Goal: Book appointment/travel/reservation

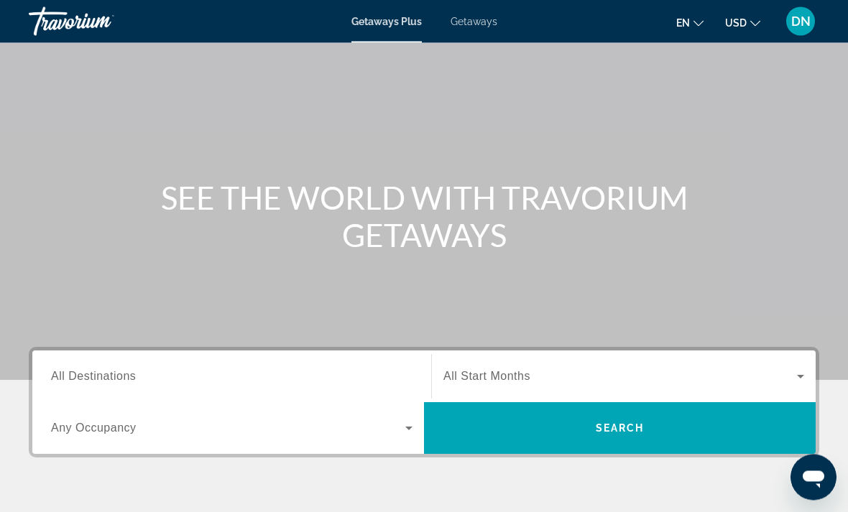
click at [339, 370] on input "Destination All Destinations" at bounding box center [232, 377] width 362 height 17
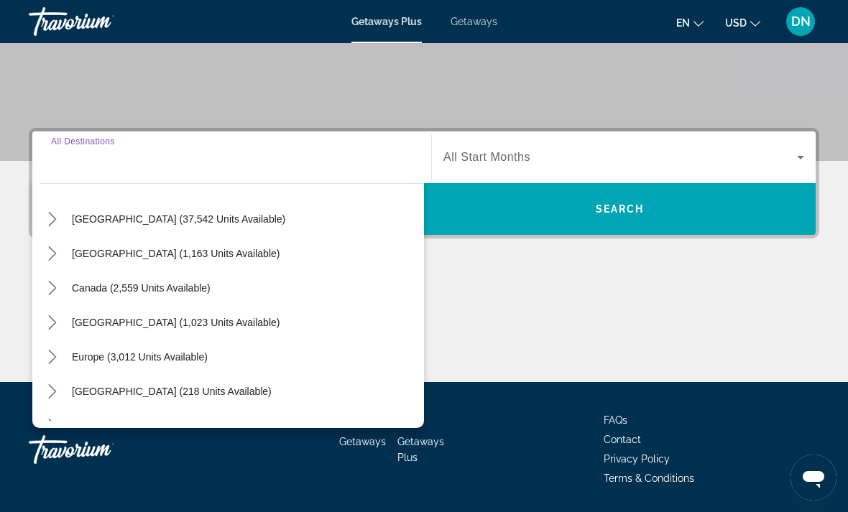
scroll to position [37, 0]
click at [179, 360] on span "Europe (3,012 units available)" at bounding box center [140, 358] width 136 height 11
type input "**********"
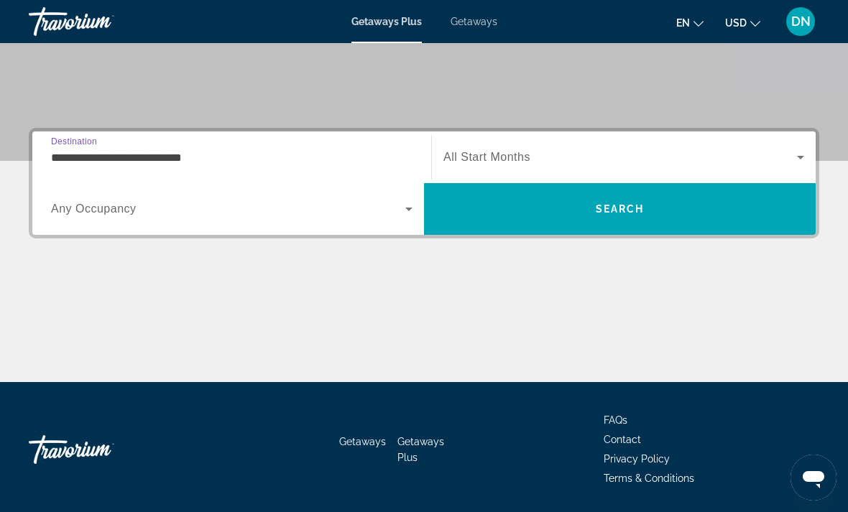
click at [395, 213] on span "Search widget" at bounding box center [228, 209] width 354 height 17
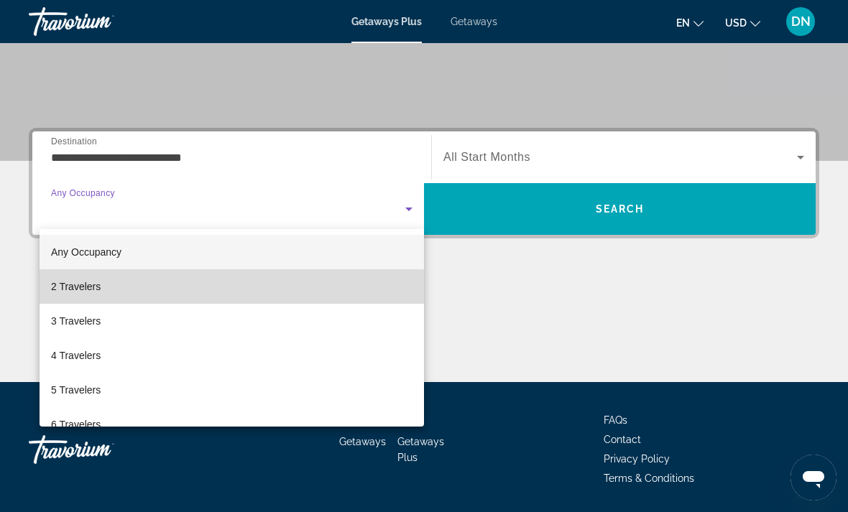
click at [287, 278] on mat-option "2 Travelers" at bounding box center [232, 287] width 385 height 34
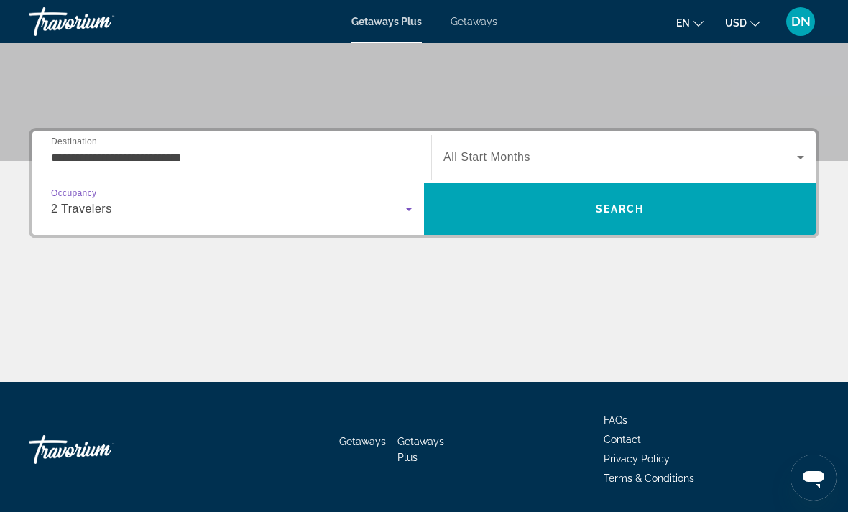
click at [551, 155] on span "Search widget" at bounding box center [620, 157] width 354 height 17
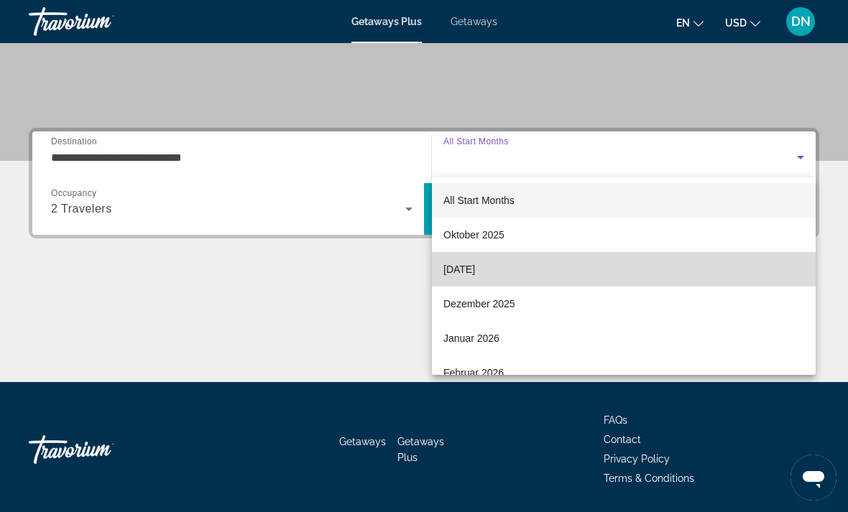
click at [524, 275] on mat-option "[DATE]" at bounding box center [624, 269] width 384 height 34
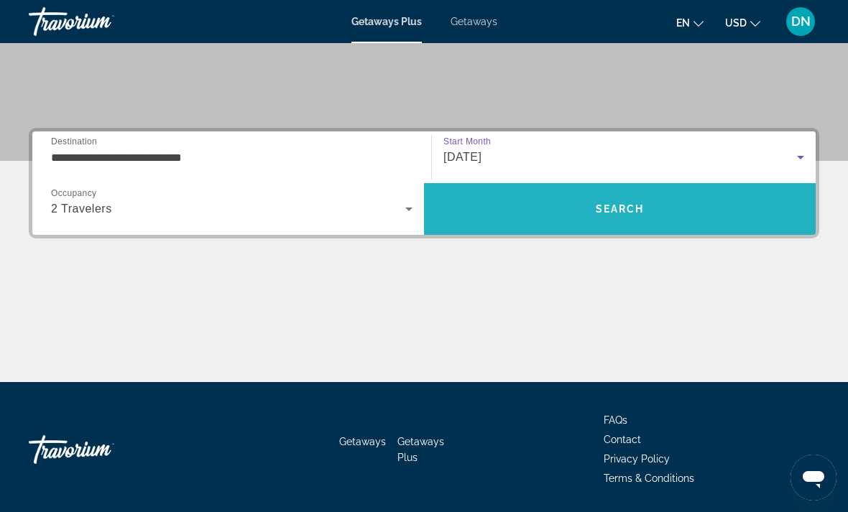
click at [762, 208] on span "Search" at bounding box center [620, 209] width 392 height 34
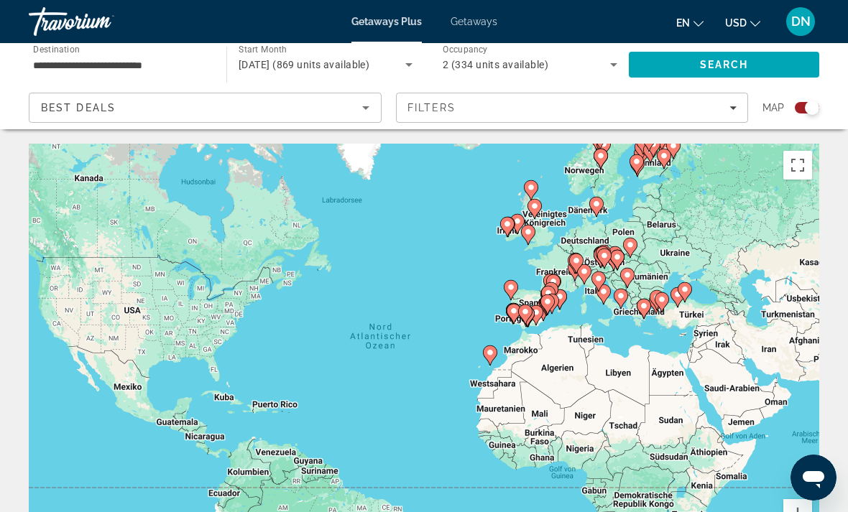
scroll to position [27, 0]
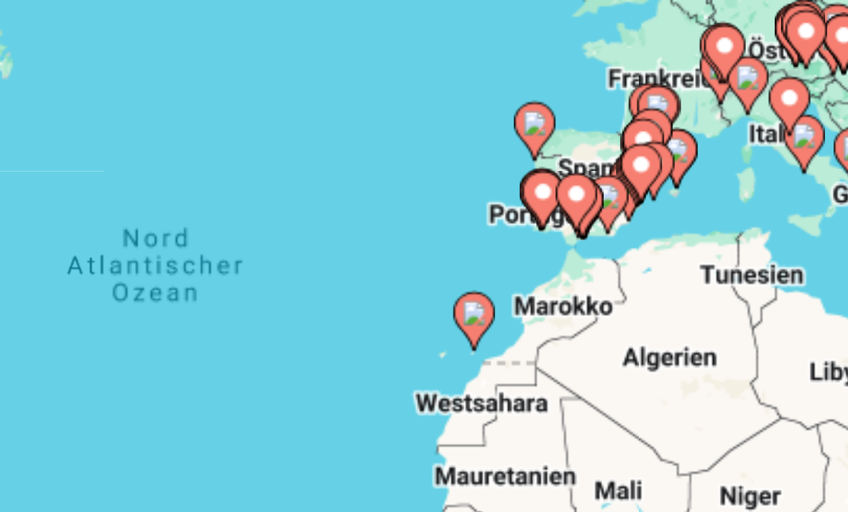
click at [487, 313] on icon "Main content" at bounding box center [493, 322] width 13 height 19
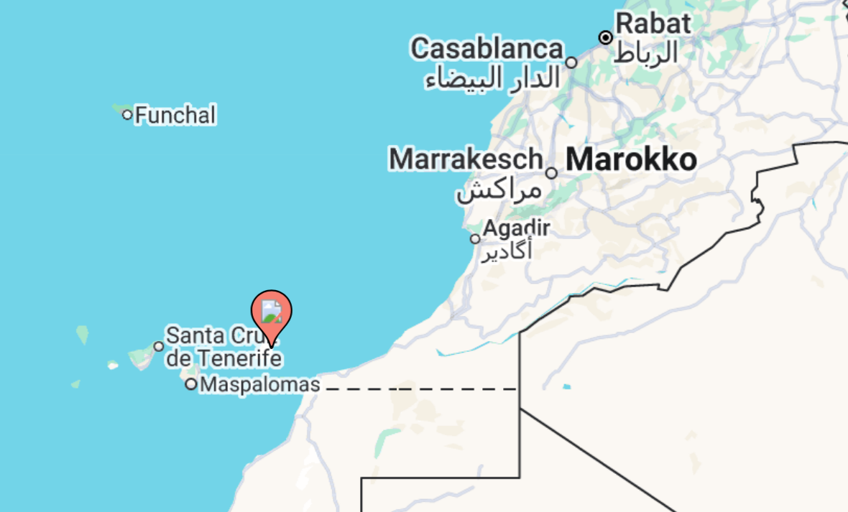
click at [420, 315] on image "Main content" at bounding box center [424, 319] width 9 height 9
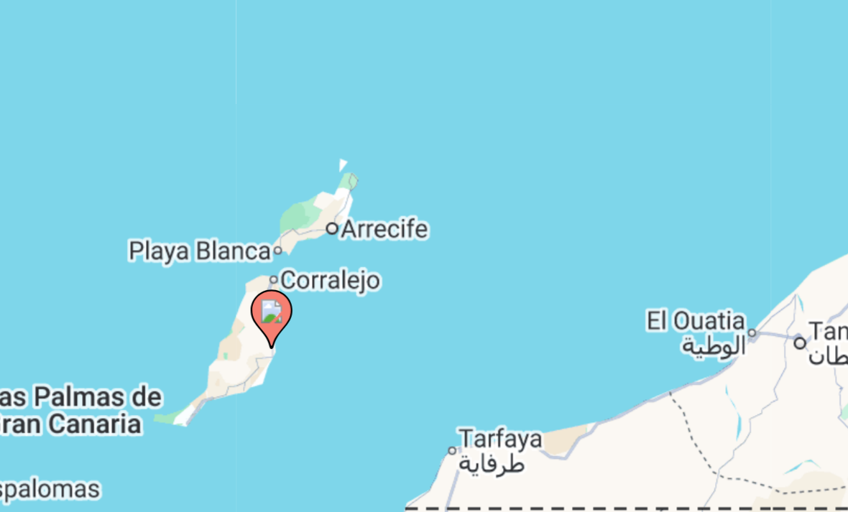
click at [420, 315] on image "Main content" at bounding box center [424, 319] width 9 height 9
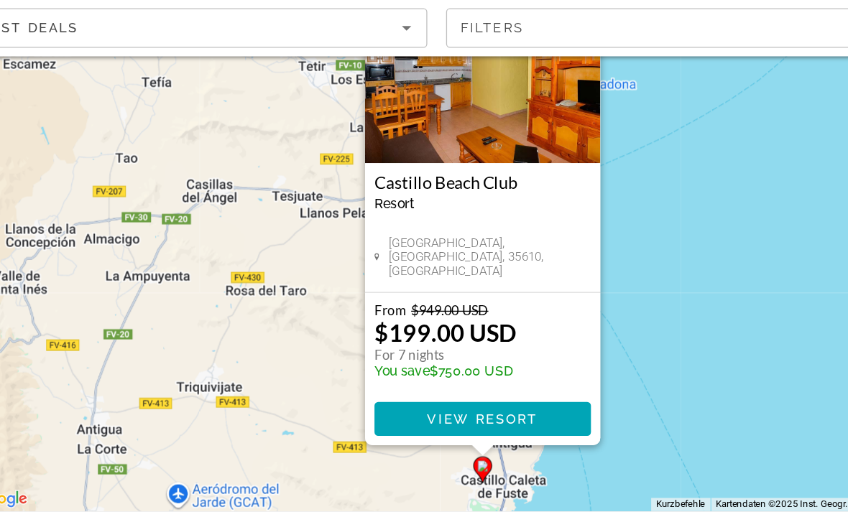
scroll to position [99, 0]
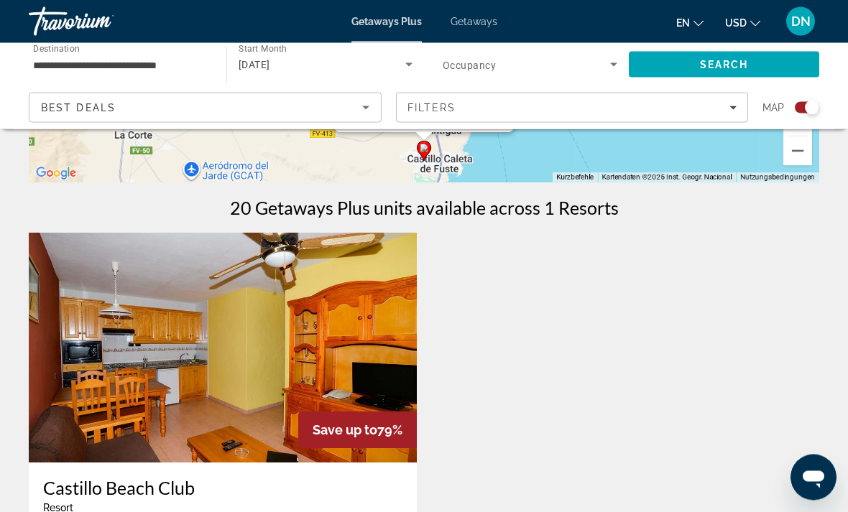
click at [173, 59] on input "**********" at bounding box center [120, 65] width 175 height 17
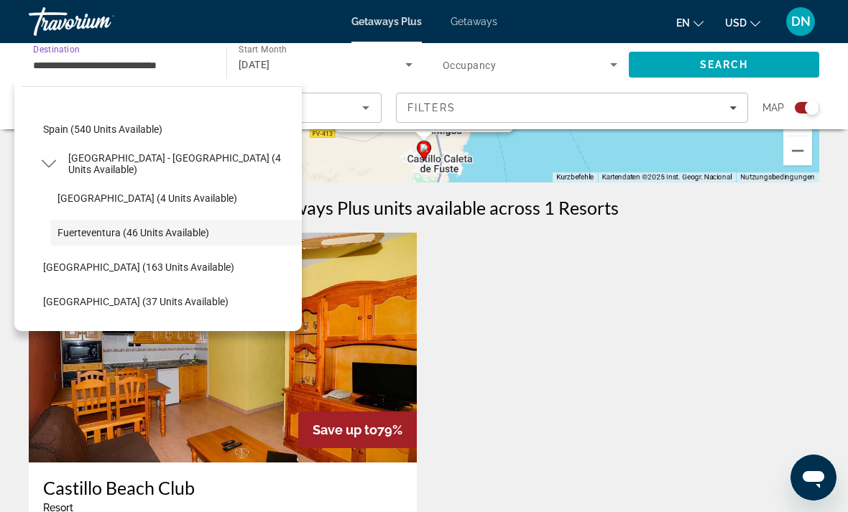
scroll to position [657, 0]
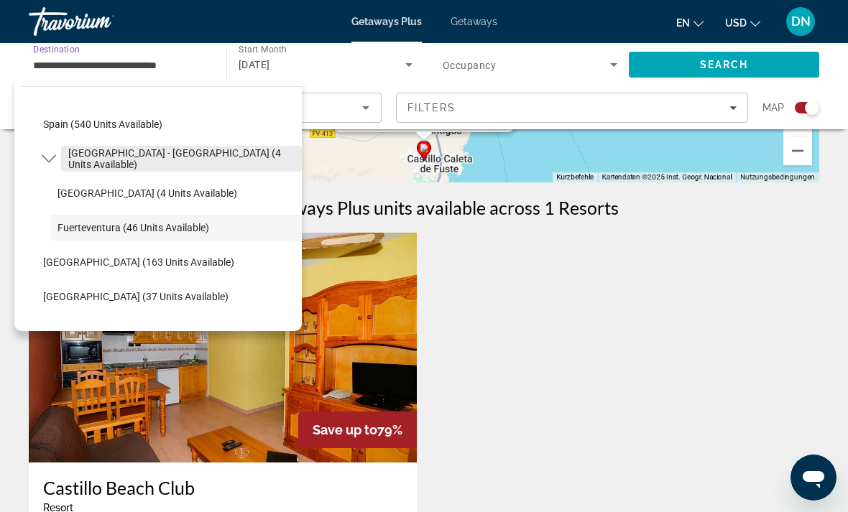
click at [201, 158] on span "[GEOGRAPHIC_DATA] - [GEOGRAPHIC_DATA] (4 units available)" at bounding box center [181, 158] width 226 height 23
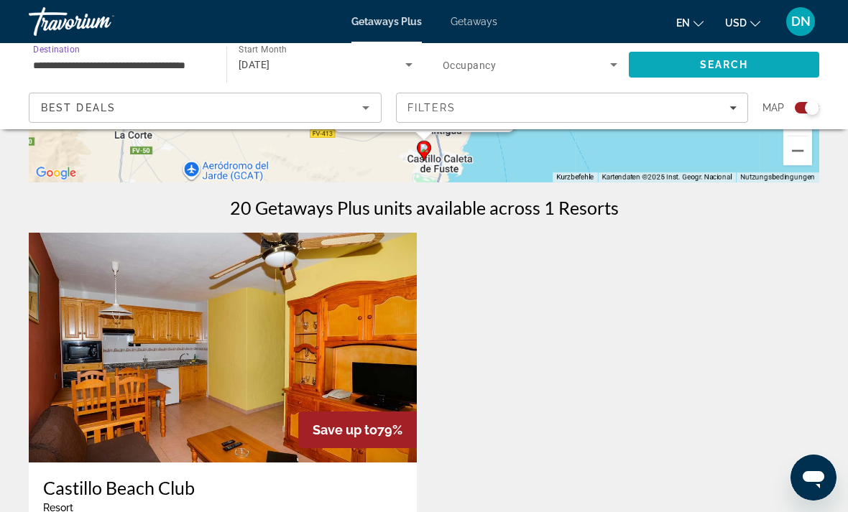
click at [716, 63] on span "Search" at bounding box center [724, 64] width 49 height 11
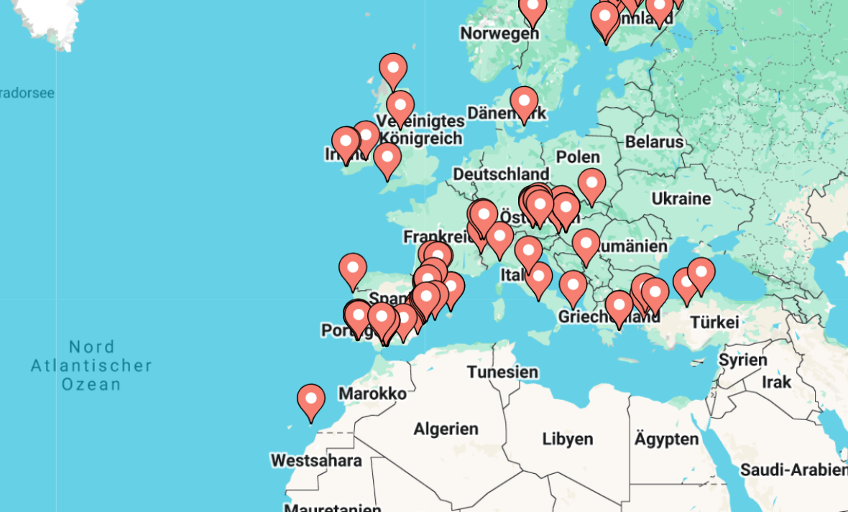
click at [599, 282] on icon "Main content" at bounding box center [605, 291] width 13 height 19
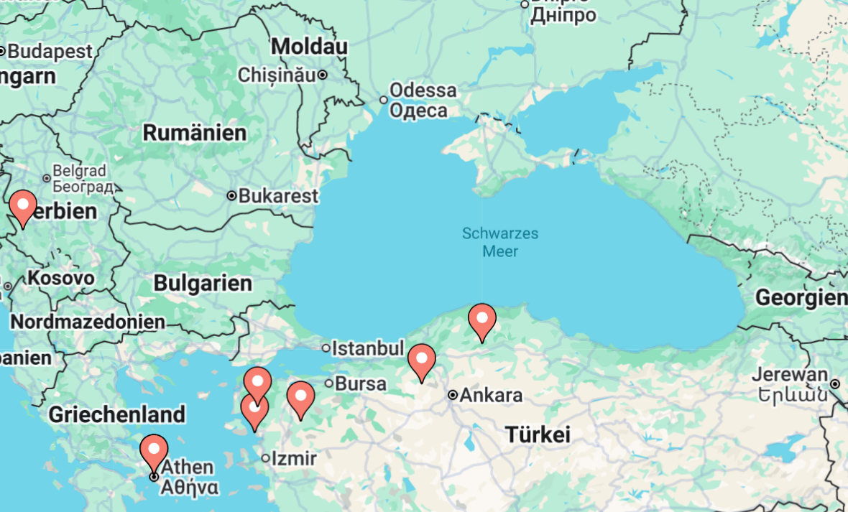
type input "**********"
click at [254, 405] on icon "Main content" at bounding box center [260, 414] width 13 height 19
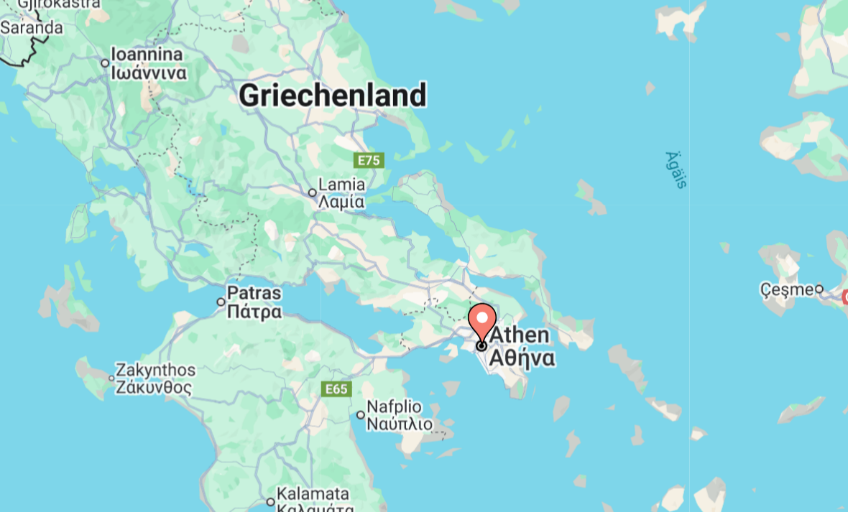
click at [420, 341] on image "Main content" at bounding box center [424, 345] width 9 height 9
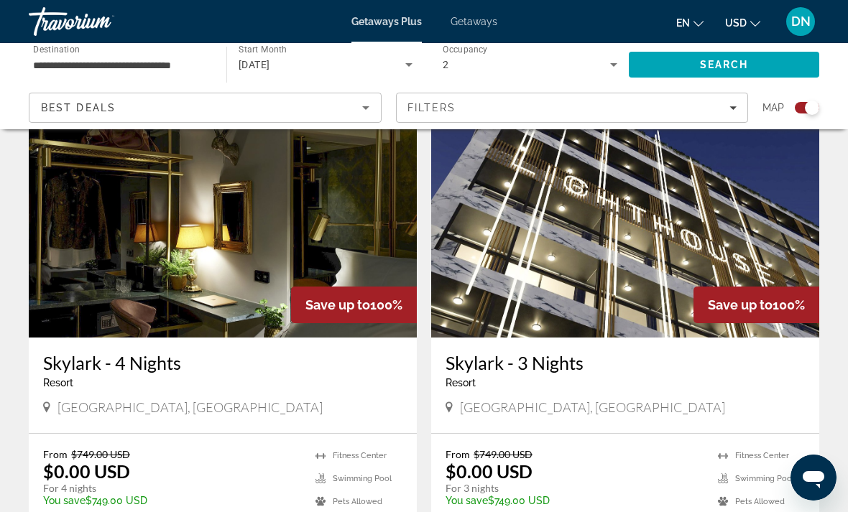
scroll to position [514, 0]
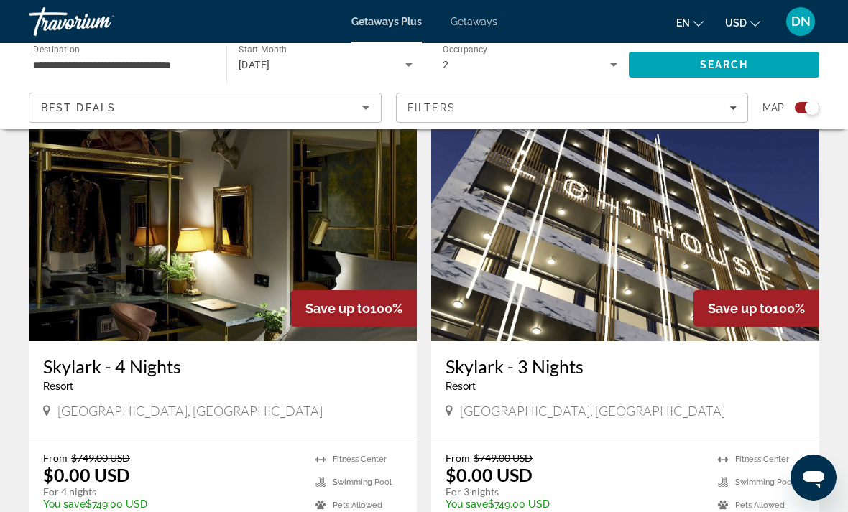
click at [339, 217] on img "Main content" at bounding box center [223, 226] width 388 height 230
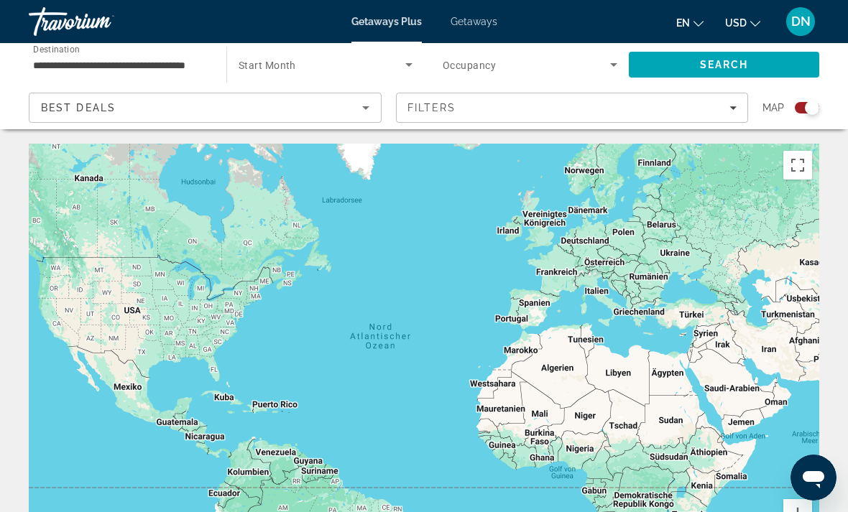
click at [163, 57] on input "**********" at bounding box center [120, 65] width 175 height 17
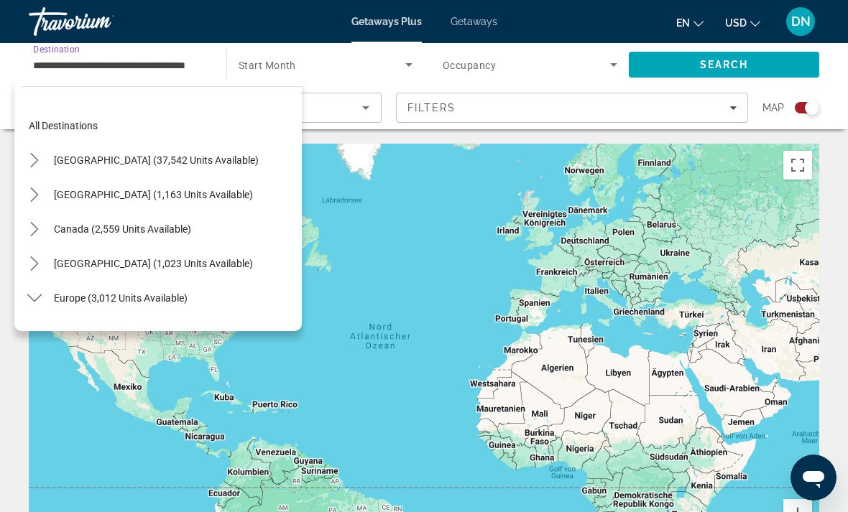
scroll to position [603, 0]
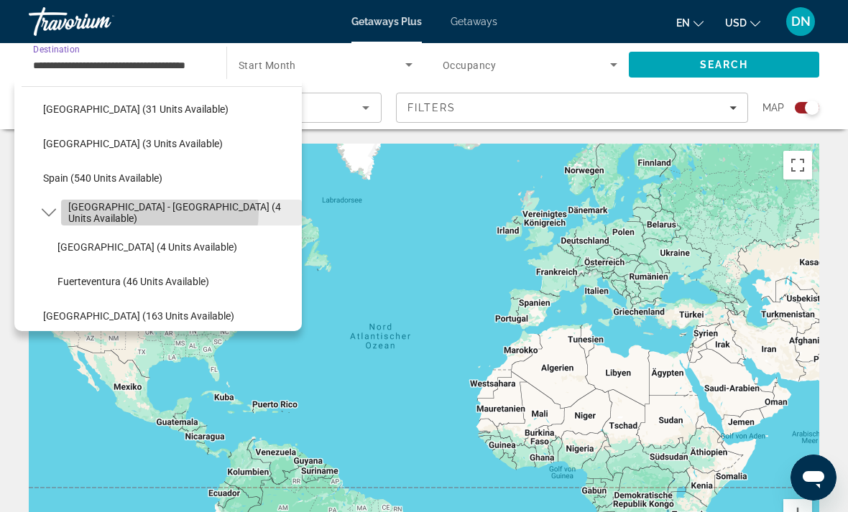
click at [160, 212] on span "[GEOGRAPHIC_DATA] - [GEOGRAPHIC_DATA] (4 units available)" at bounding box center [181, 212] width 226 height 23
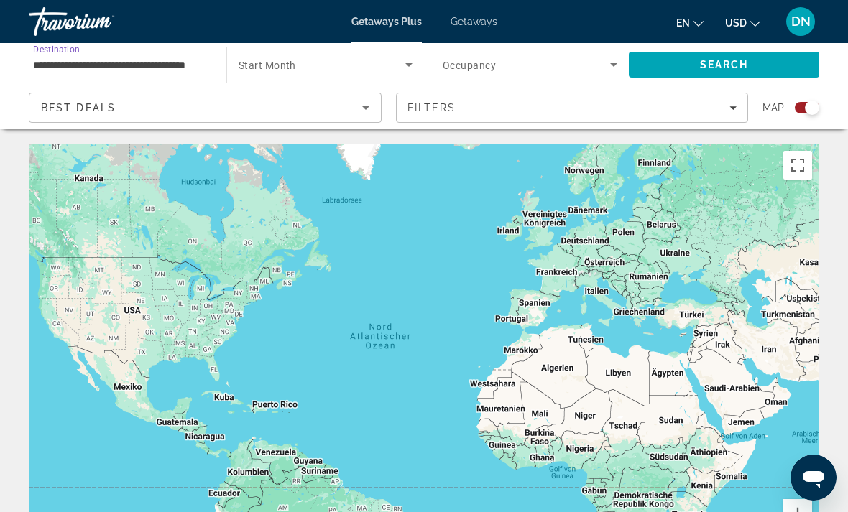
click at [343, 68] on span "Search widget" at bounding box center [322, 64] width 167 height 17
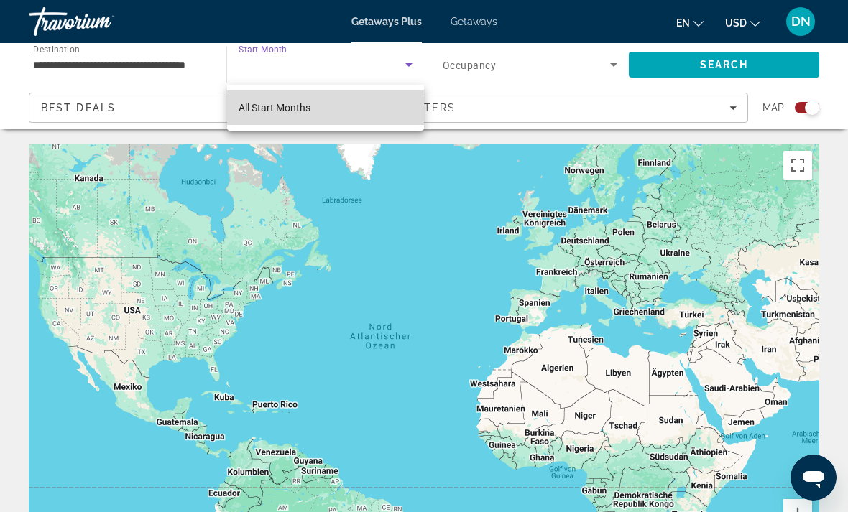
click at [369, 98] on mat-option "All Start Months" at bounding box center [325, 108] width 197 height 34
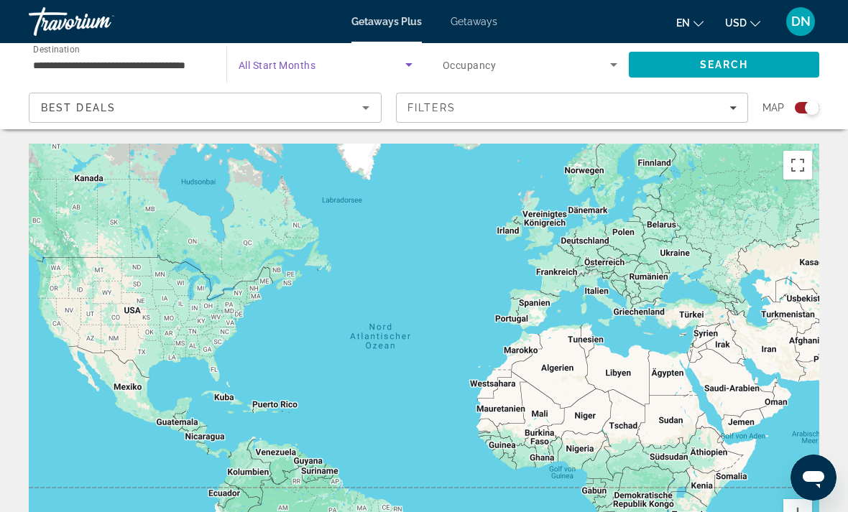
click at [523, 60] on span "Search widget" at bounding box center [526, 64] width 167 height 17
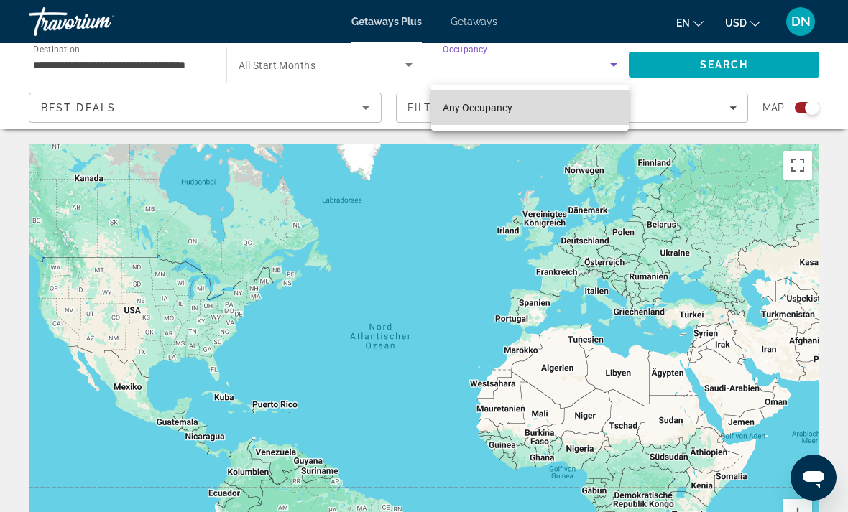
click at [529, 106] on mat-option "Any Occupancy" at bounding box center [530, 108] width 198 height 34
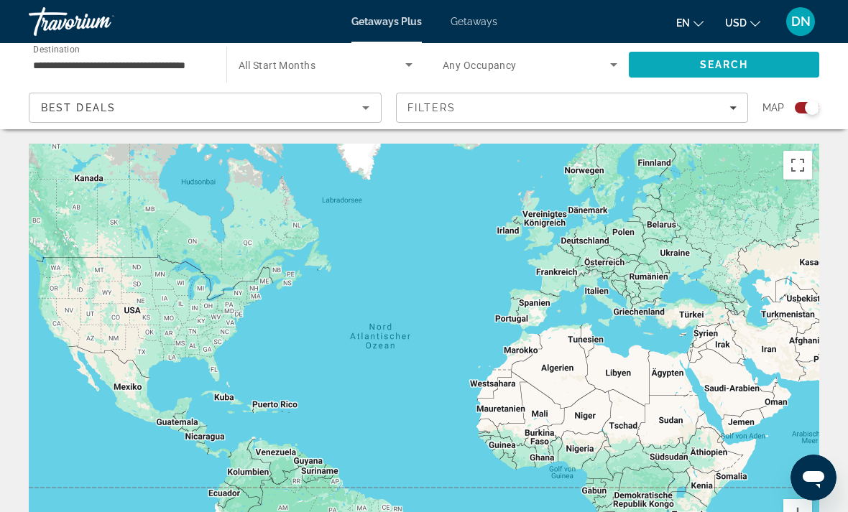
click at [713, 57] on span "Search" at bounding box center [724, 64] width 190 height 34
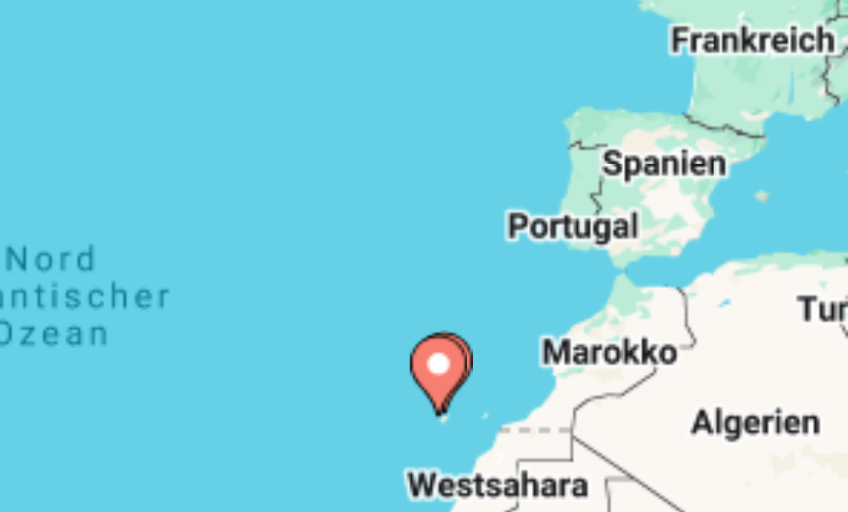
type input "**********"
click at [467, 351] on image "Main content" at bounding box center [471, 355] width 9 height 9
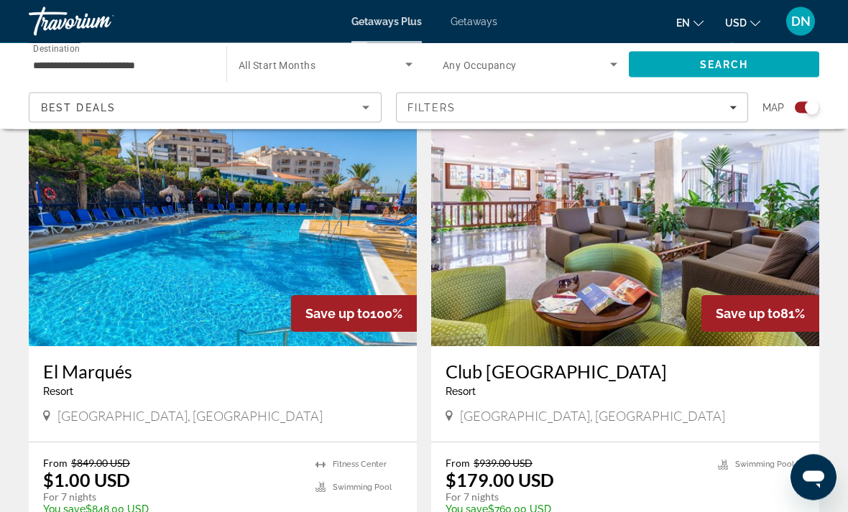
scroll to position [497, 0]
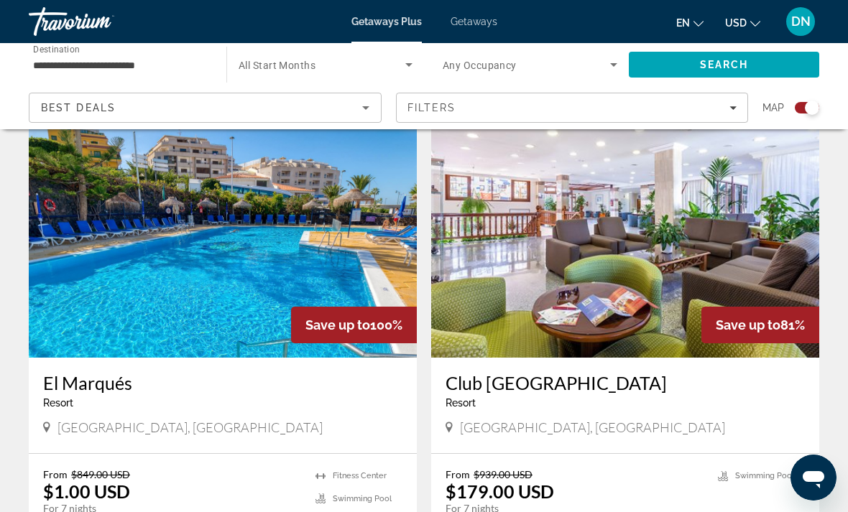
click at [312, 257] on img "Main content" at bounding box center [223, 243] width 388 height 230
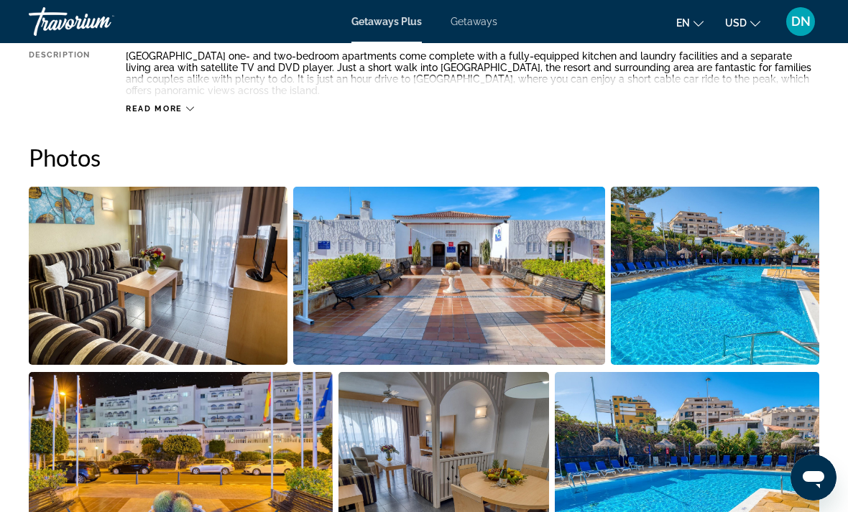
scroll to position [848, 0]
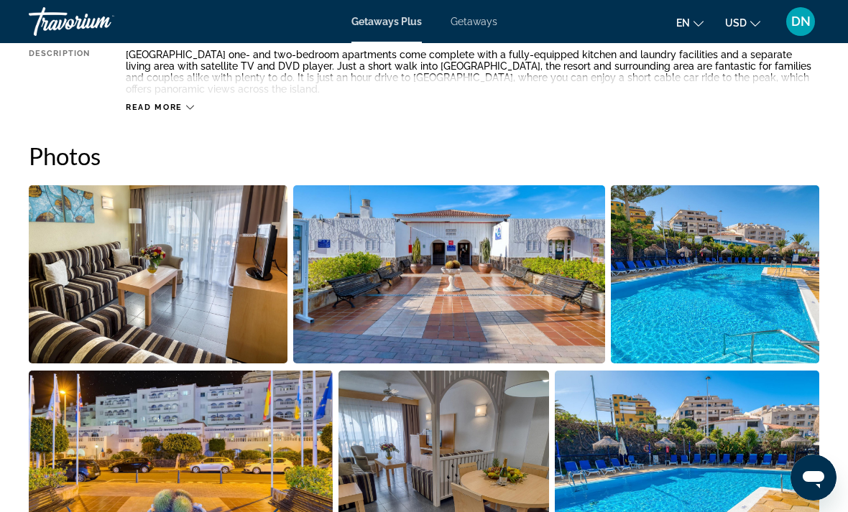
click at [479, 419] on img "Open full-screen image slider" at bounding box center [444, 460] width 211 height 178
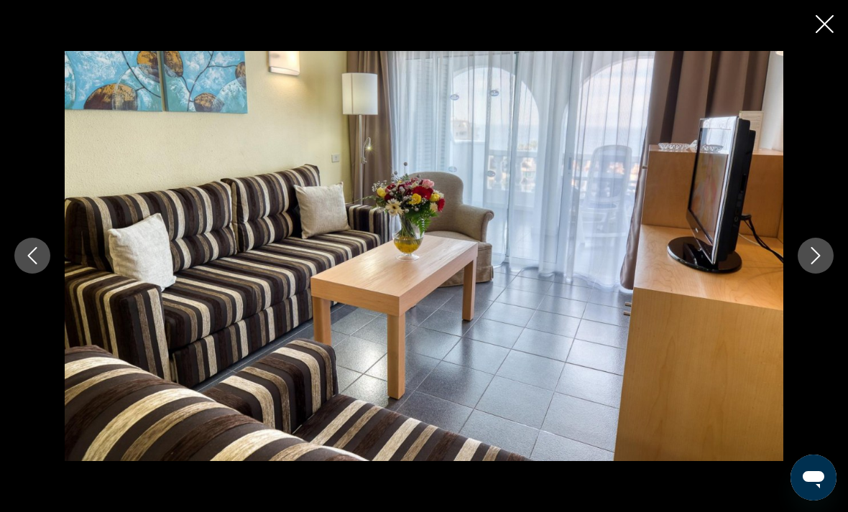
click at [828, 274] on button "Next image" at bounding box center [816, 256] width 36 height 36
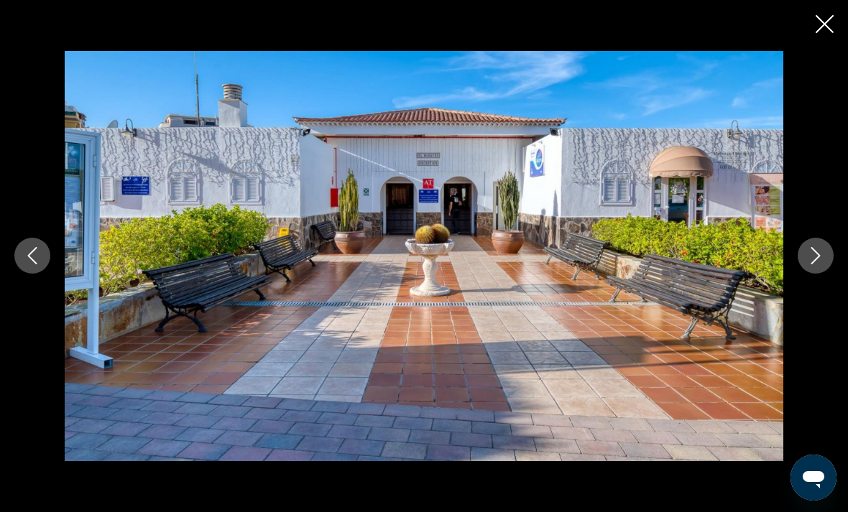
click at [821, 264] on icon "Next image" at bounding box center [815, 255] width 17 height 17
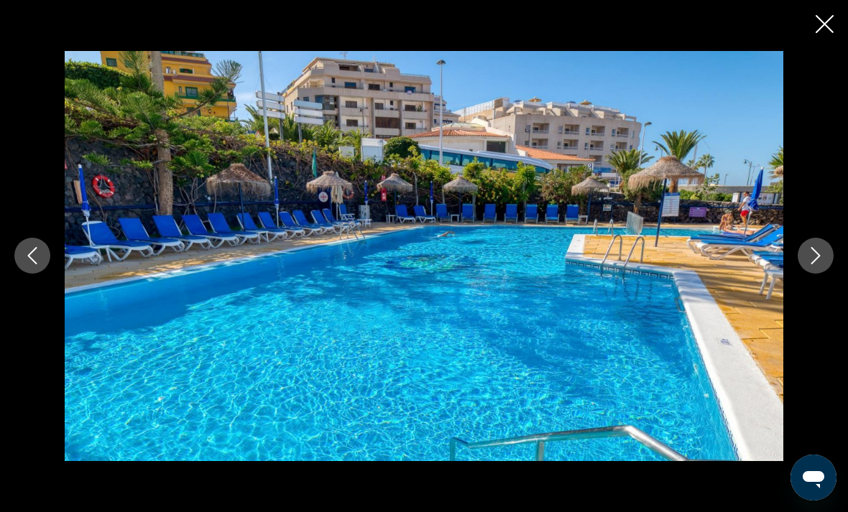
click at [816, 265] on icon "Next image" at bounding box center [815, 256] width 9 height 17
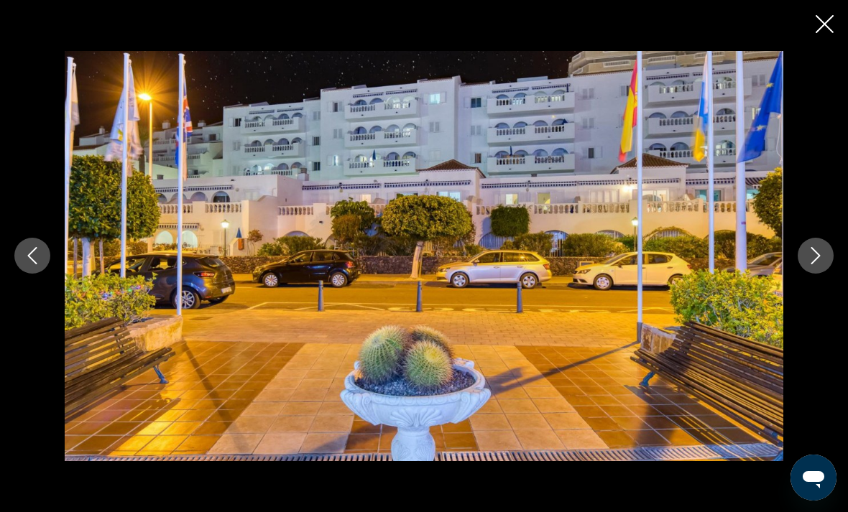
click at [811, 264] on icon "Next image" at bounding box center [815, 255] width 17 height 17
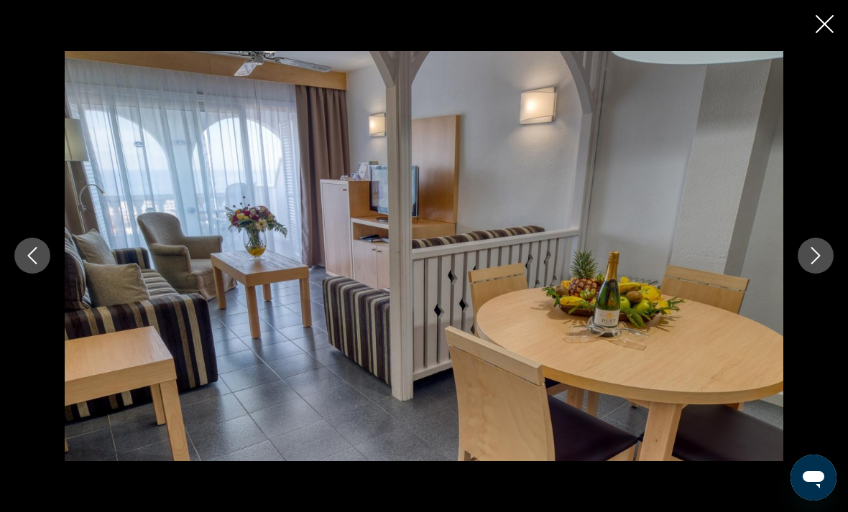
click at [807, 264] on icon "Next image" at bounding box center [815, 255] width 17 height 17
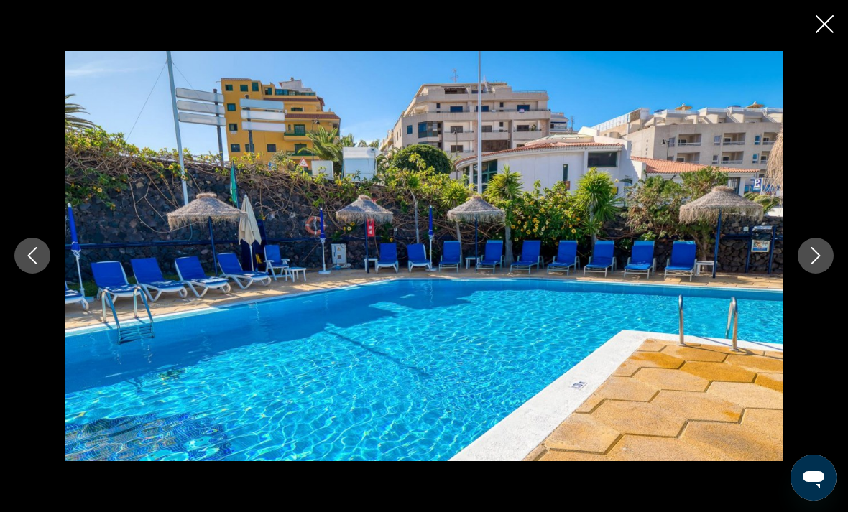
click at [801, 274] on button "Next image" at bounding box center [816, 256] width 36 height 36
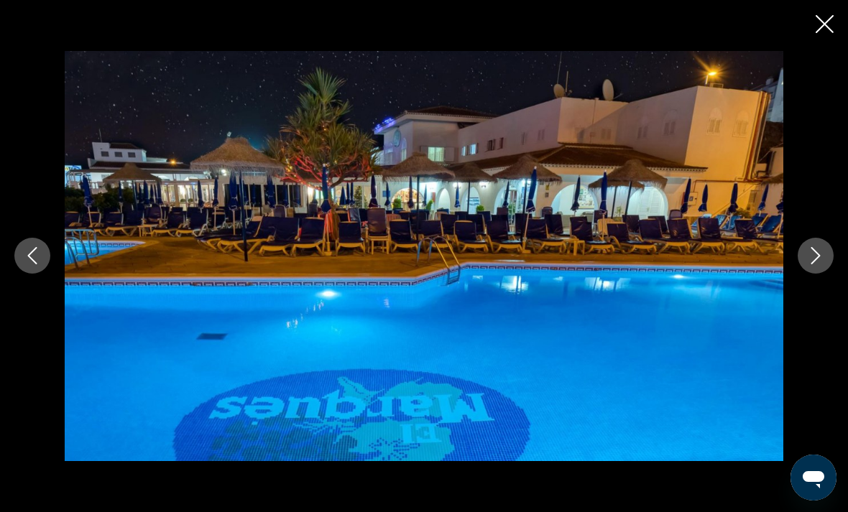
click at [808, 264] on icon "Next image" at bounding box center [815, 255] width 17 height 17
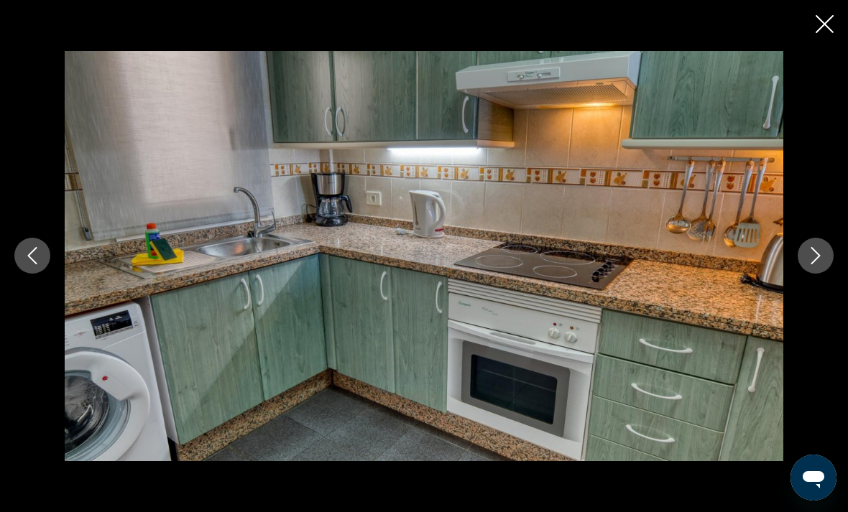
click at [795, 276] on div "prev next" at bounding box center [424, 256] width 848 height 410
click at [808, 264] on icon "Next image" at bounding box center [815, 255] width 17 height 17
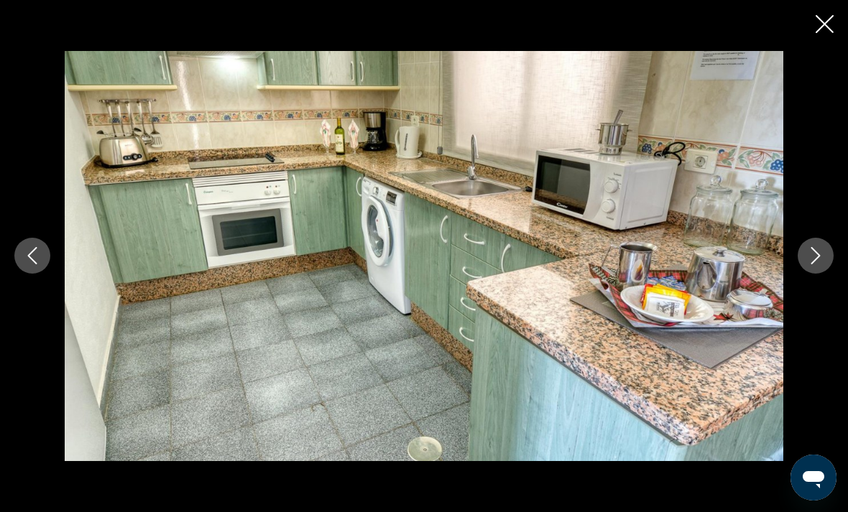
click at [806, 274] on button "Next image" at bounding box center [816, 256] width 36 height 36
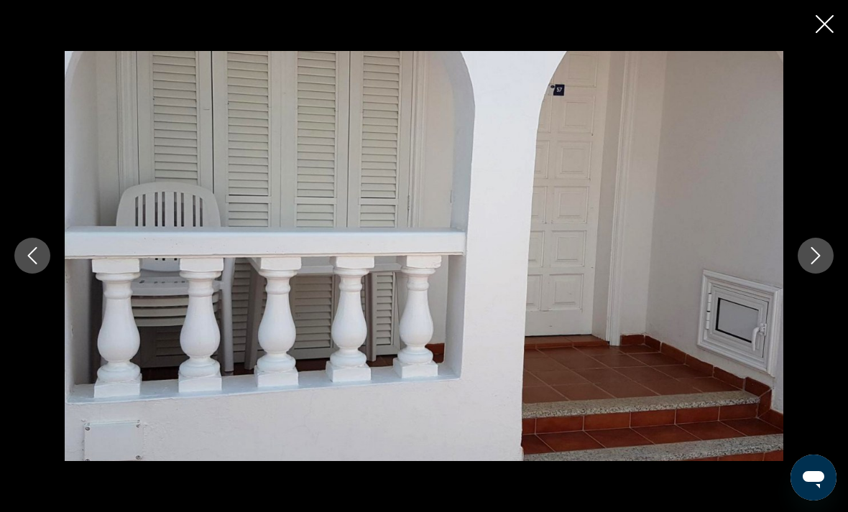
click at [808, 264] on icon "Next image" at bounding box center [815, 255] width 17 height 17
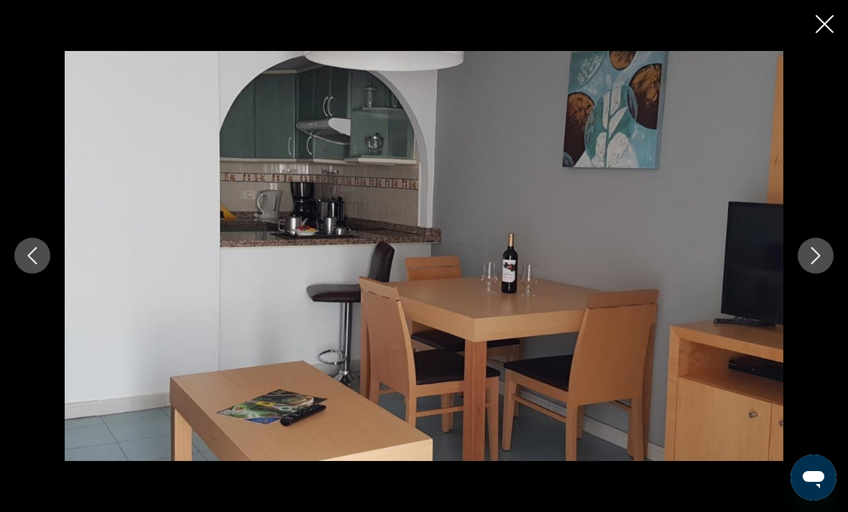
click at [810, 264] on icon "Next image" at bounding box center [815, 255] width 17 height 17
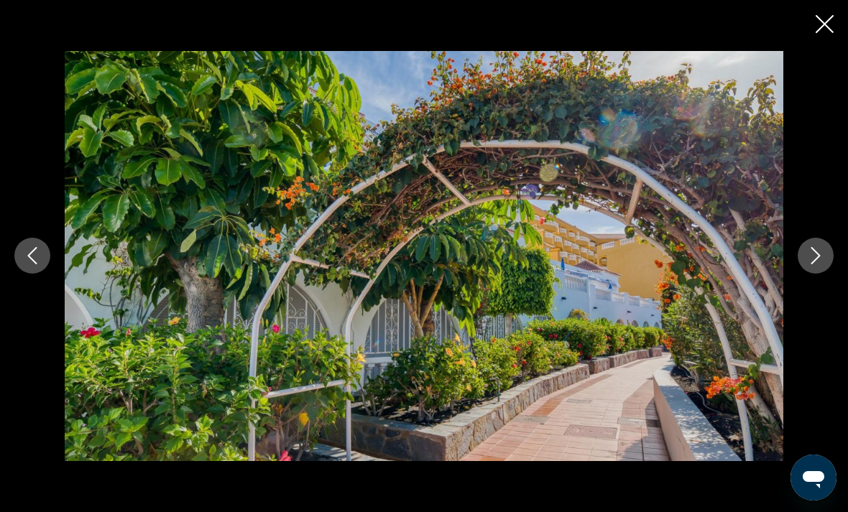
click at [807, 264] on icon "Next image" at bounding box center [815, 255] width 17 height 17
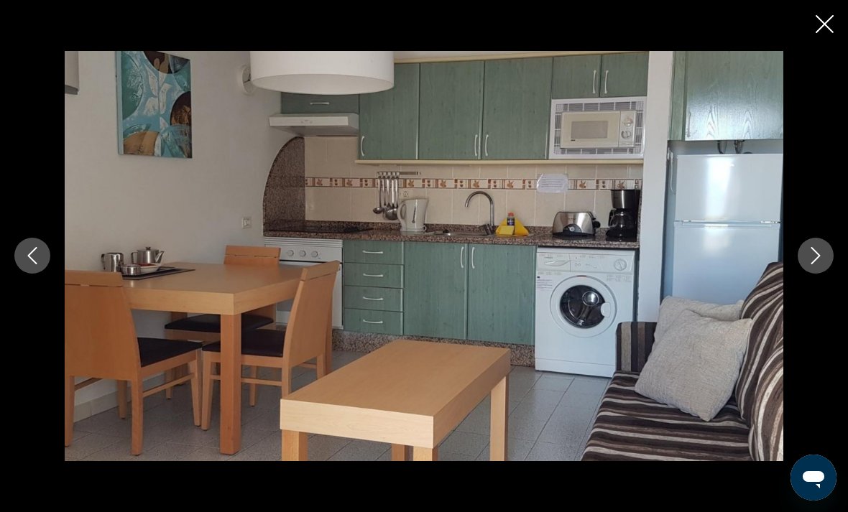
click at [811, 264] on icon "Next image" at bounding box center [815, 255] width 17 height 17
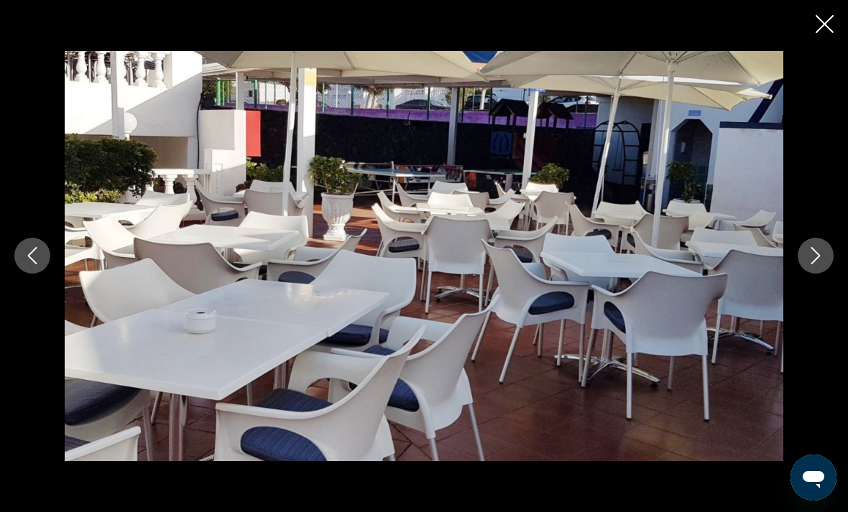
click at [809, 264] on icon "Next image" at bounding box center [815, 255] width 17 height 17
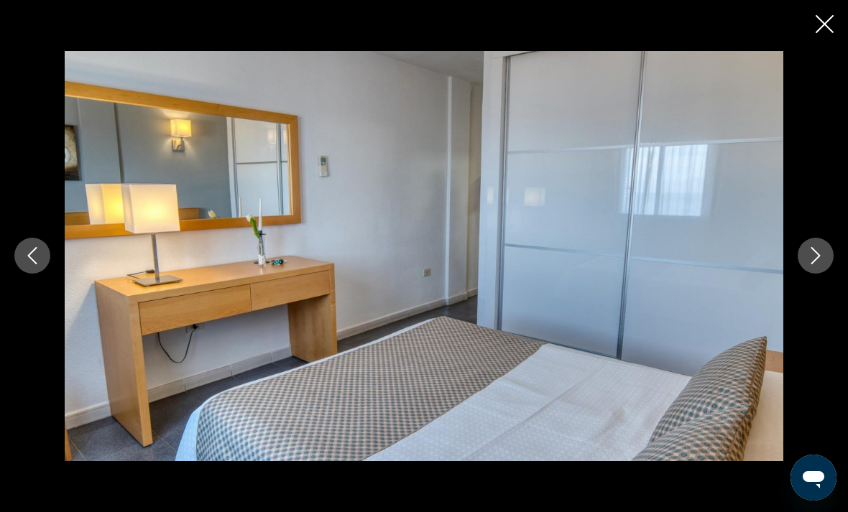
click at [809, 264] on icon "Next image" at bounding box center [815, 255] width 17 height 17
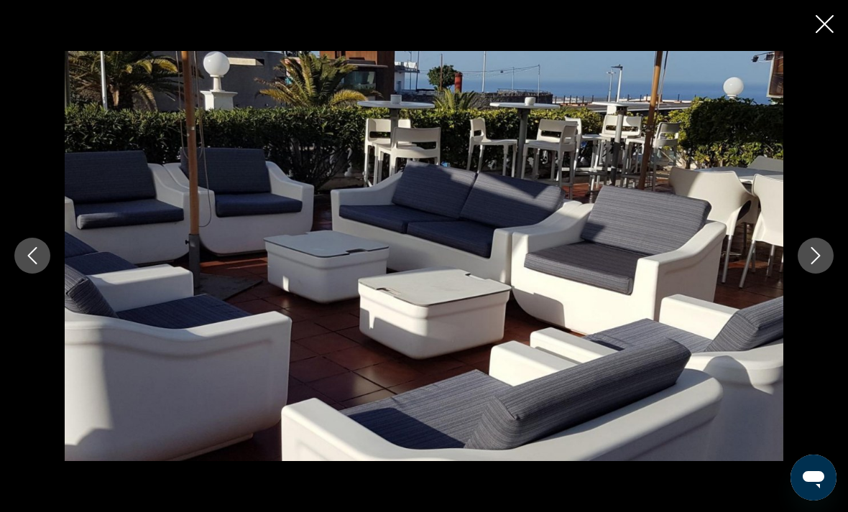
click at [813, 264] on icon "Next image" at bounding box center [815, 255] width 17 height 17
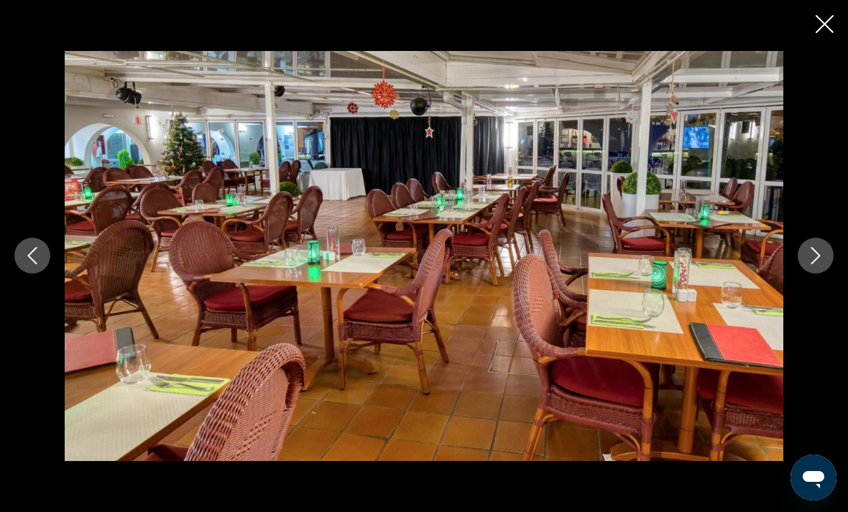
click at [808, 264] on icon "Next image" at bounding box center [815, 255] width 17 height 17
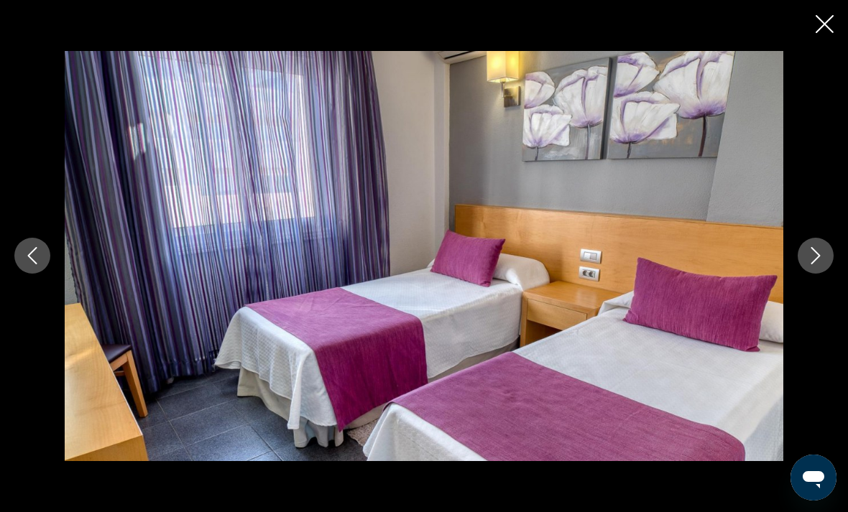
click at [819, 22] on icon "Close slideshow" at bounding box center [825, 24] width 18 height 18
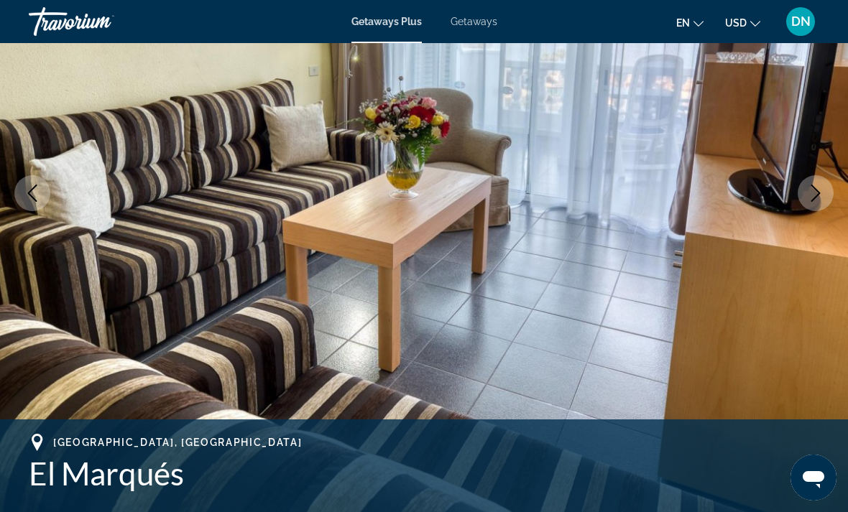
scroll to position [0, 0]
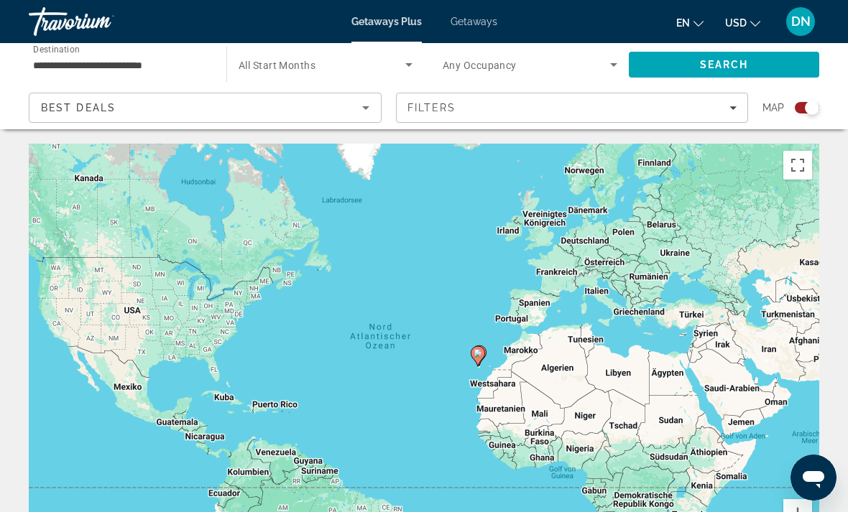
click at [478, 349] on image "Main content" at bounding box center [478, 353] width 9 height 9
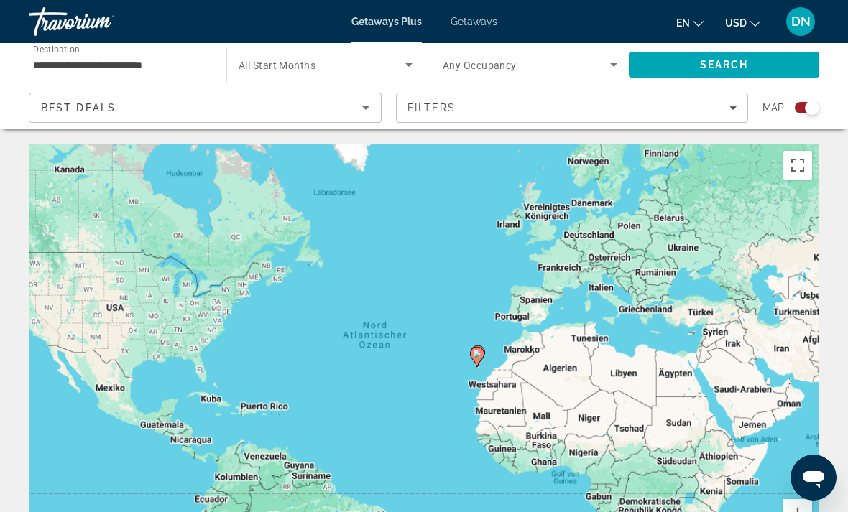
scroll to position [63, 0]
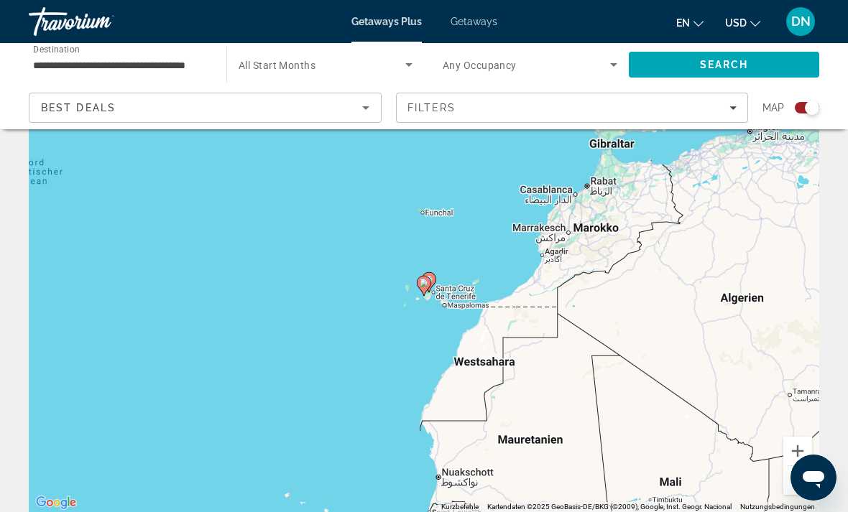
click at [428, 275] on gmp-advanced-marker "Main content" at bounding box center [424, 286] width 14 height 22
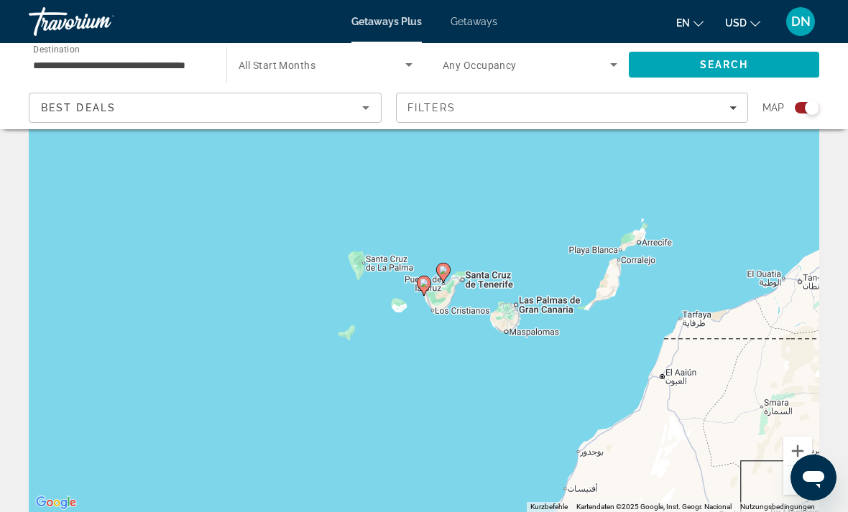
type input "**********"
click at [431, 277] on div "Um von einem Element zum anderen zu gelangen, drückst du die Pfeiltasten entspr…" at bounding box center [424, 296] width 791 height 431
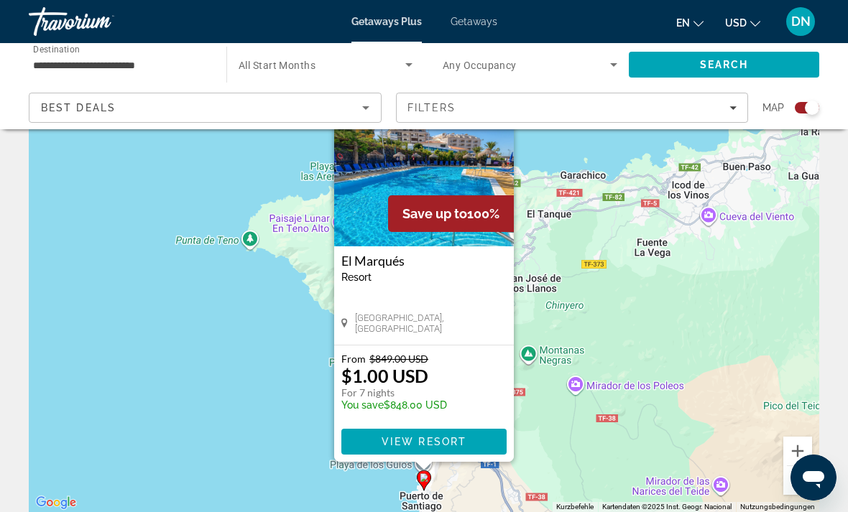
click at [451, 174] on img "Main content" at bounding box center [424, 175] width 180 height 144
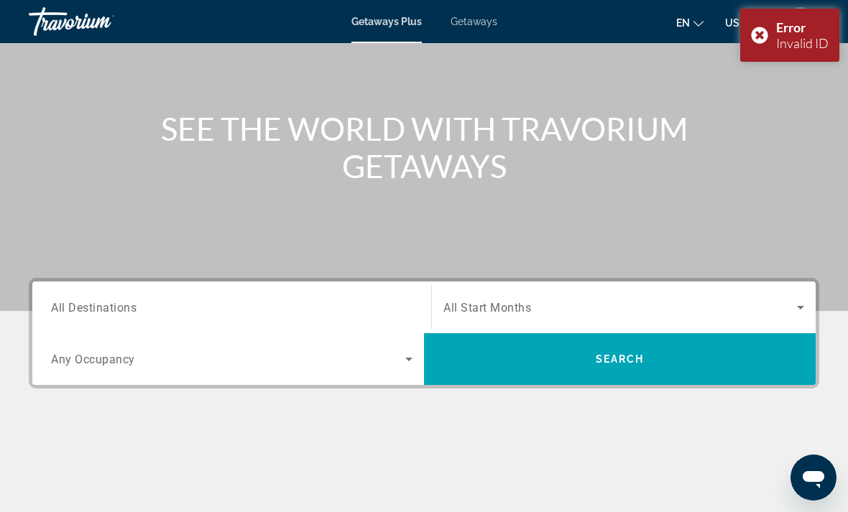
click at [371, 310] on input "Destination All Destinations" at bounding box center [232, 308] width 362 height 17
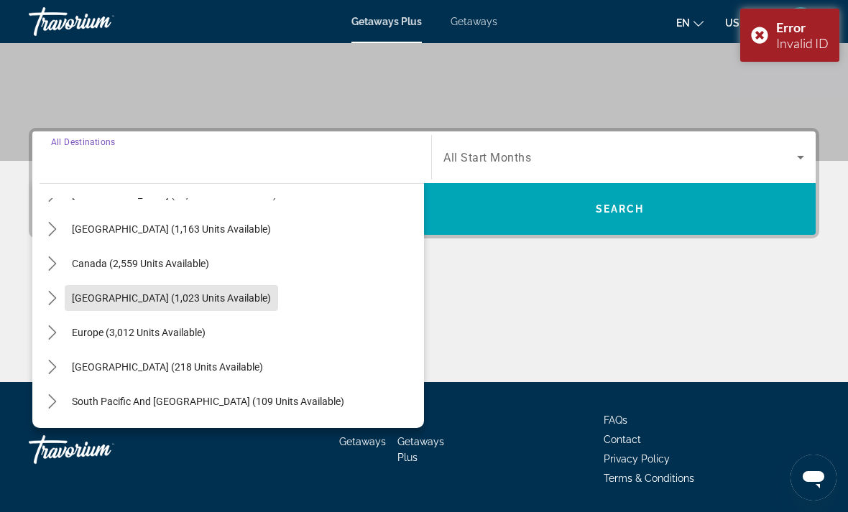
scroll to position [65, 0]
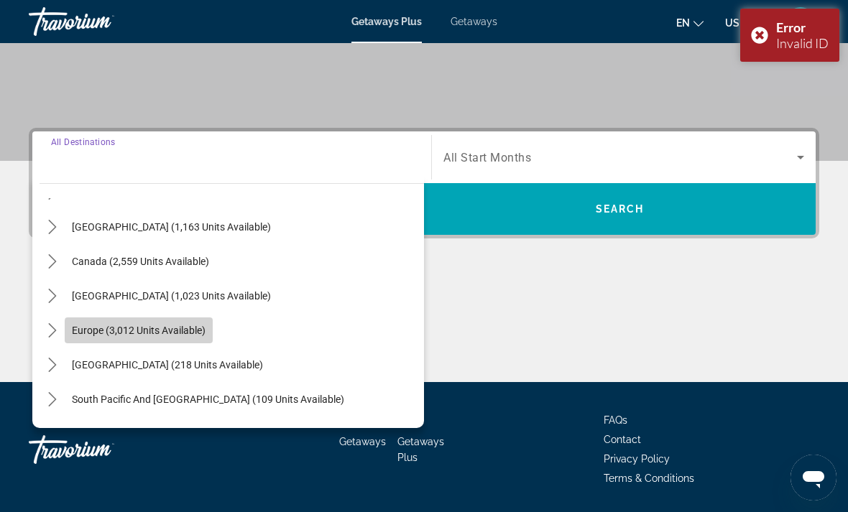
click at [205, 335] on span "Europe (3,012 units available)" at bounding box center [139, 330] width 134 height 11
type input "**********"
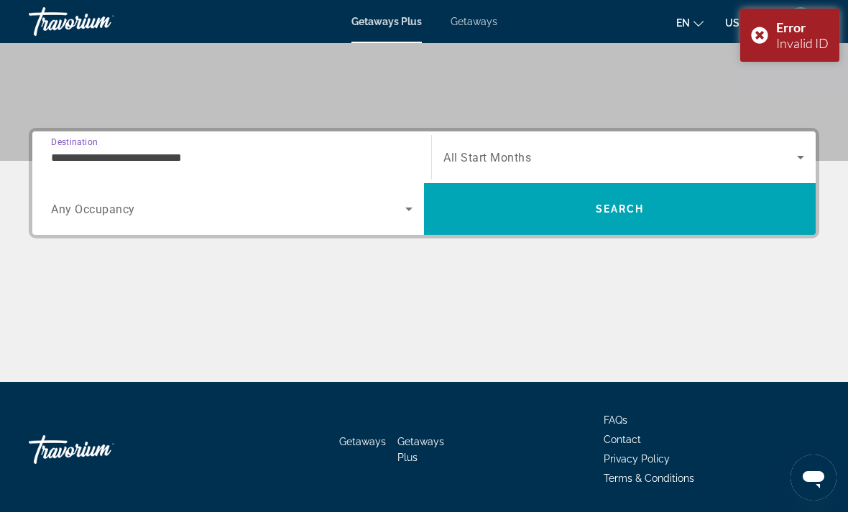
click at [625, 150] on span "Search widget" at bounding box center [620, 157] width 354 height 17
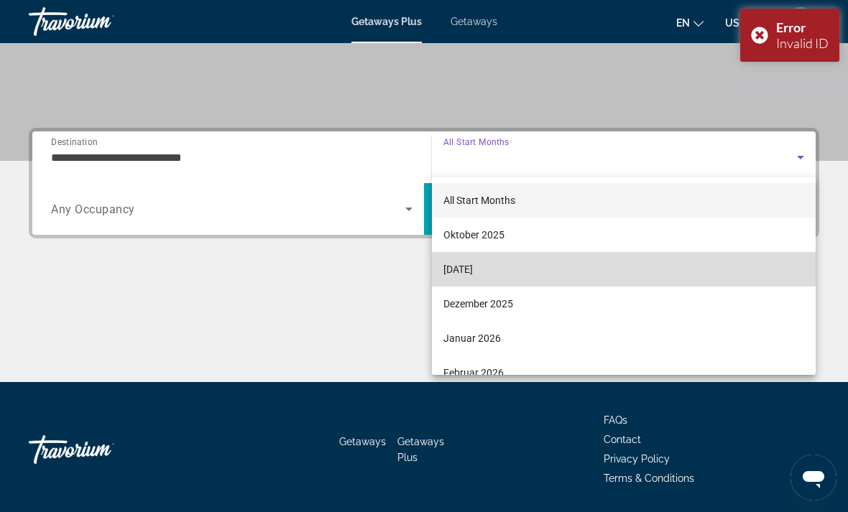
click at [473, 266] on span "[DATE]" at bounding box center [457, 269] width 29 height 17
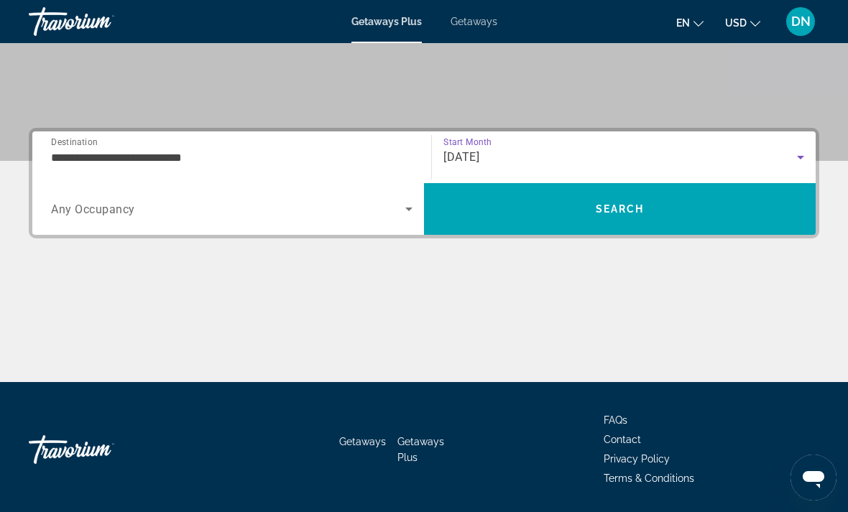
click at [392, 204] on span "Search widget" at bounding box center [228, 209] width 354 height 17
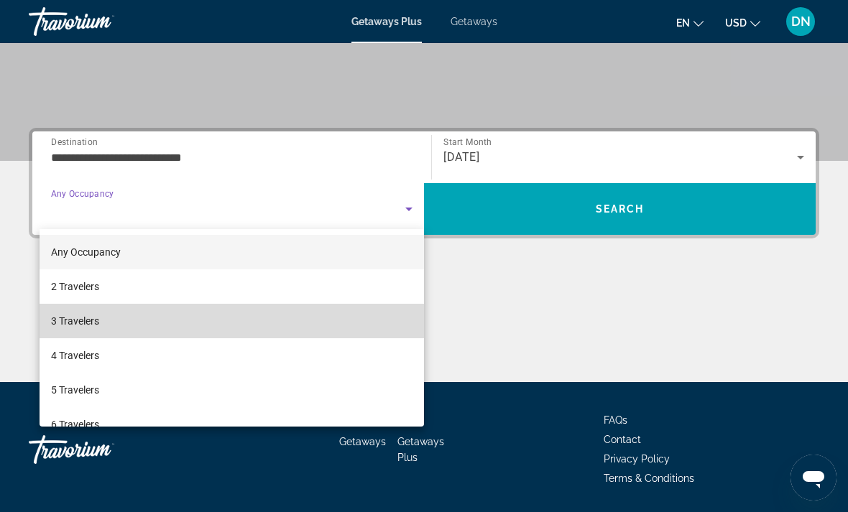
click at [188, 316] on mat-option "3 Travelers" at bounding box center [232, 321] width 385 height 34
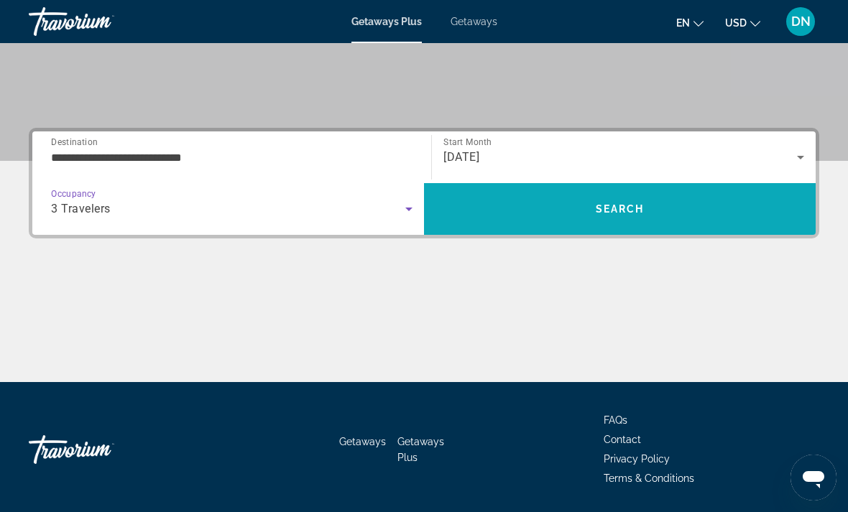
click at [582, 200] on span "Search" at bounding box center [620, 209] width 392 height 34
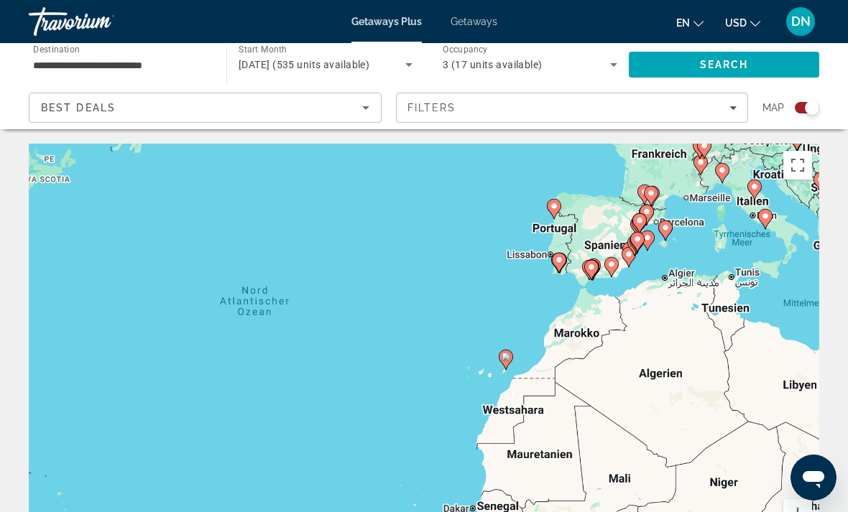
scroll to position [24, 0]
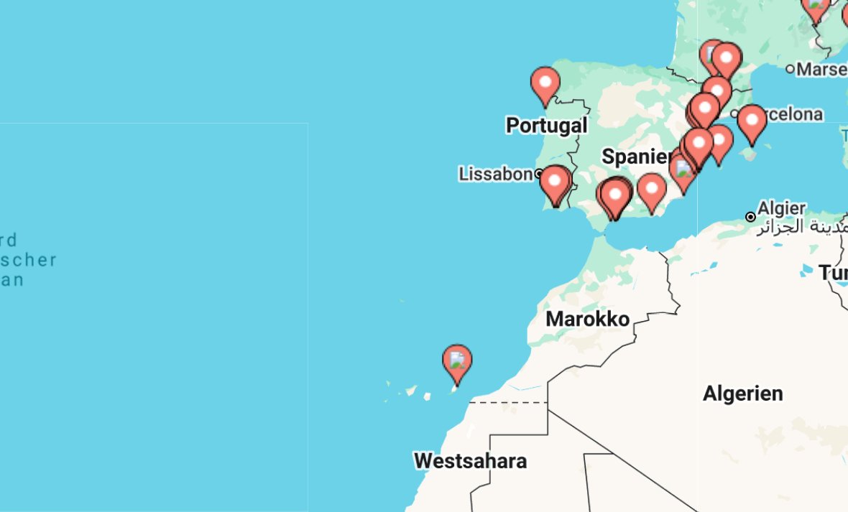
click at [478, 326] on icon "Main content" at bounding box center [484, 335] width 13 height 19
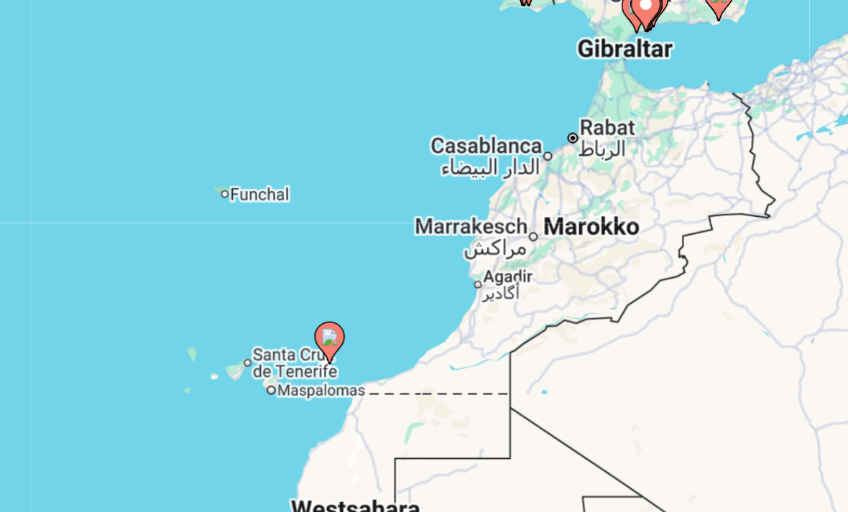
click at [418, 316] on icon "Main content" at bounding box center [424, 325] width 13 height 19
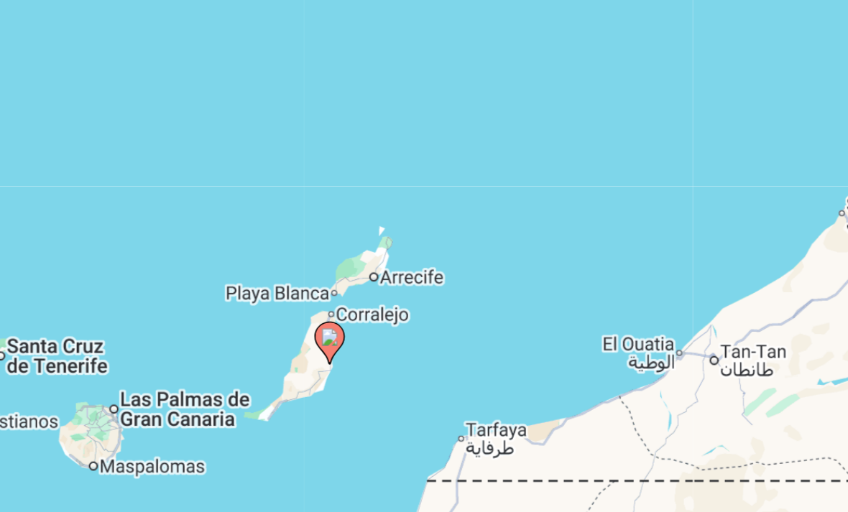
click at [420, 318] on image "Main content" at bounding box center [424, 322] width 9 height 9
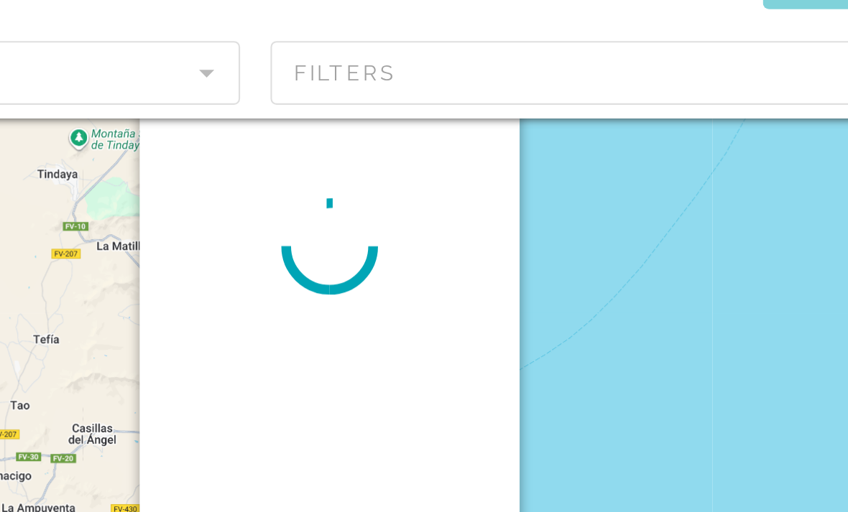
scroll to position [0, 0]
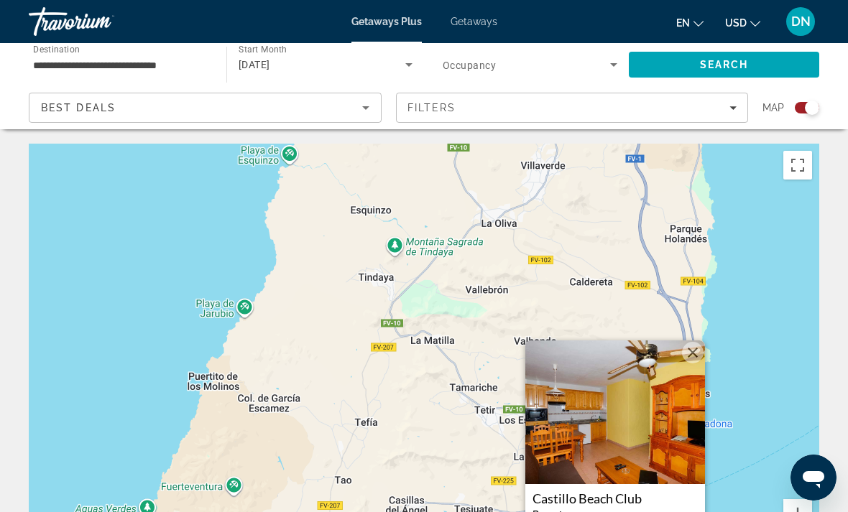
click at [179, 63] on input "**********" at bounding box center [120, 65] width 175 height 17
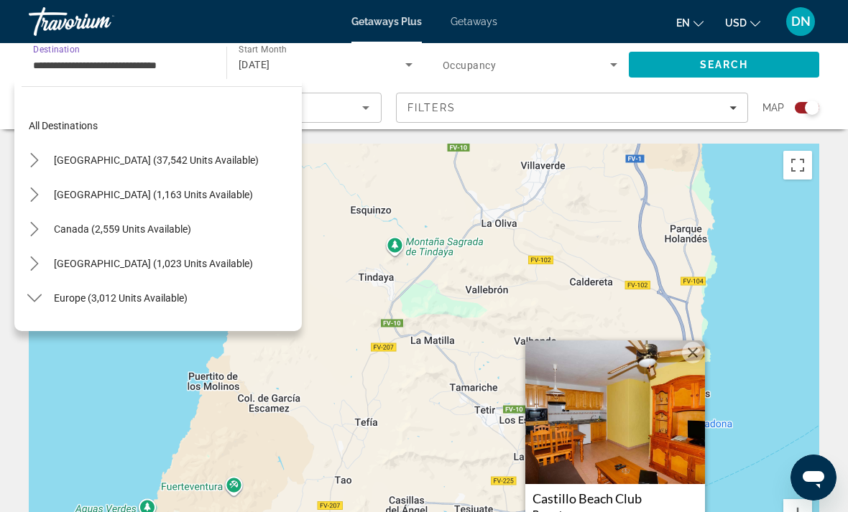
scroll to position [672, 0]
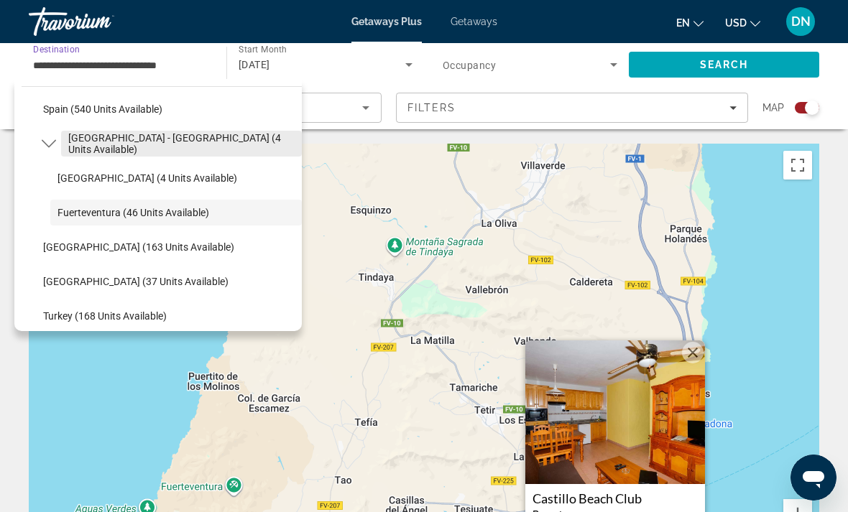
click at [204, 141] on span "[GEOGRAPHIC_DATA] - [GEOGRAPHIC_DATA] (4 units available)" at bounding box center [181, 143] width 226 height 23
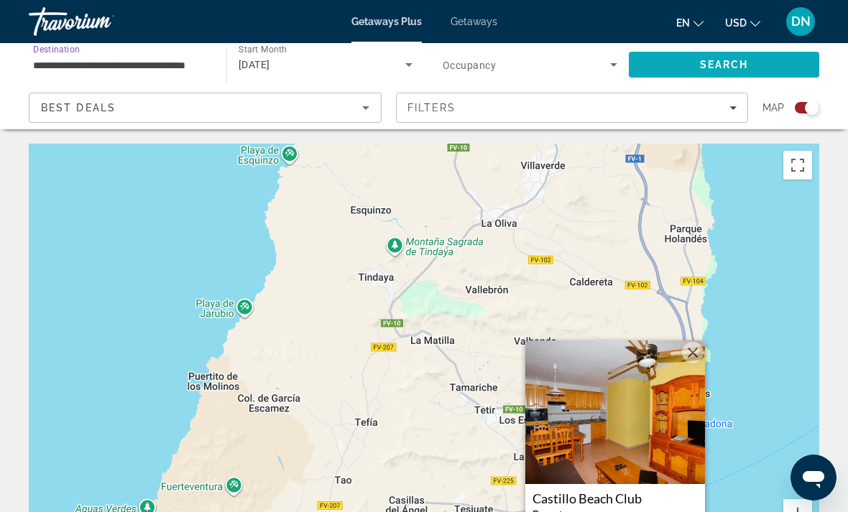
click at [720, 69] on span "Search" at bounding box center [724, 64] width 49 height 11
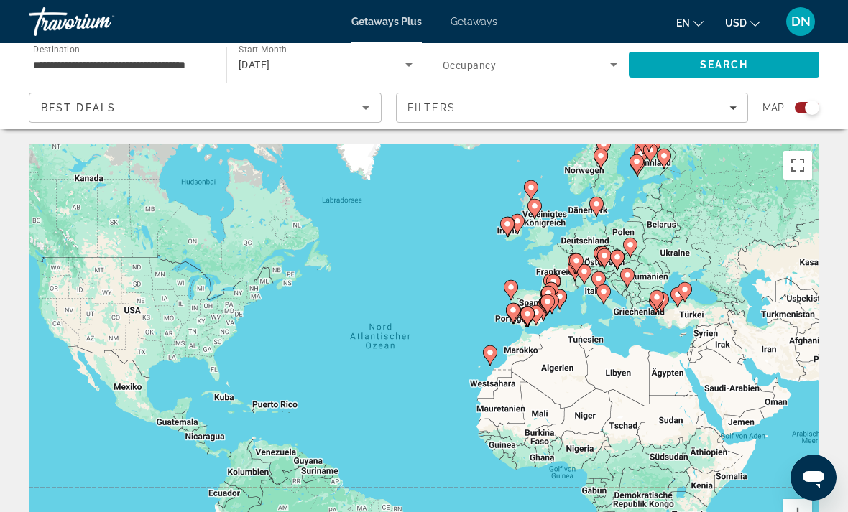
click at [494, 351] on icon "Main content" at bounding box center [490, 355] width 13 height 19
click at [489, 354] on image "Main content" at bounding box center [490, 353] width 9 height 9
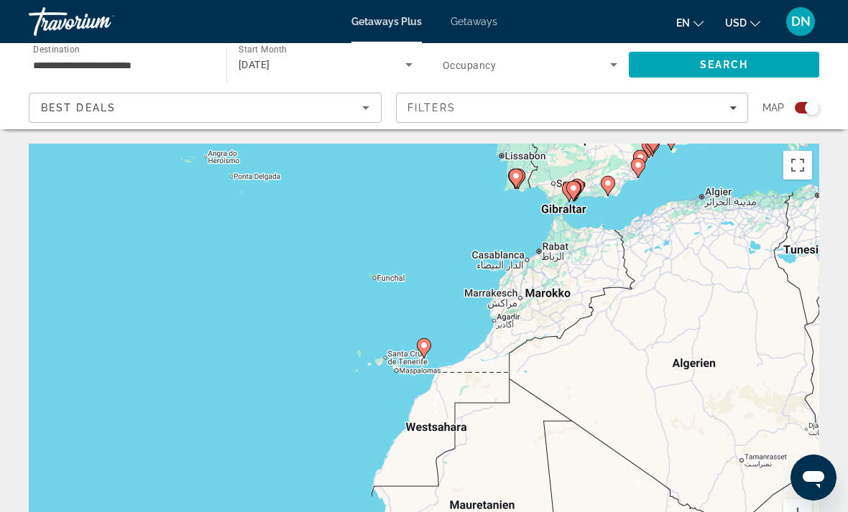
click at [427, 345] on image "Main content" at bounding box center [424, 345] width 9 height 9
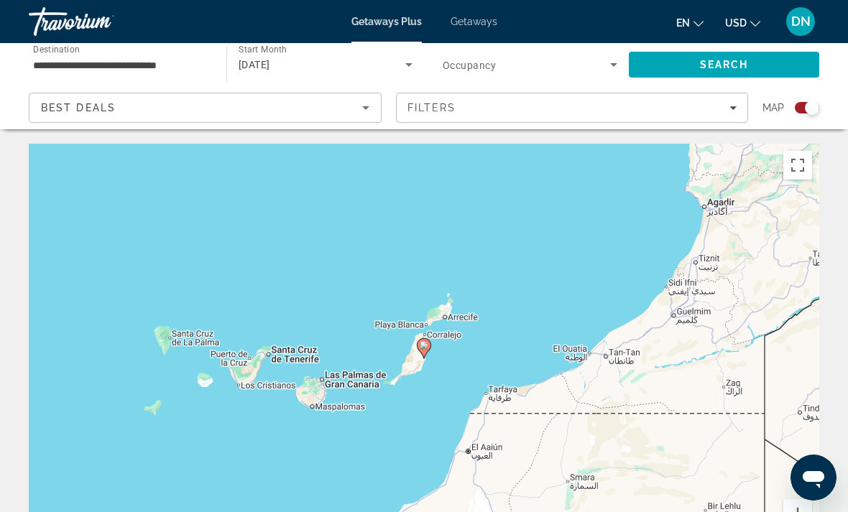
click at [423, 350] on icon "Main content" at bounding box center [424, 348] width 13 height 19
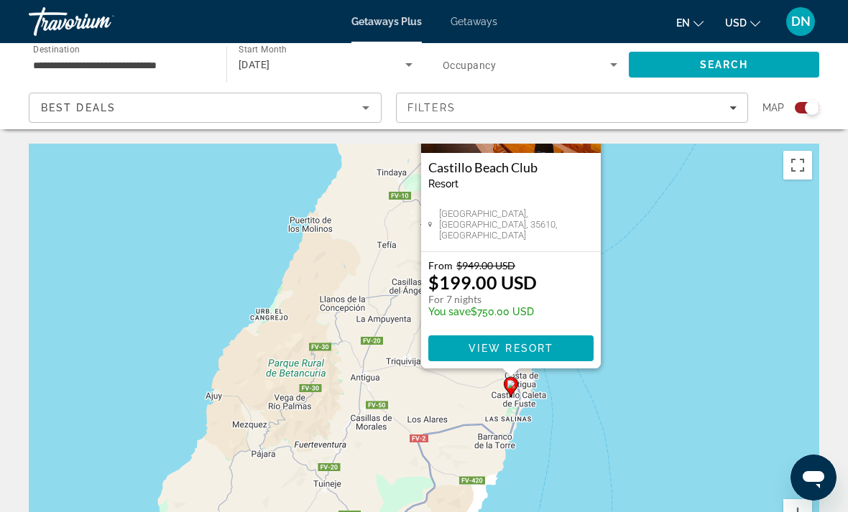
click at [157, 52] on div "**********" at bounding box center [120, 65] width 175 height 41
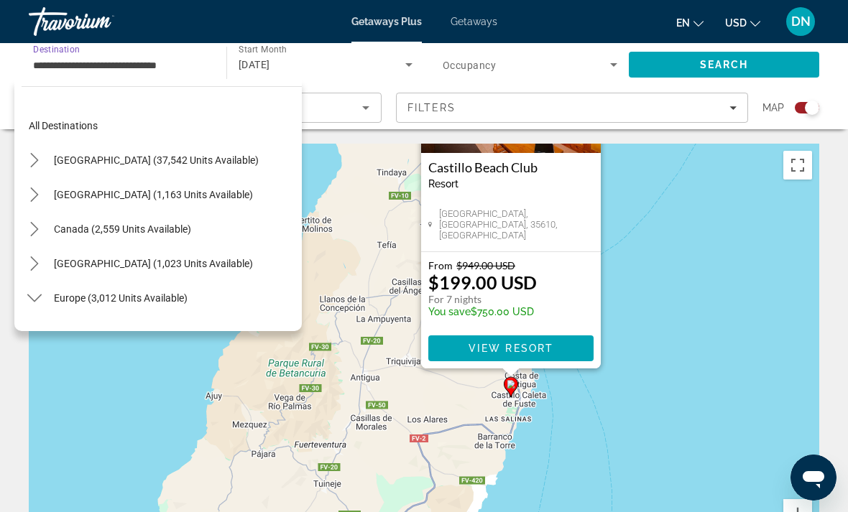
scroll to position [672, 0]
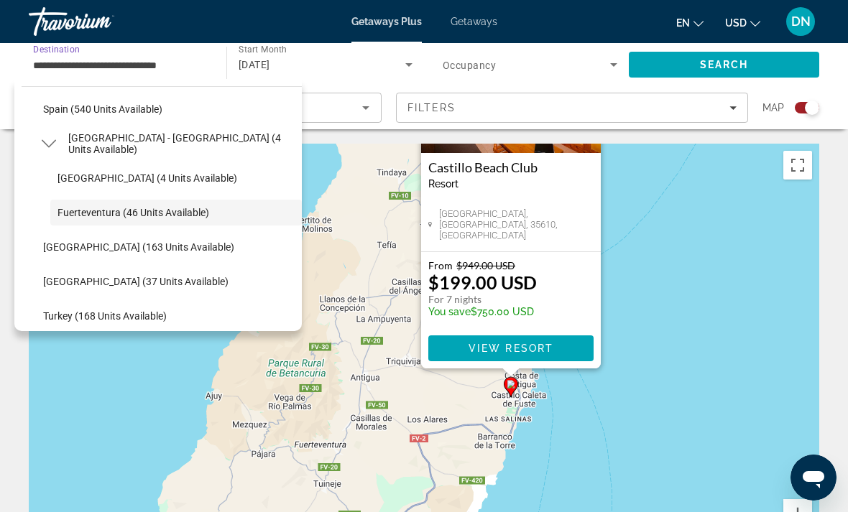
click at [476, 57] on span "Search widget" at bounding box center [526, 64] width 167 height 17
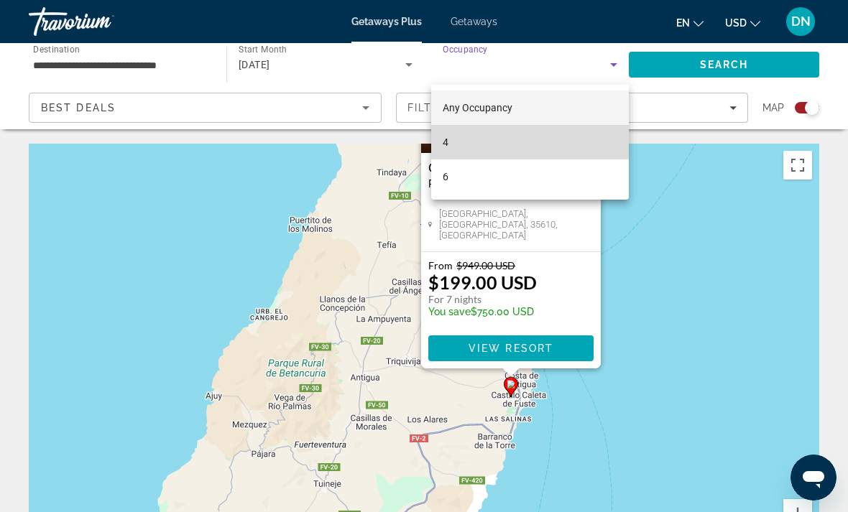
click at [483, 144] on mat-option "4" at bounding box center [530, 142] width 198 height 34
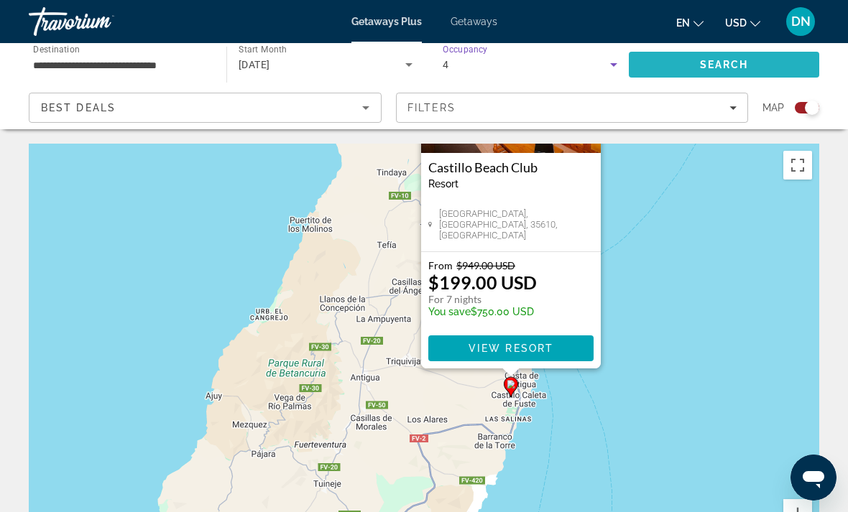
click at [676, 63] on span "Search" at bounding box center [724, 64] width 190 height 34
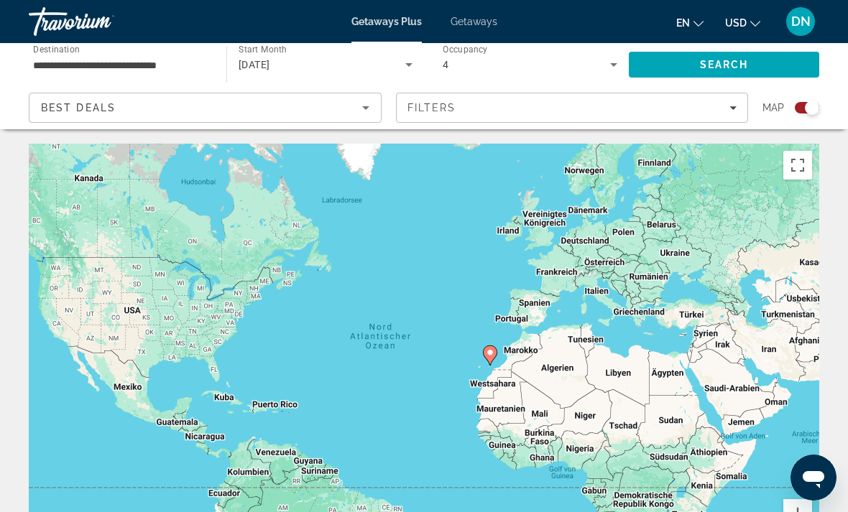
click at [184, 57] on input "**********" at bounding box center [120, 65] width 175 height 17
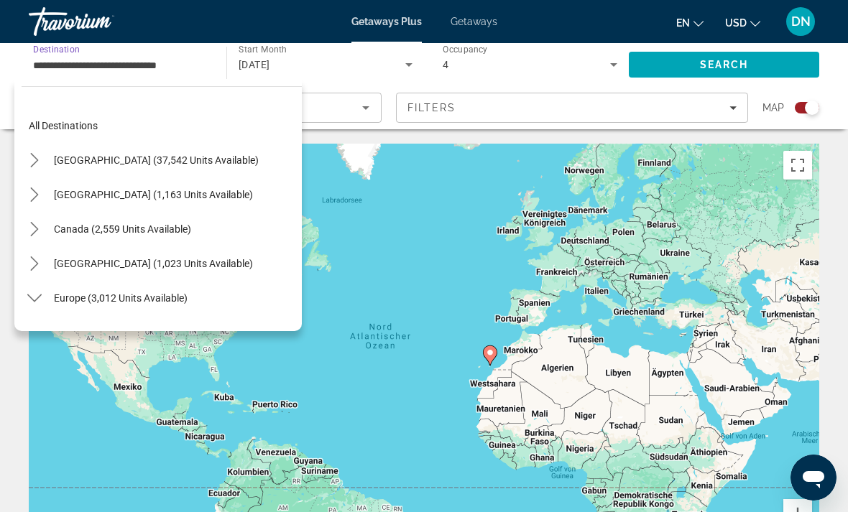
scroll to position [672, 0]
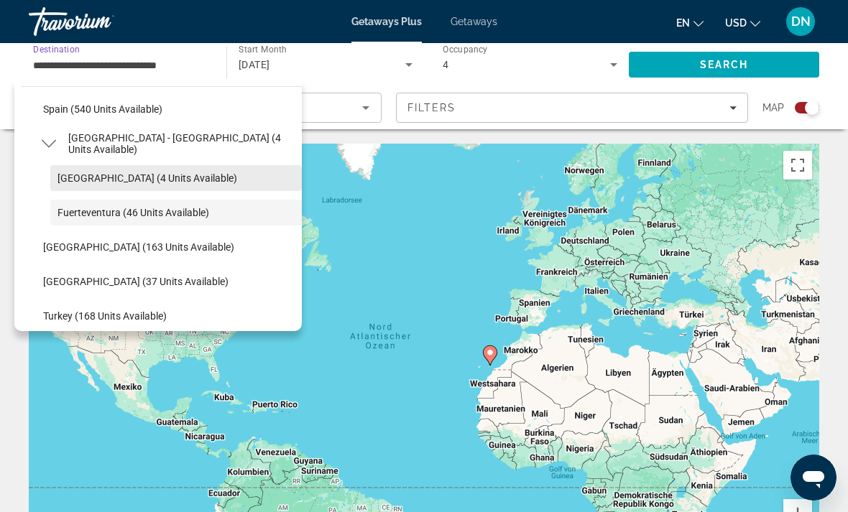
click at [185, 172] on span "Select destination: Tenerife (4 units available)" at bounding box center [176, 178] width 252 height 34
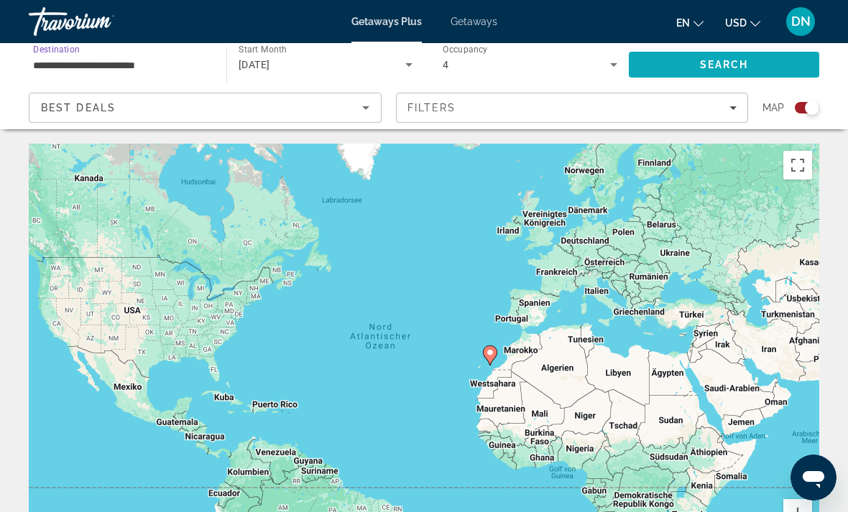
click at [702, 60] on span "Search" at bounding box center [724, 64] width 49 height 11
click at [487, 349] on image "Main content" at bounding box center [490, 353] width 9 height 9
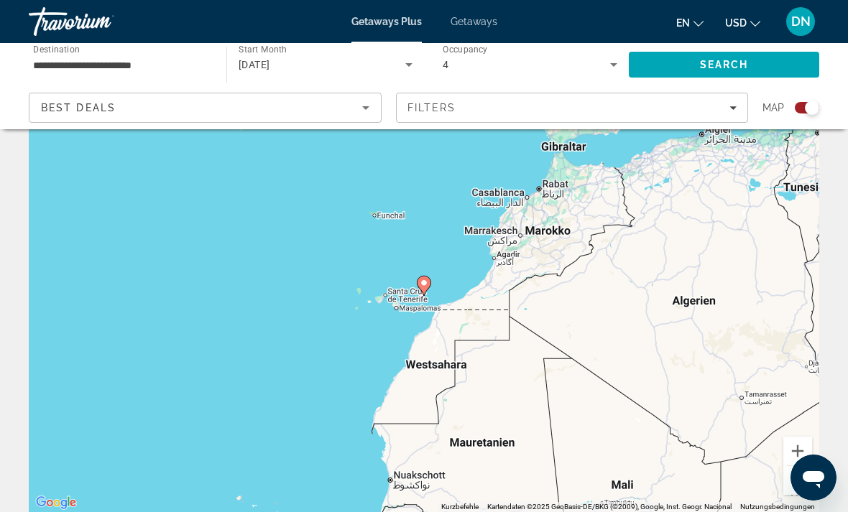
click at [424, 286] on image "Main content" at bounding box center [424, 283] width 9 height 9
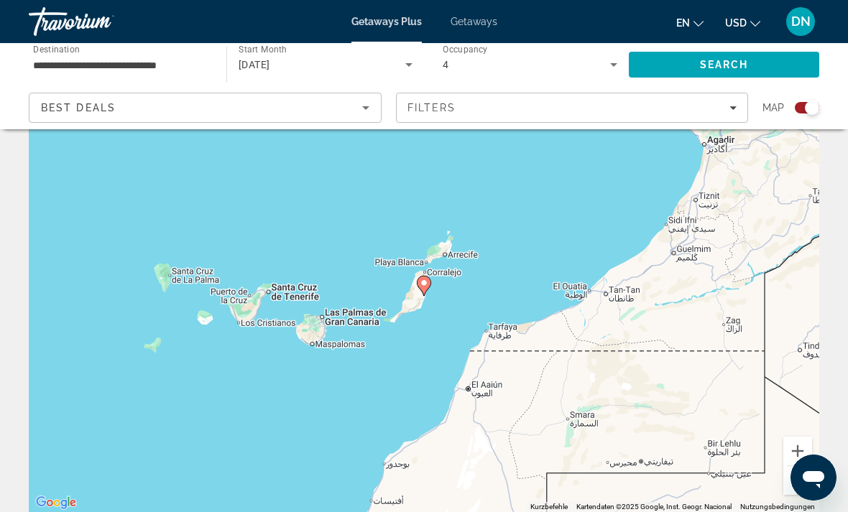
click at [425, 281] on image "Main content" at bounding box center [424, 283] width 9 height 9
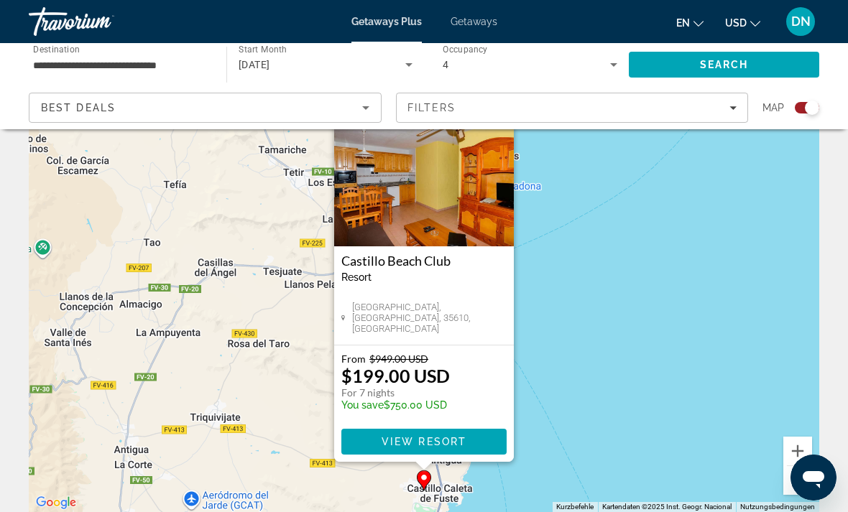
click at [167, 61] on input "**********" at bounding box center [120, 65] width 175 height 17
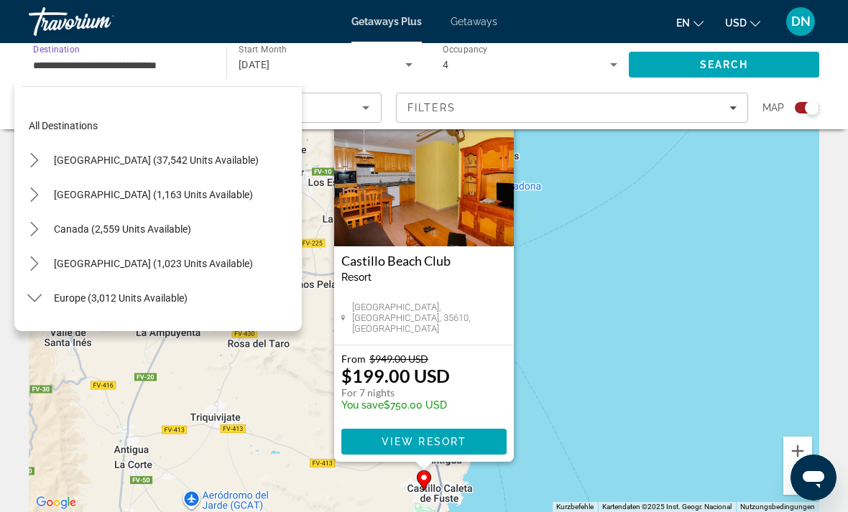
scroll to position [672, 0]
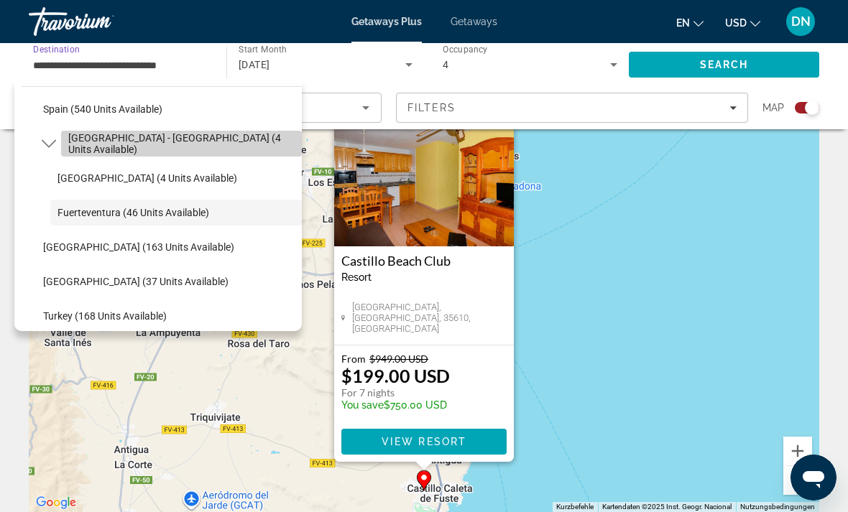
click at [186, 145] on span "[GEOGRAPHIC_DATA] - [GEOGRAPHIC_DATA] (4 units available)" at bounding box center [181, 143] width 226 height 23
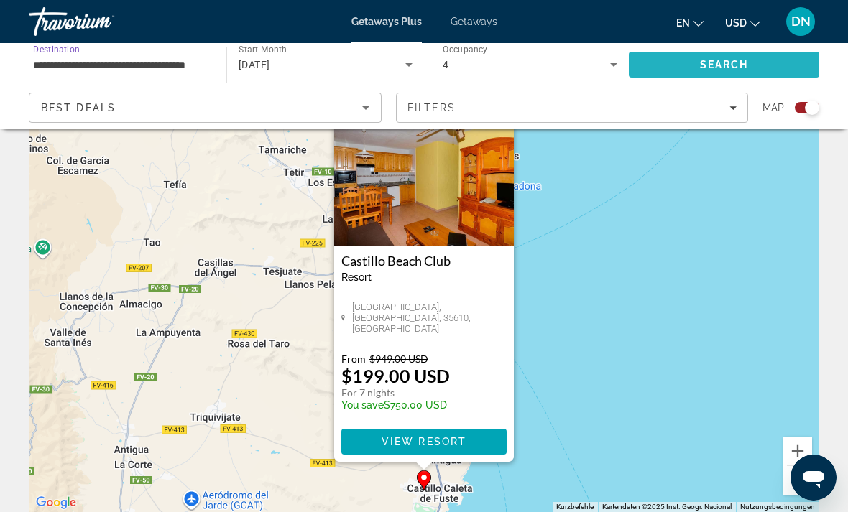
click at [718, 65] on span "Search" at bounding box center [724, 64] width 49 height 11
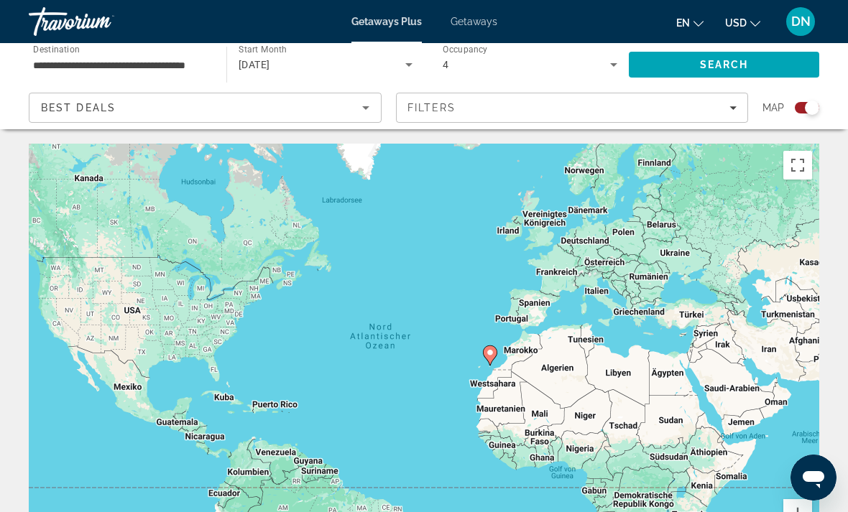
click at [172, 130] on div "**********" at bounding box center [424, 311] width 848 height 622
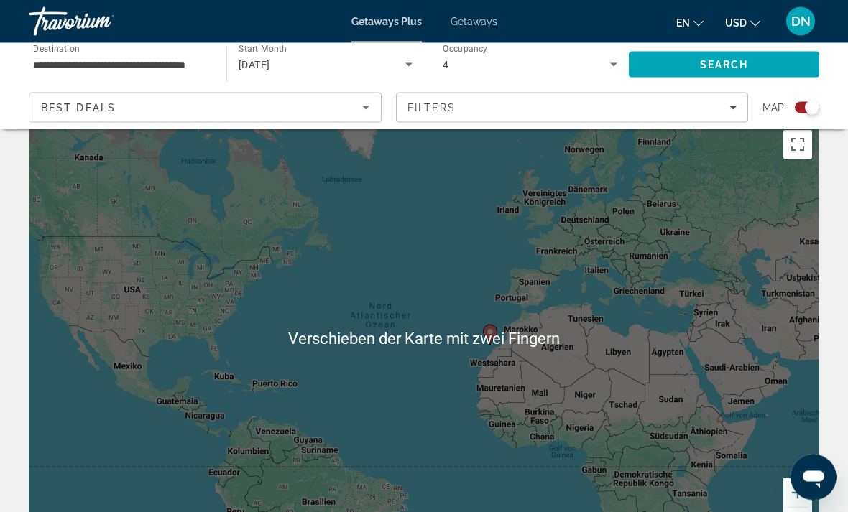
scroll to position [22, 0]
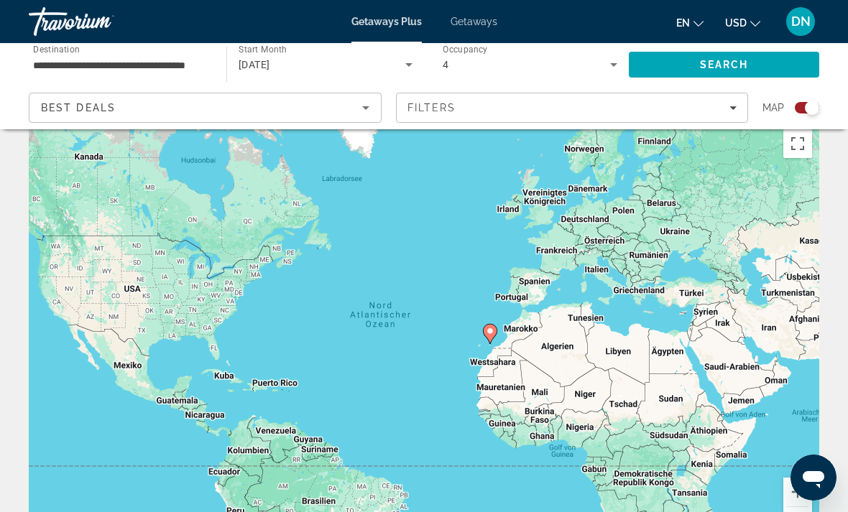
click at [203, 57] on input "**********" at bounding box center [120, 65] width 175 height 17
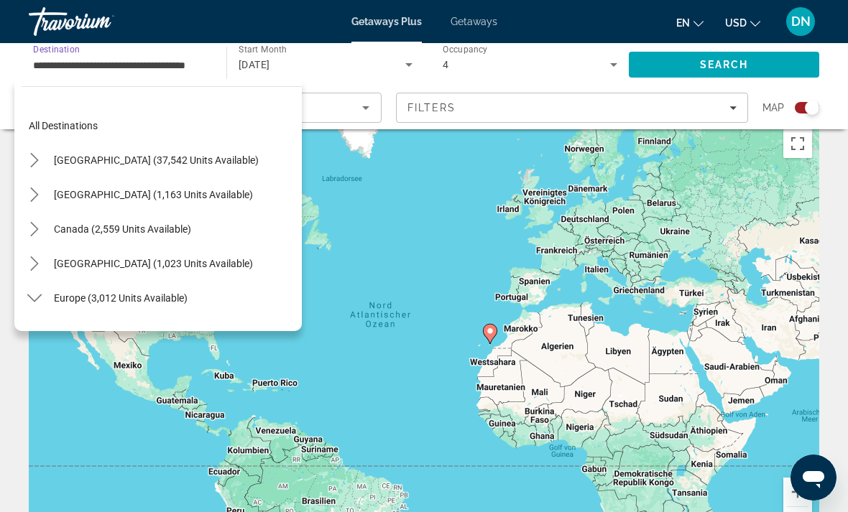
scroll to position [603, 0]
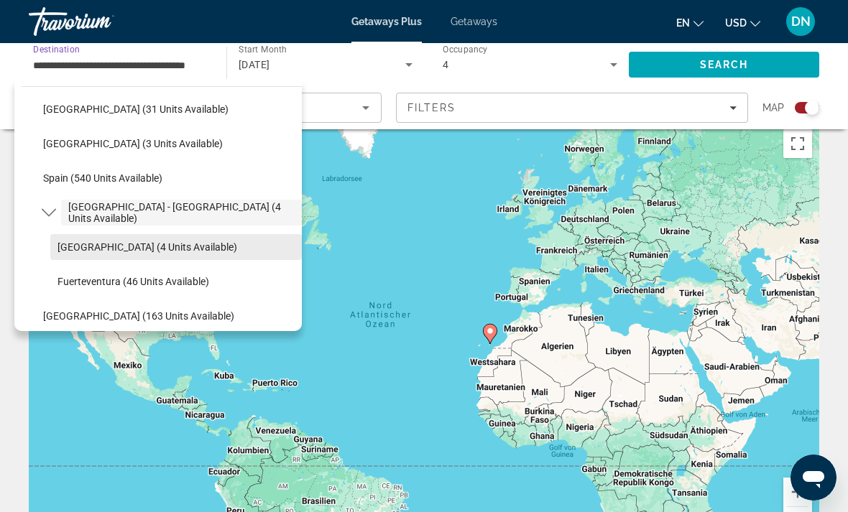
click at [171, 238] on span "Select destination: Tenerife (4 units available)" at bounding box center [176, 247] width 252 height 34
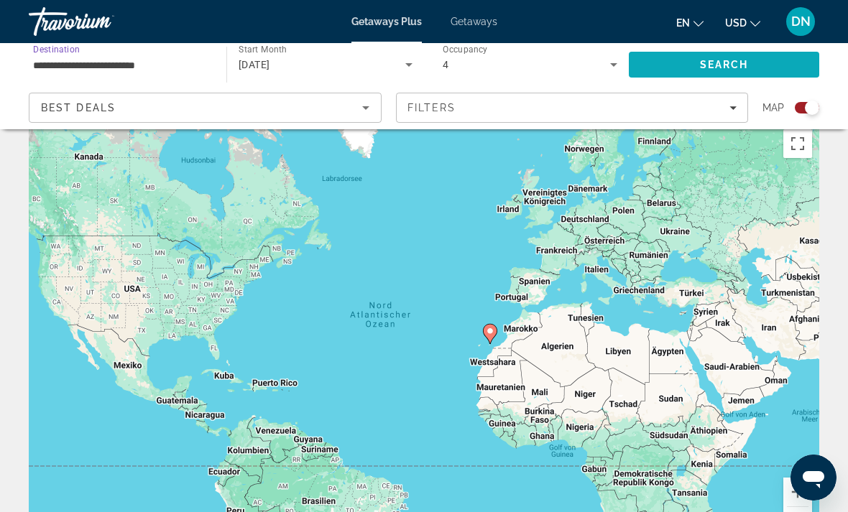
click at [727, 71] on span "Search" at bounding box center [724, 64] width 190 height 34
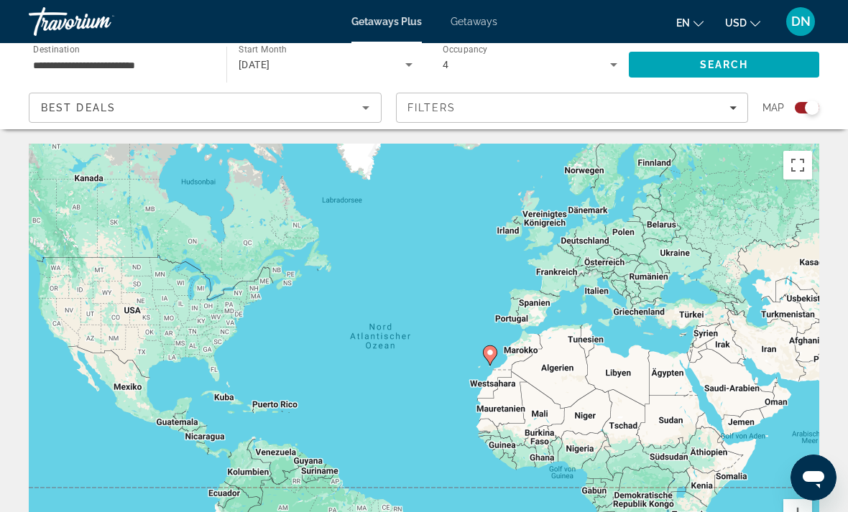
click at [476, 73] on div "4" at bounding box center [526, 64] width 167 height 17
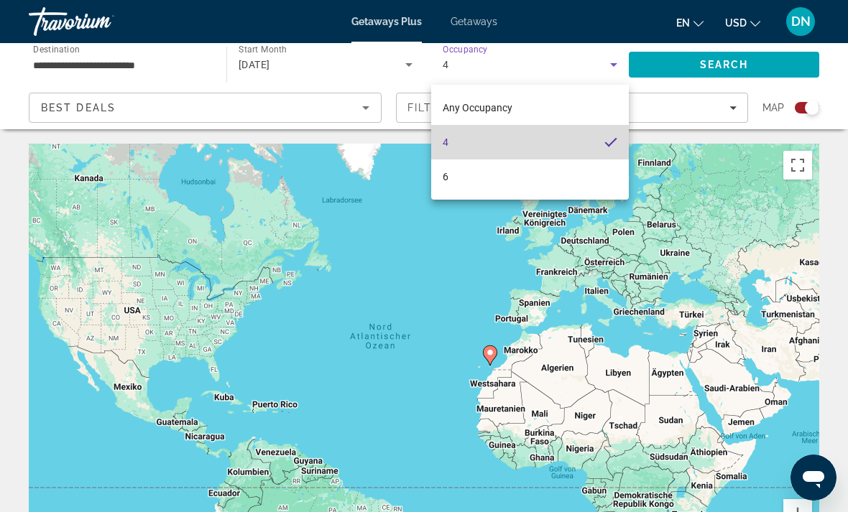
click at [530, 129] on mat-option "4" at bounding box center [530, 142] width 198 height 34
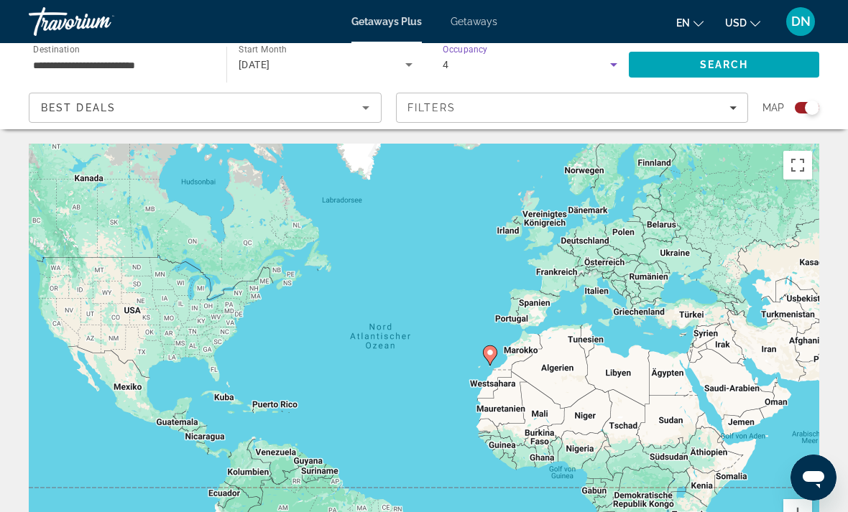
click at [540, 72] on div "4" at bounding box center [526, 64] width 167 height 17
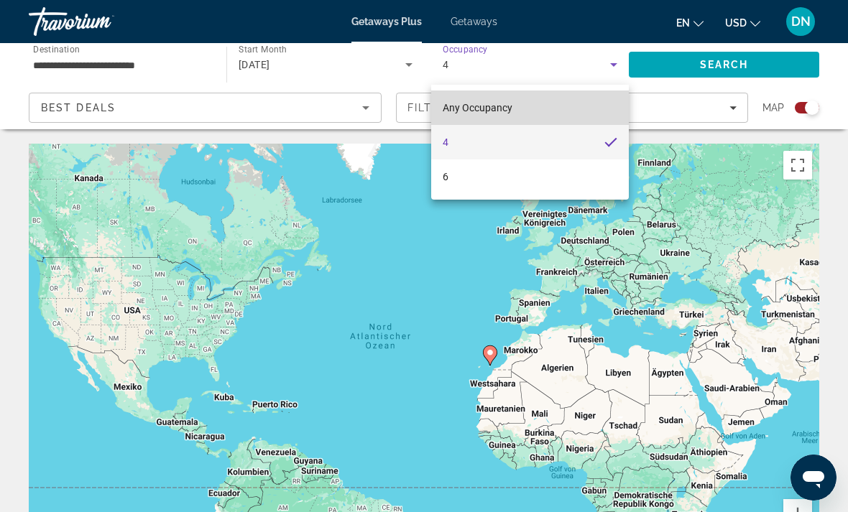
click at [496, 122] on mat-option "Any Occupancy" at bounding box center [530, 108] width 198 height 34
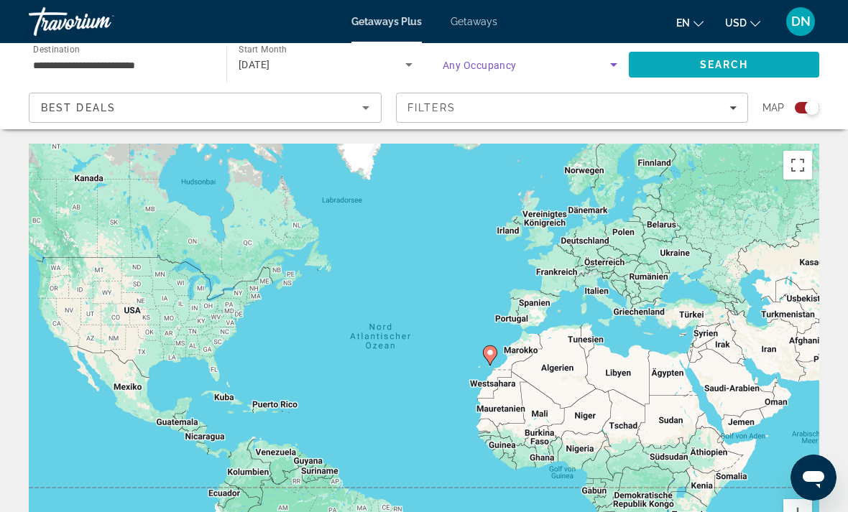
click at [707, 81] on span "Search" at bounding box center [724, 64] width 190 height 34
click at [729, 80] on span "Search" at bounding box center [724, 64] width 190 height 34
click at [165, 53] on div "**********" at bounding box center [120, 65] width 175 height 41
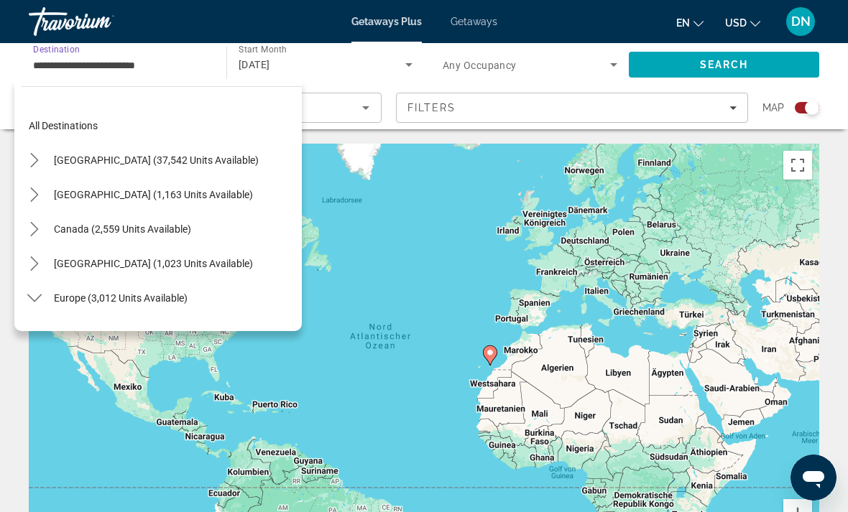
scroll to position [638, 0]
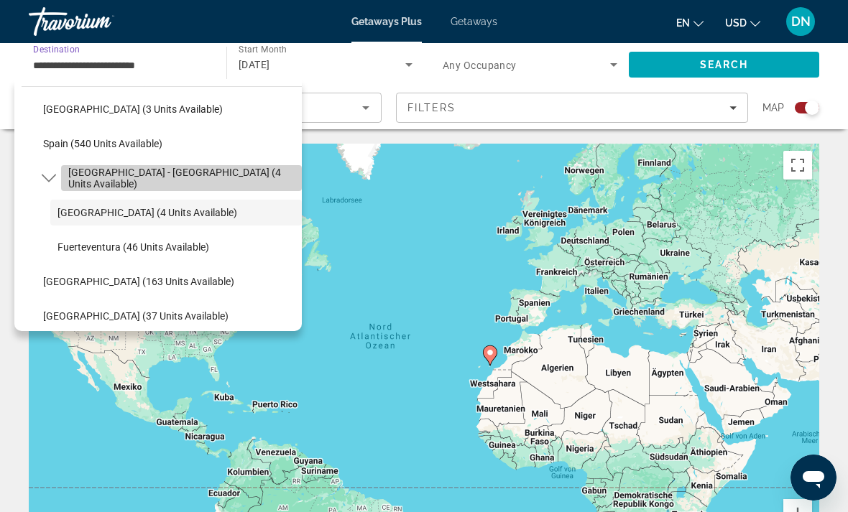
click at [223, 175] on span "[GEOGRAPHIC_DATA] - [GEOGRAPHIC_DATA] (4 units available)" at bounding box center [181, 178] width 226 height 23
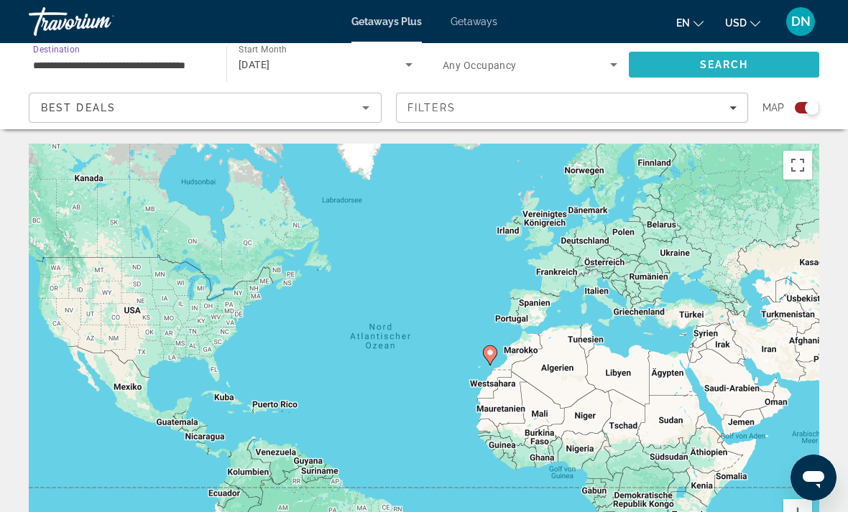
click at [697, 60] on span "Search" at bounding box center [724, 64] width 190 height 34
click at [343, 63] on div "[DATE]" at bounding box center [322, 64] width 167 height 17
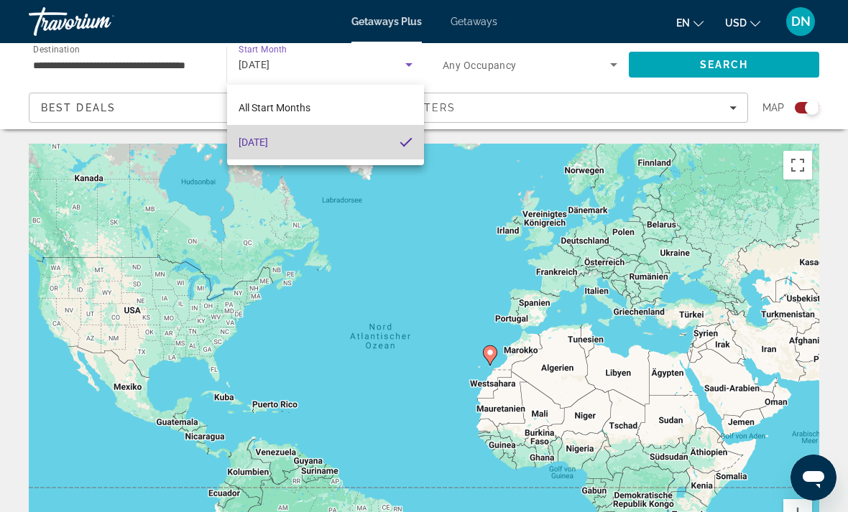
click at [355, 137] on mat-option "[DATE]" at bounding box center [325, 142] width 197 height 34
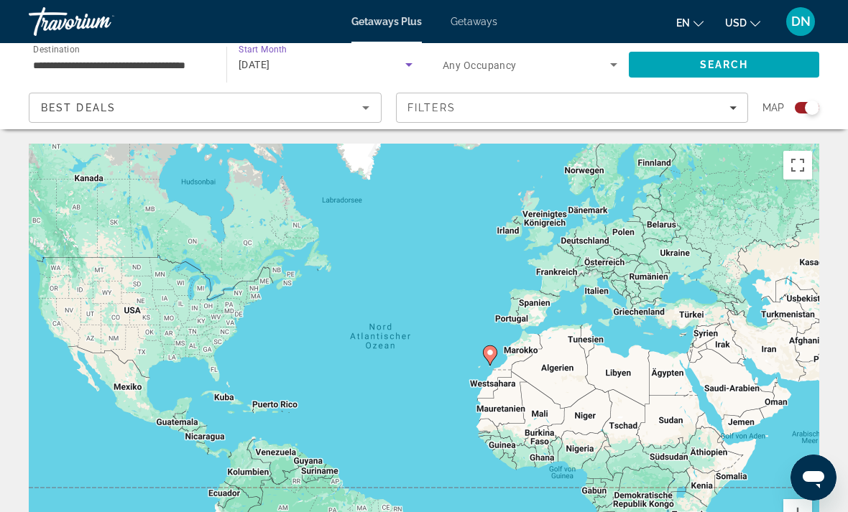
click at [584, 68] on span "Search widget" at bounding box center [526, 64] width 167 height 17
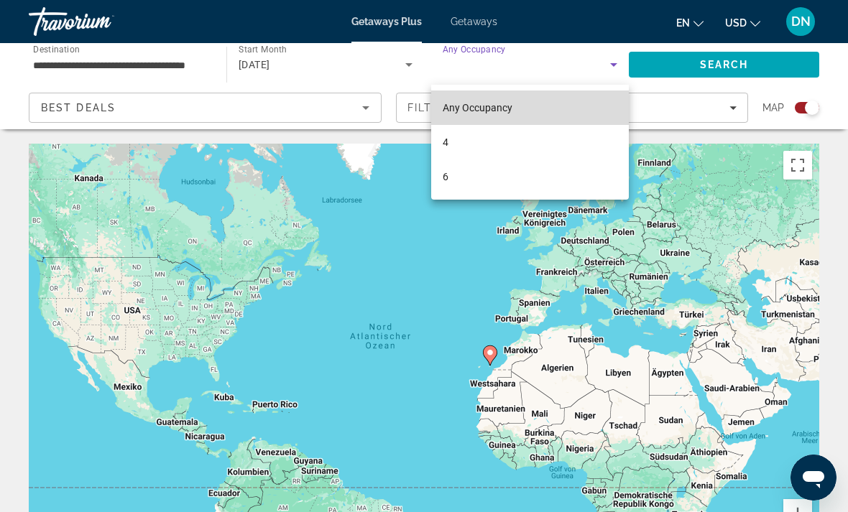
click at [544, 104] on mat-option "Any Occupancy" at bounding box center [530, 108] width 198 height 34
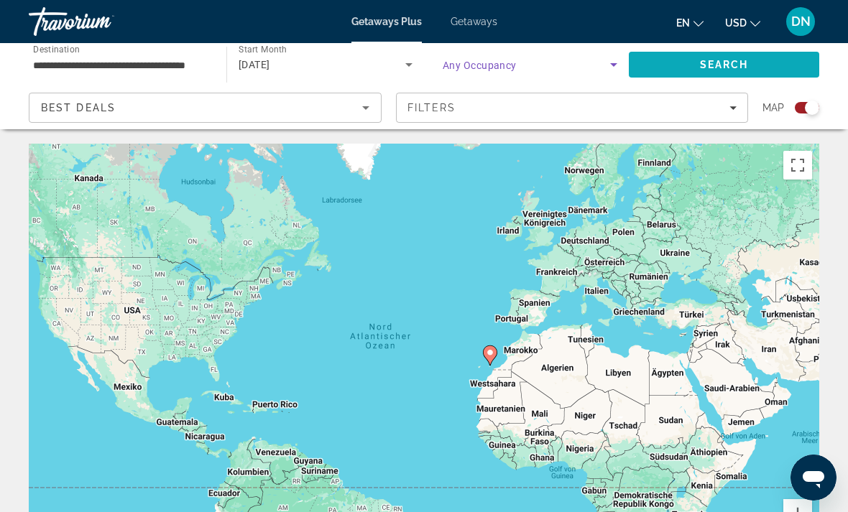
click at [690, 68] on span "Search" at bounding box center [724, 64] width 190 height 34
click at [143, 72] on input "**********" at bounding box center [120, 65] width 175 height 17
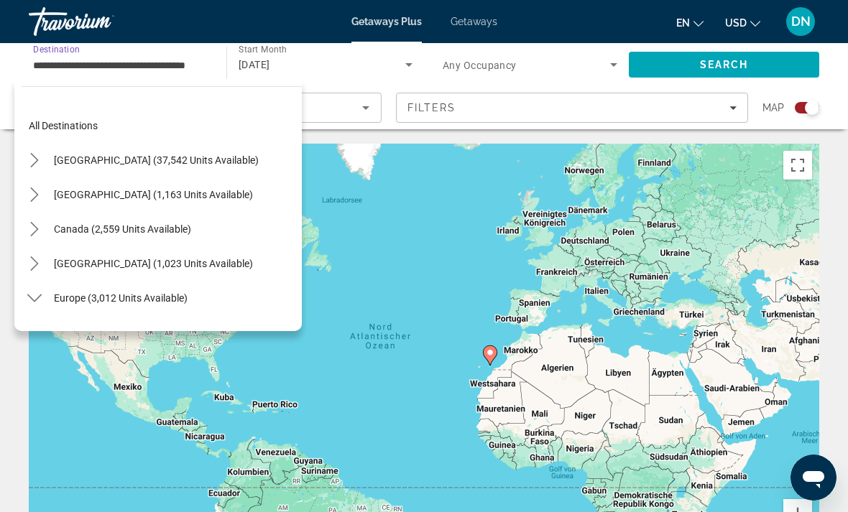
scroll to position [603, 0]
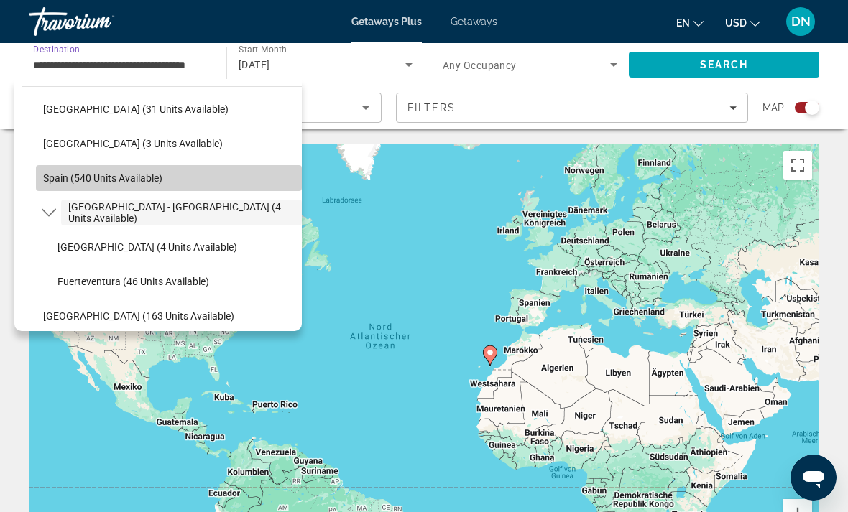
click at [147, 168] on span "Select destination: Spain (540 units available)" at bounding box center [169, 178] width 266 height 34
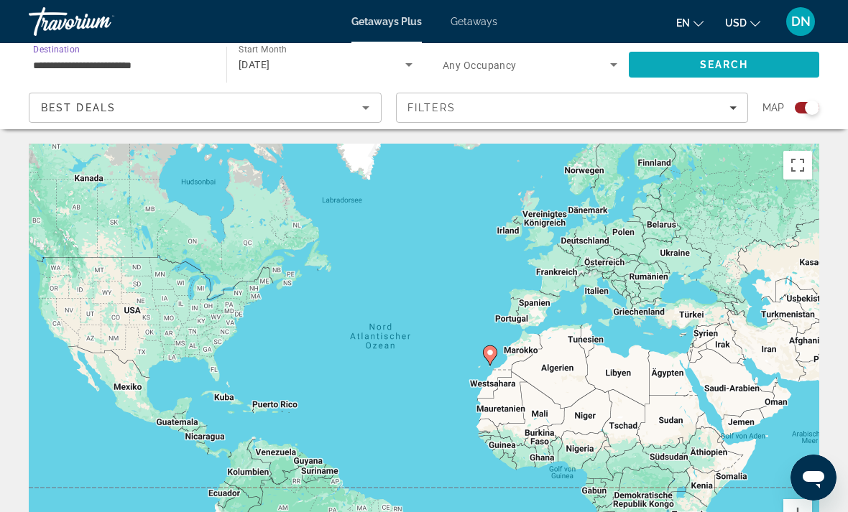
click at [737, 65] on span "Search" at bounding box center [724, 64] width 49 height 11
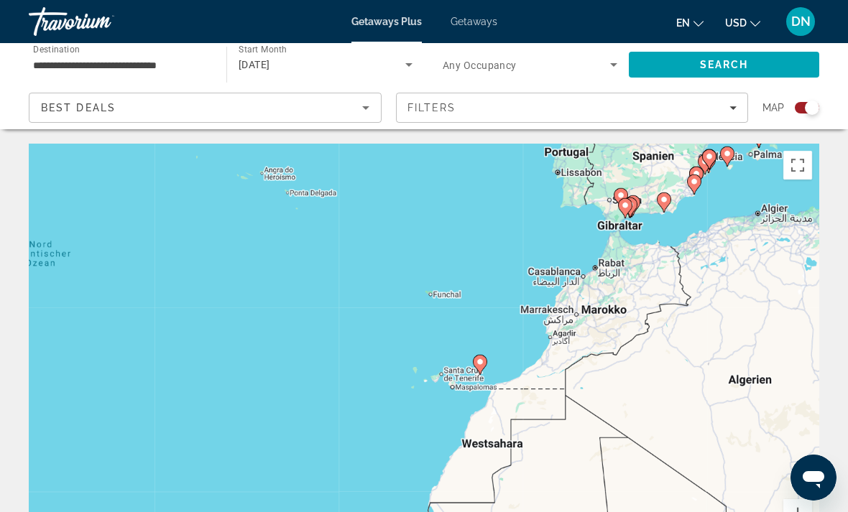
click at [161, 64] on input "**********" at bounding box center [120, 65] width 175 height 17
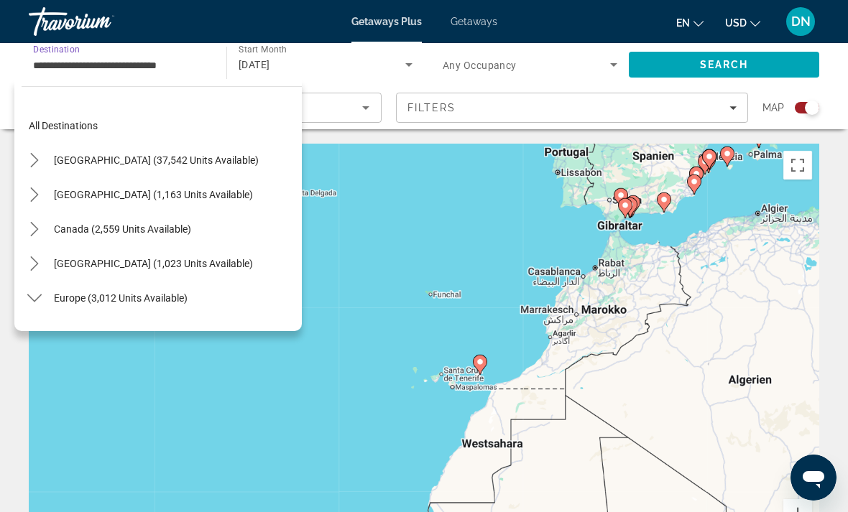
scroll to position [672, 0]
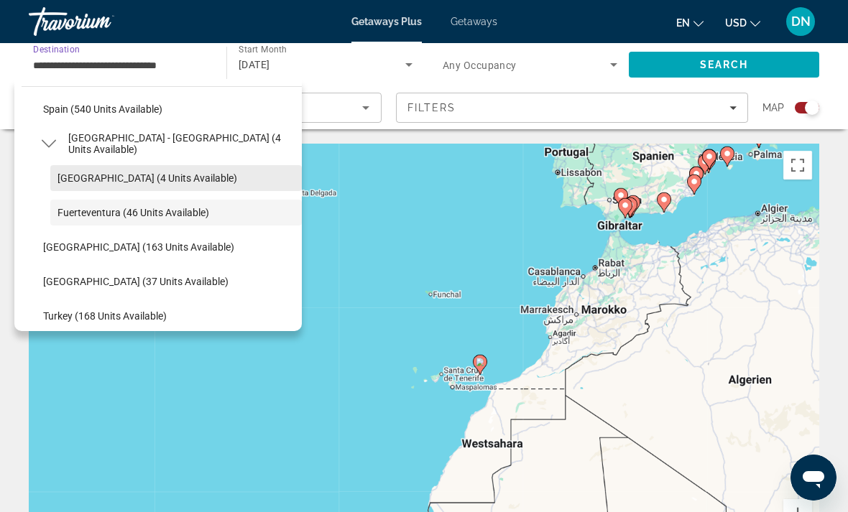
click at [156, 175] on span "[GEOGRAPHIC_DATA] (4 units available)" at bounding box center [147, 177] width 180 height 11
type input "**********"
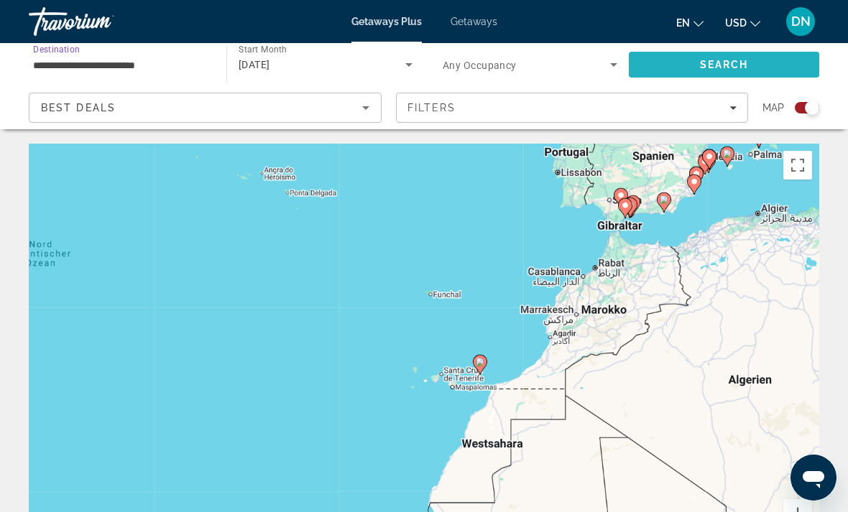
click at [681, 66] on span "Search" at bounding box center [724, 64] width 190 height 34
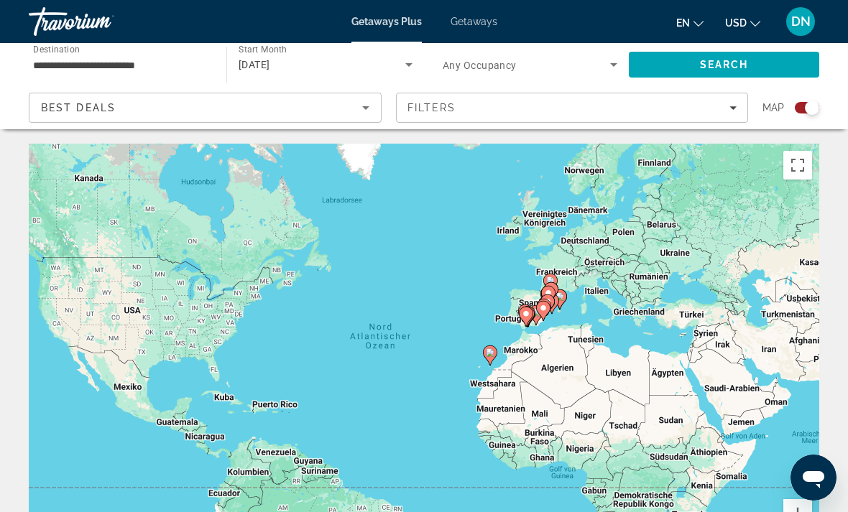
click at [335, 57] on div "[DATE]" at bounding box center [322, 64] width 167 height 17
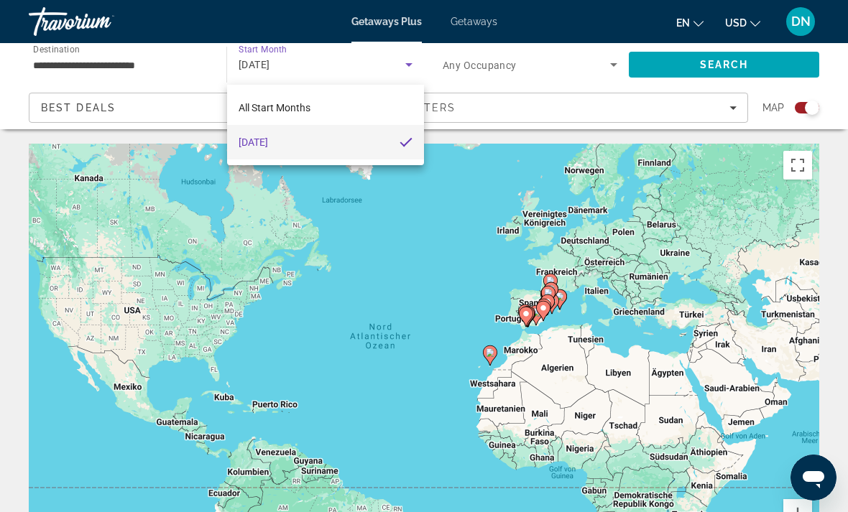
click at [404, 61] on div at bounding box center [424, 256] width 848 height 512
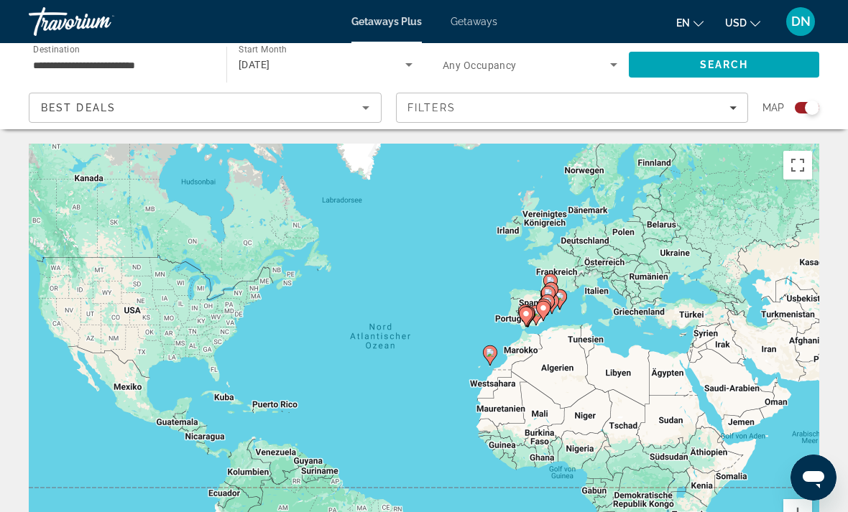
click at [408, 64] on icon "Search widget" at bounding box center [408, 65] width 7 height 4
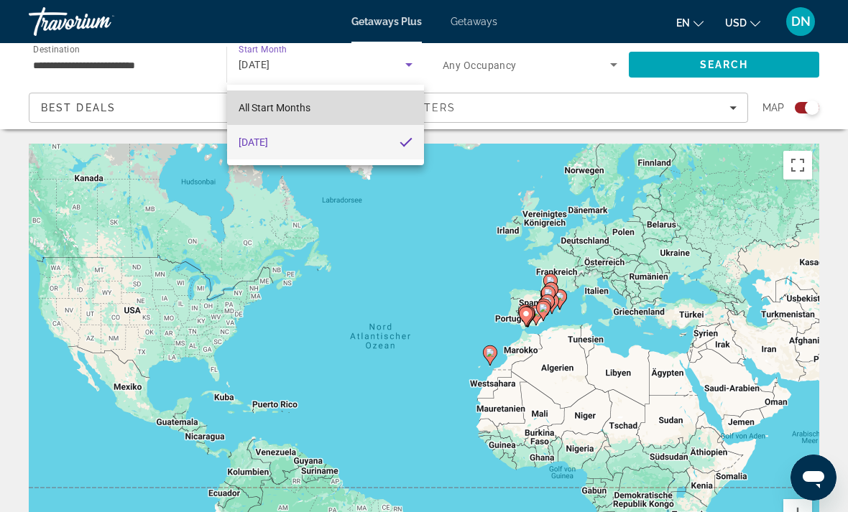
click at [358, 104] on mat-option "All Start Months" at bounding box center [325, 108] width 197 height 34
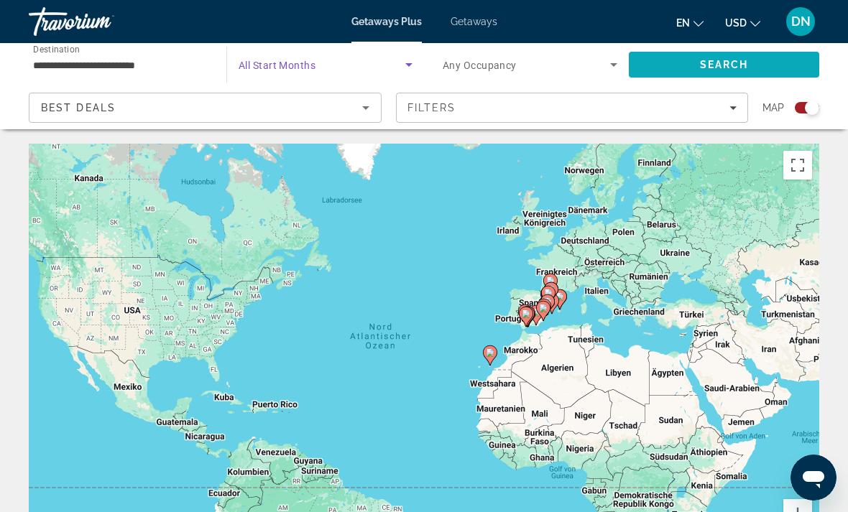
click at [700, 70] on span "Search" at bounding box center [724, 64] width 49 height 11
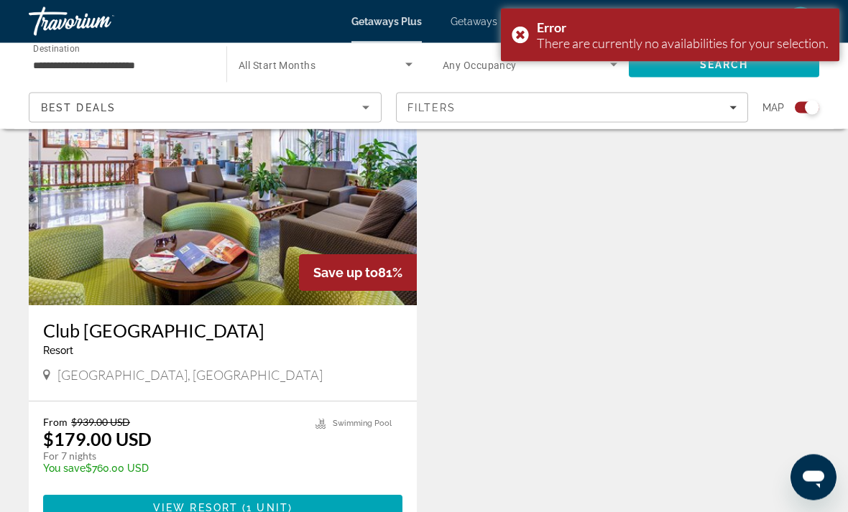
click at [341, 208] on img "Main content" at bounding box center [223, 191] width 388 height 230
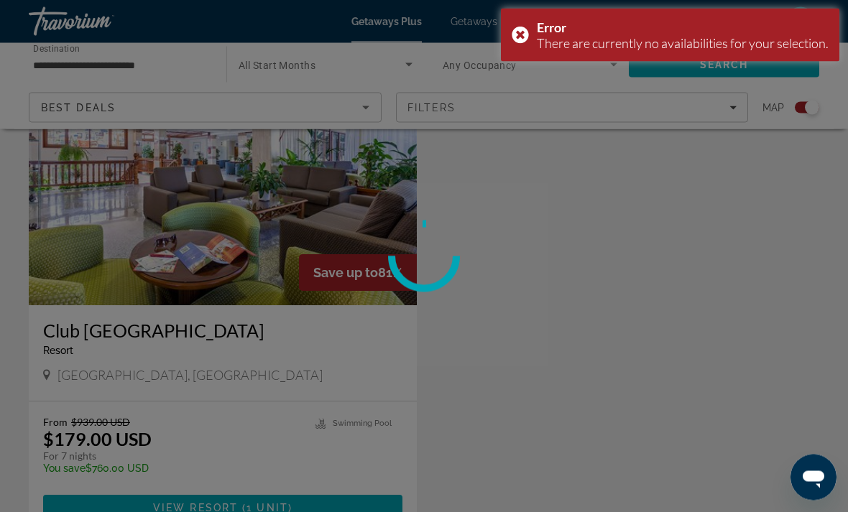
scroll to position [550, 0]
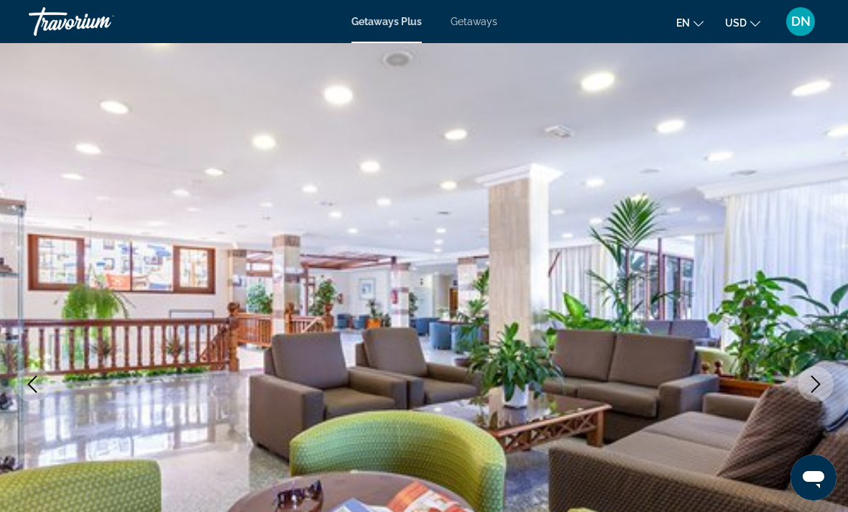
click at [478, 26] on span "Getaways" at bounding box center [474, 21] width 47 height 11
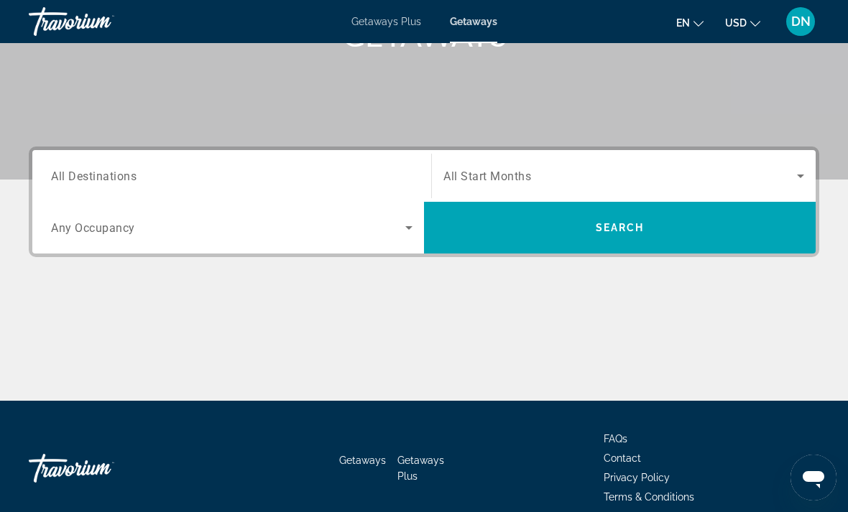
click at [367, 161] on div "Search widget" at bounding box center [232, 176] width 362 height 41
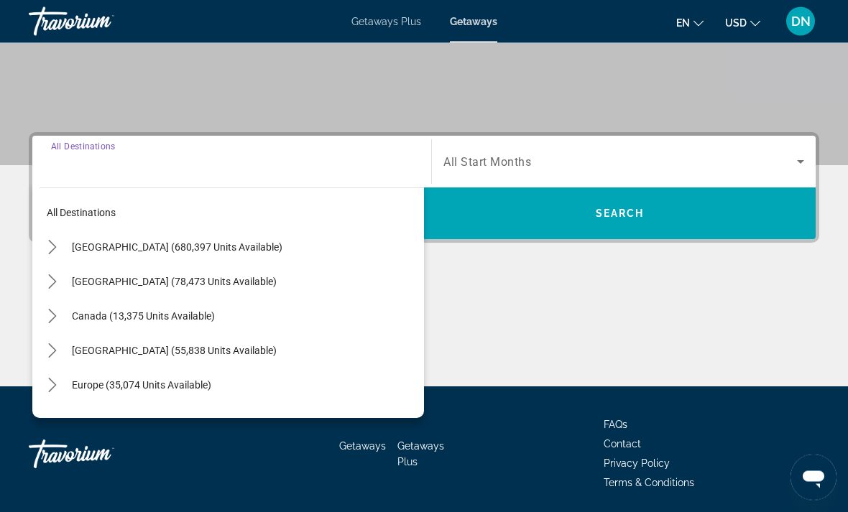
scroll to position [270, 0]
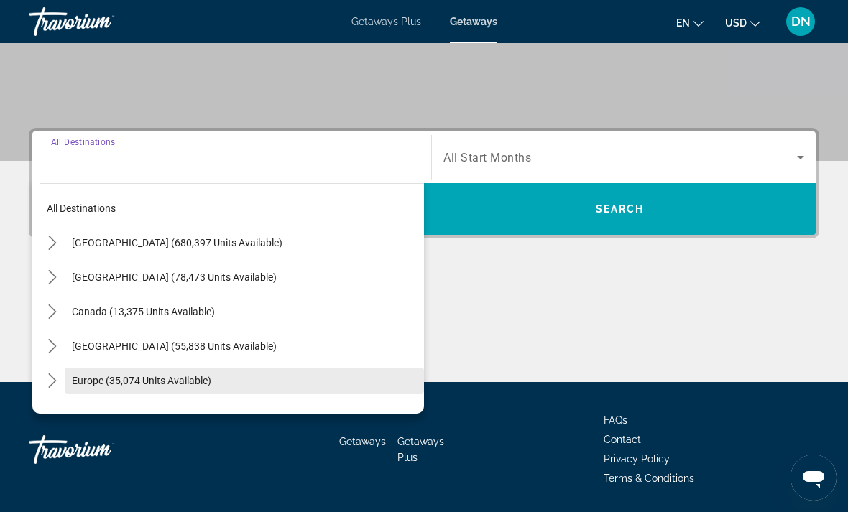
click at [183, 386] on span "Europe (35,074 units available)" at bounding box center [141, 380] width 139 height 11
type input "**********"
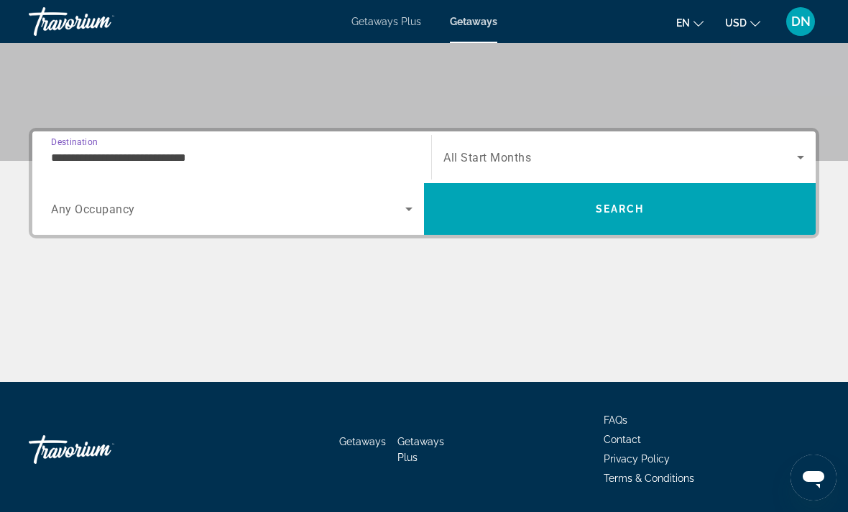
click at [497, 150] on span "Search widget" at bounding box center [620, 157] width 354 height 17
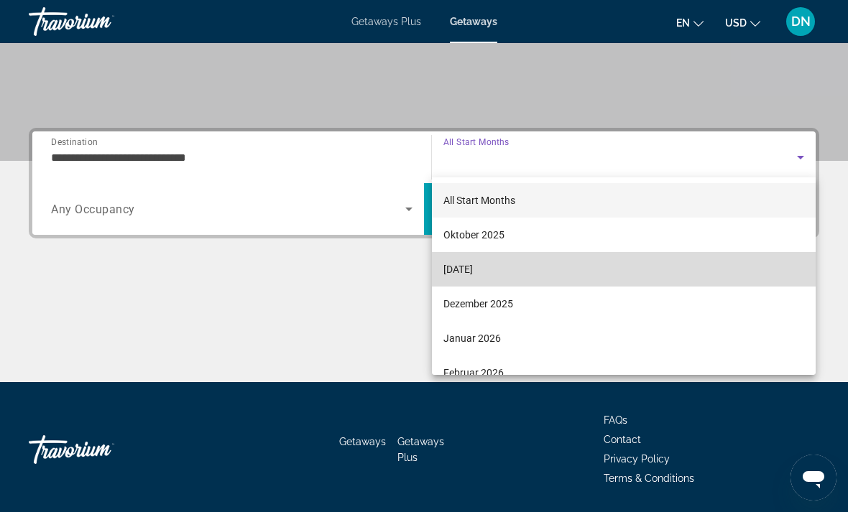
click at [473, 261] on span "[DATE]" at bounding box center [457, 269] width 29 height 17
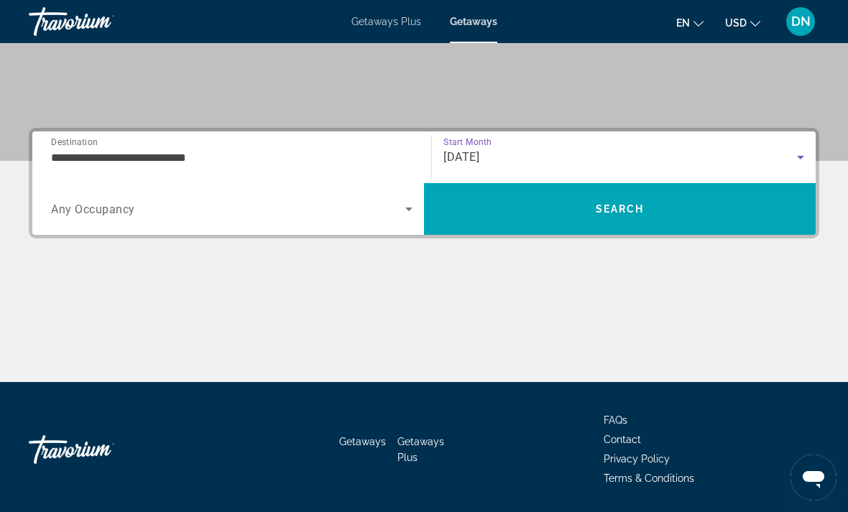
click at [318, 211] on span "Search widget" at bounding box center [228, 209] width 354 height 17
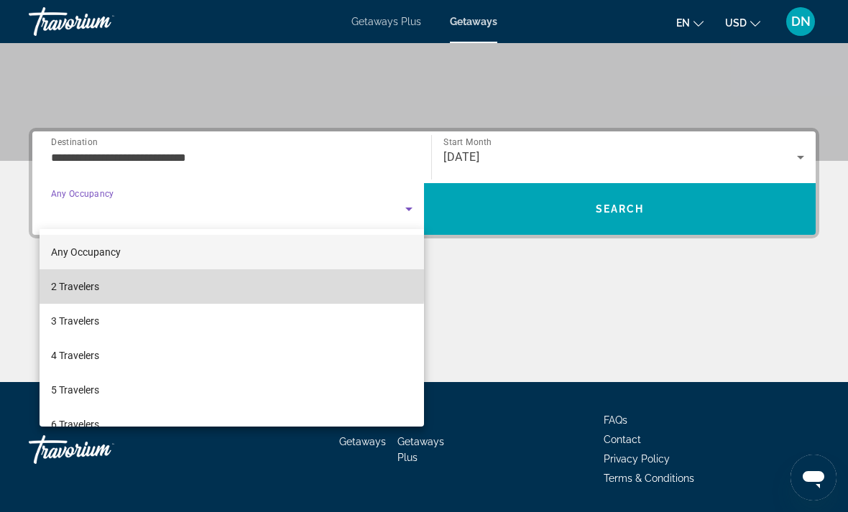
click at [180, 275] on mat-option "2 Travelers" at bounding box center [232, 287] width 385 height 34
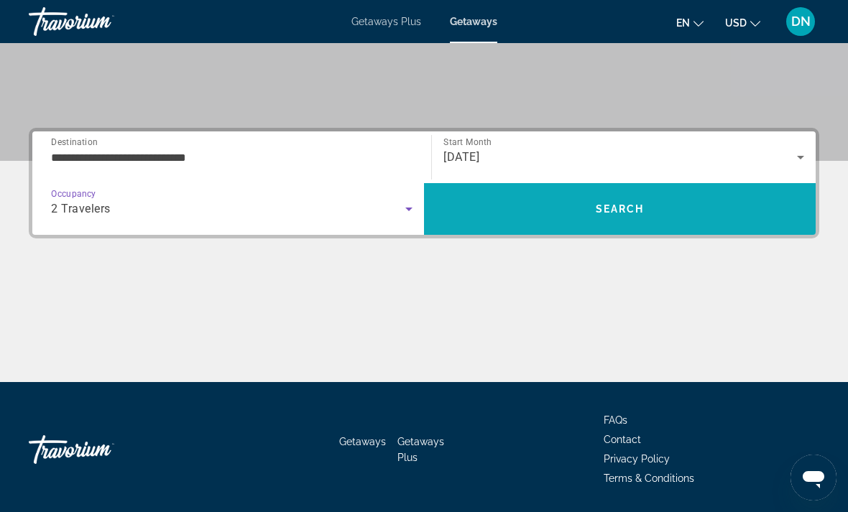
click at [735, 211] on span "Search" at bounding box center [620, 209] width 392 height 34
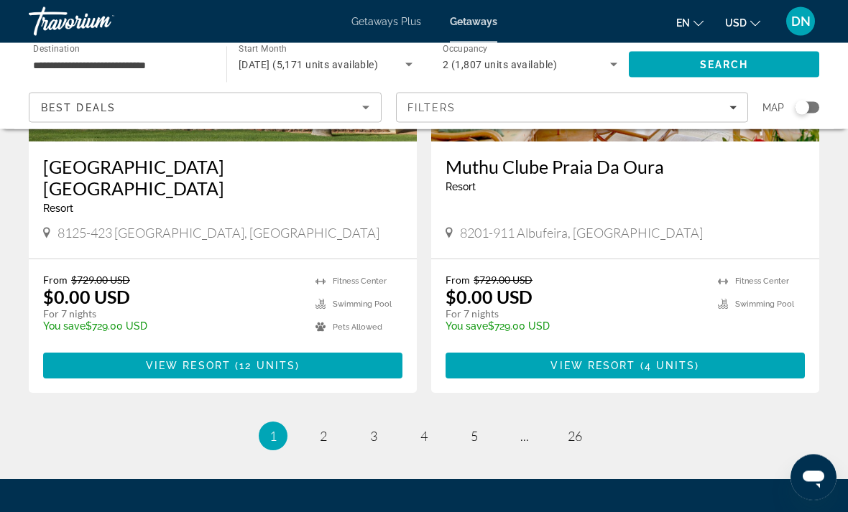
scroll to position [2723, 0]
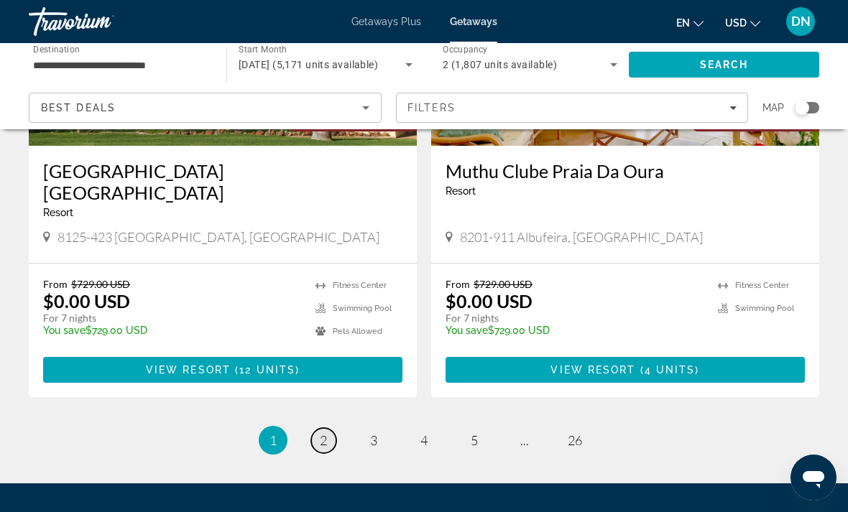
click at [335, 428] on link "page 2" at bounding box center [323, 440] width 25 height 25
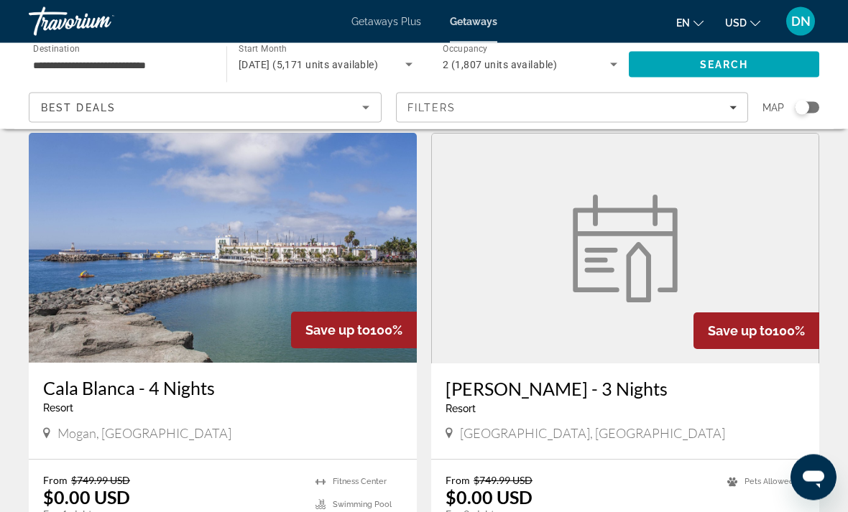
click at [330, 224] on img "Main content" at bounding box center [223, 249] width 388 height 230
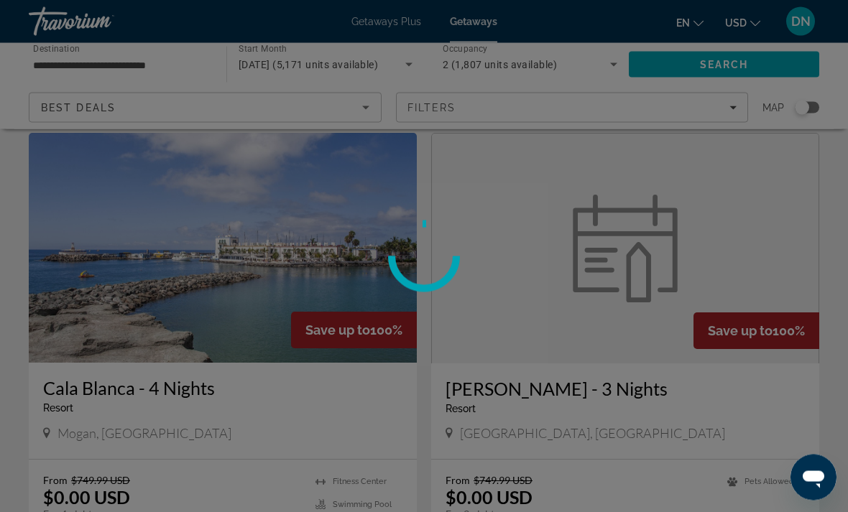
scroll to position [1529, 0]
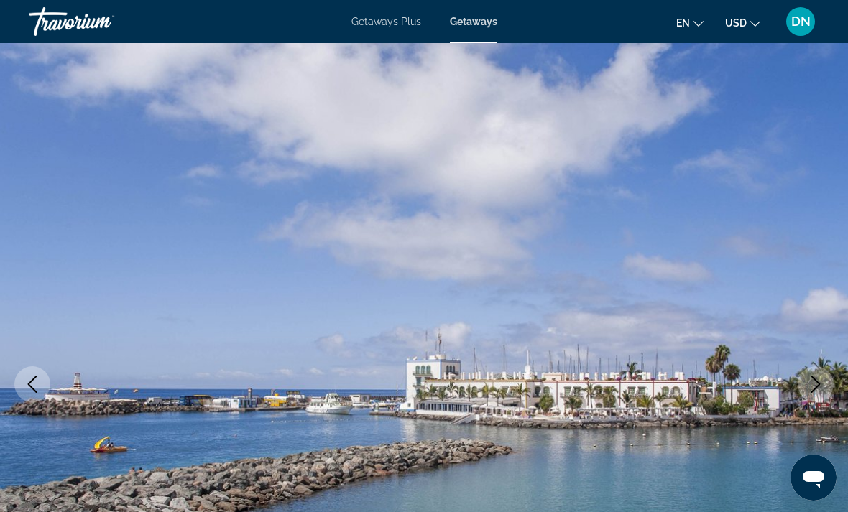
click at [827, 384] on button "Next image" at bounding box center [816, 385] width 36 height 36
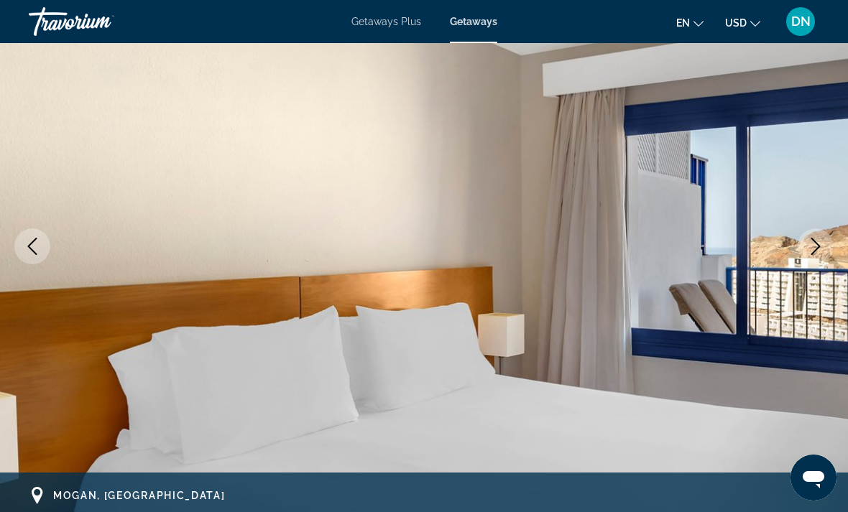
scroll to position [139, 0]
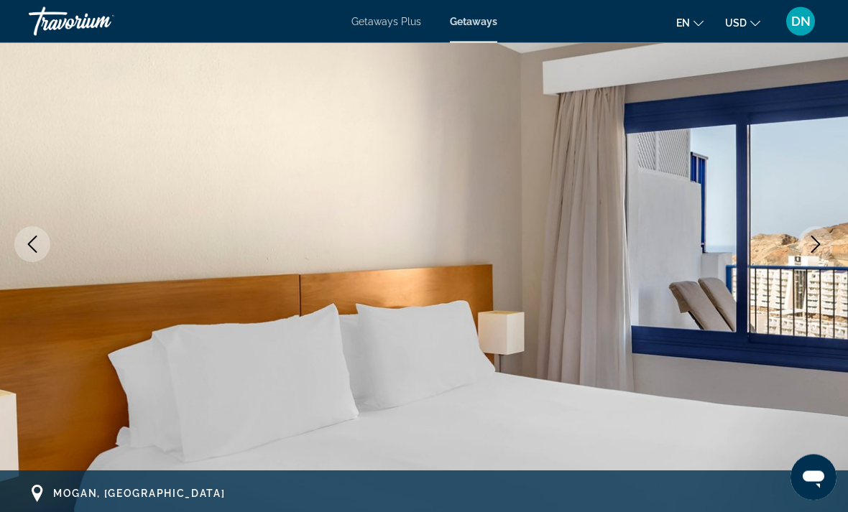
click at [822, 248] on icon "Next image" at bounding box center [815, 244] width 17 height 17
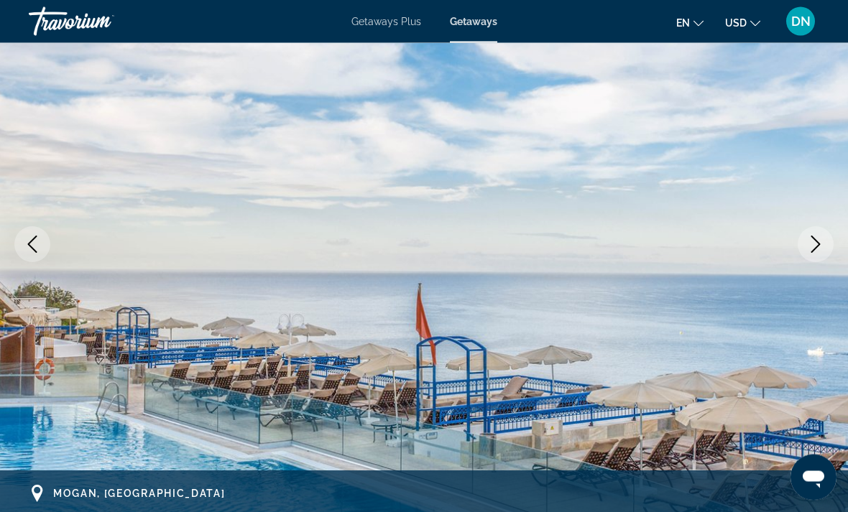
click at [813, 252] on icon "Next image" at bounding box center [815, 244] width 17 height 17
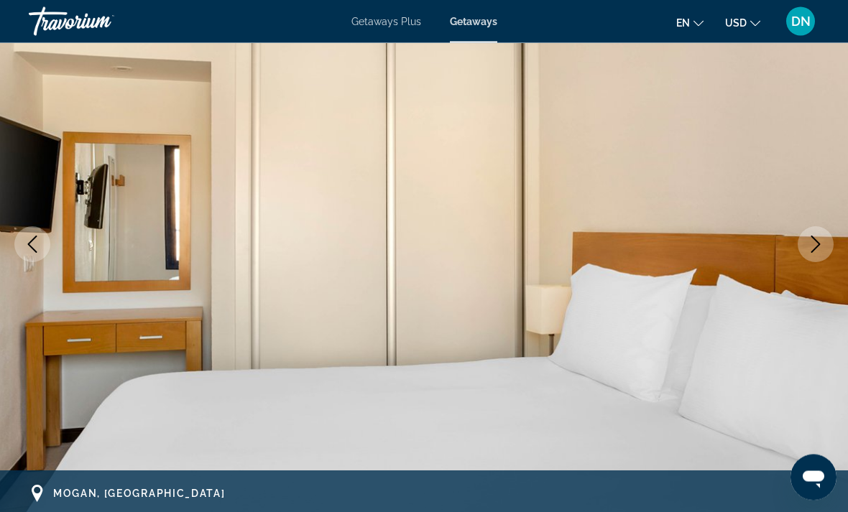
click at [815, 252] on icon "Next image" at bounding box center [815, 244] width 17 height 17
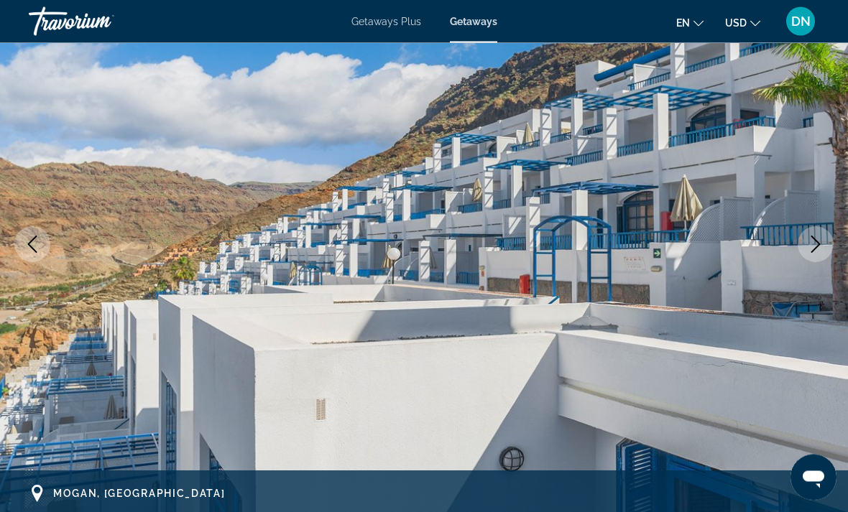
click at [812, 245] on icon "Next image" at bounding box center [815, 244] width 17 height 17
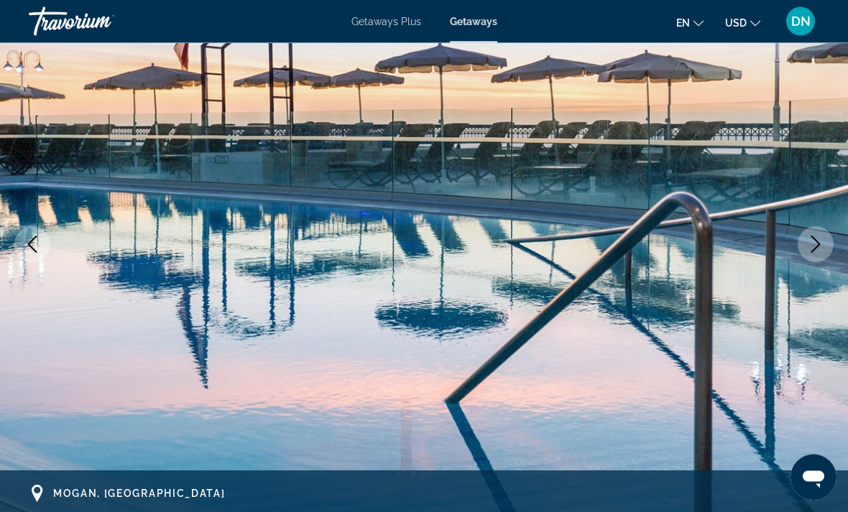
click at [816, 245] on icon "Next image" at bounding box center [815, 244] width 17 height 17
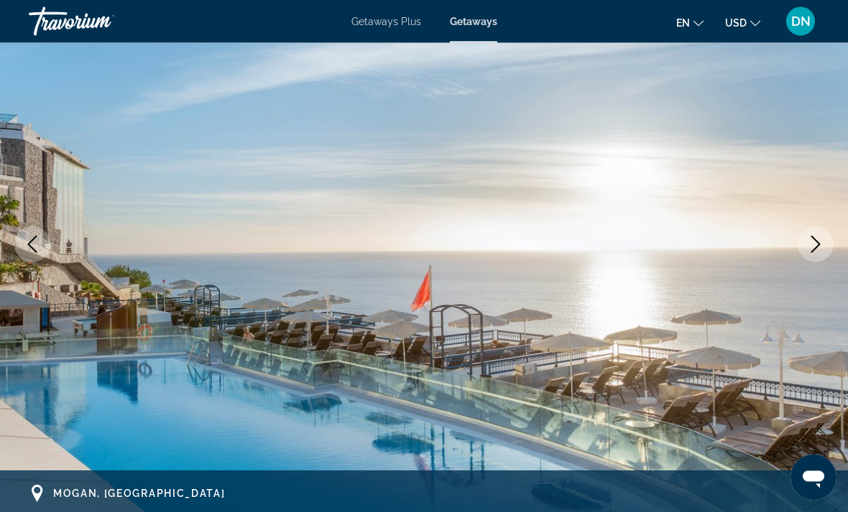
click at [810, 250] on icon "Next image" at bounding box center [815, 244] width 17 height 17
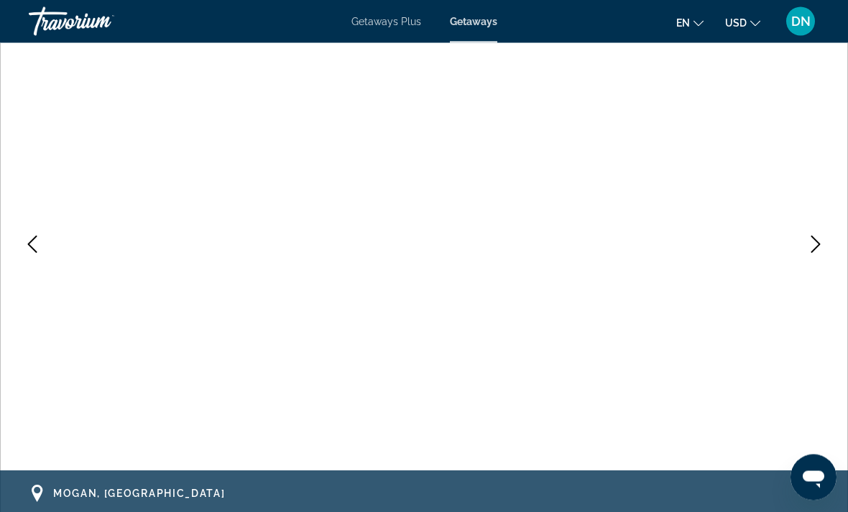
click at [809, 246] on icon "Next image" at bounding box center [815, 244] width 17 height 17
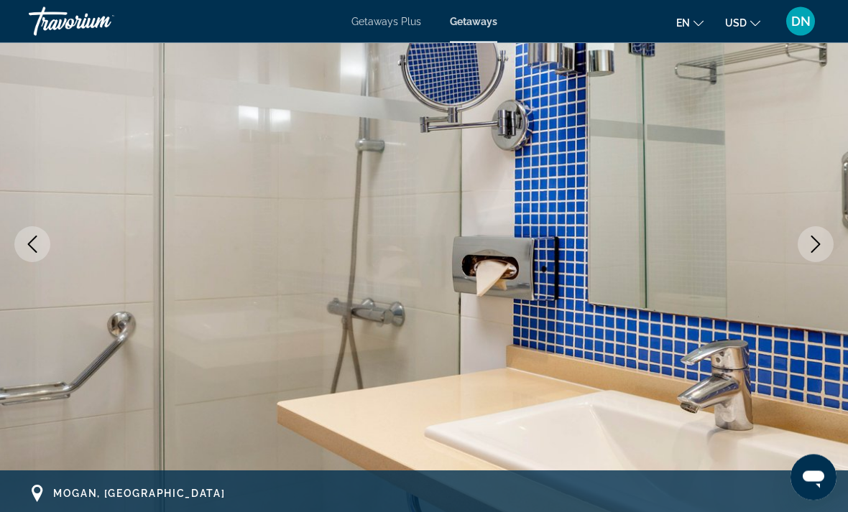
click at [817, 249] on icon "Next image" at bounding box center [815, 244] width 17 height 17
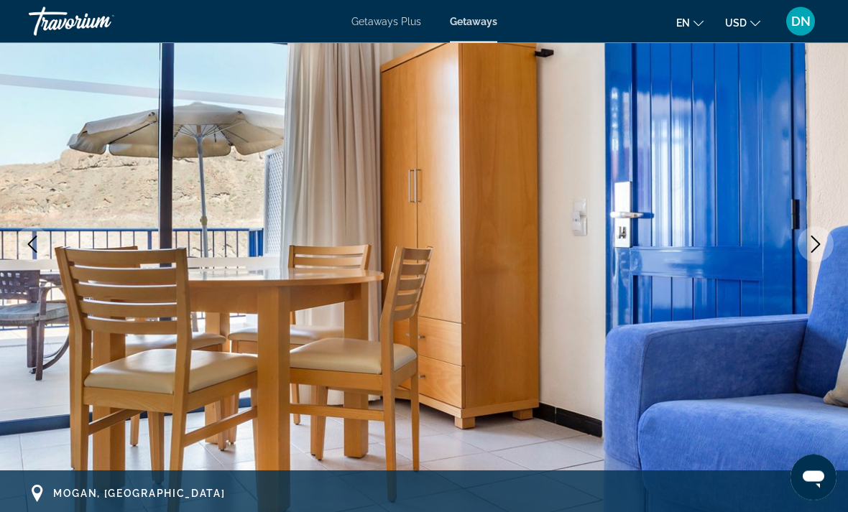
click at [819, 247] on icon "Next image" at bounding box center [815, 244] width 17 height 17
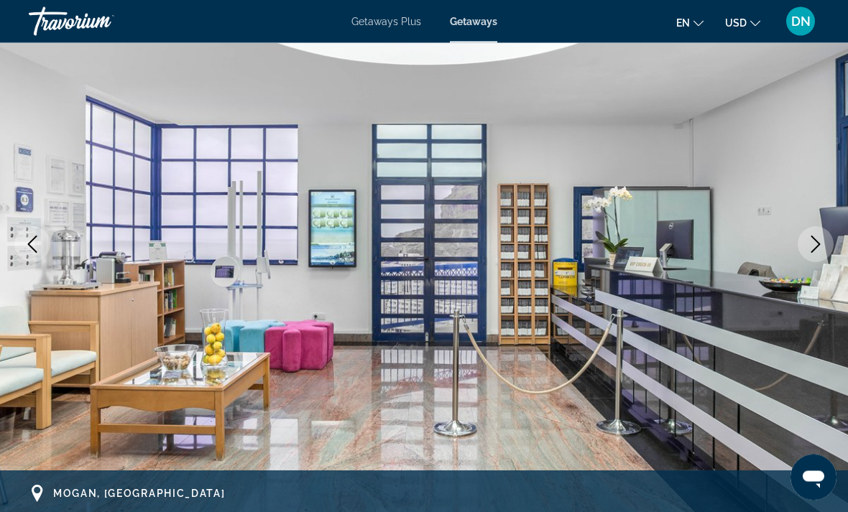
click at [817, 249] on icon "Next image" at bounding box center [815, 244] width 17 height 17
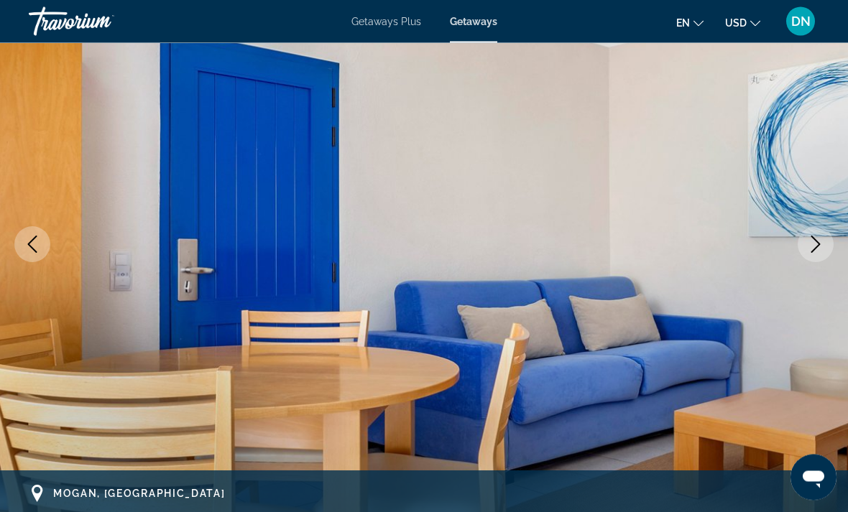
click at [816, 249] on icon "Next image" at bounding box center [815, 244] width 17 height 17
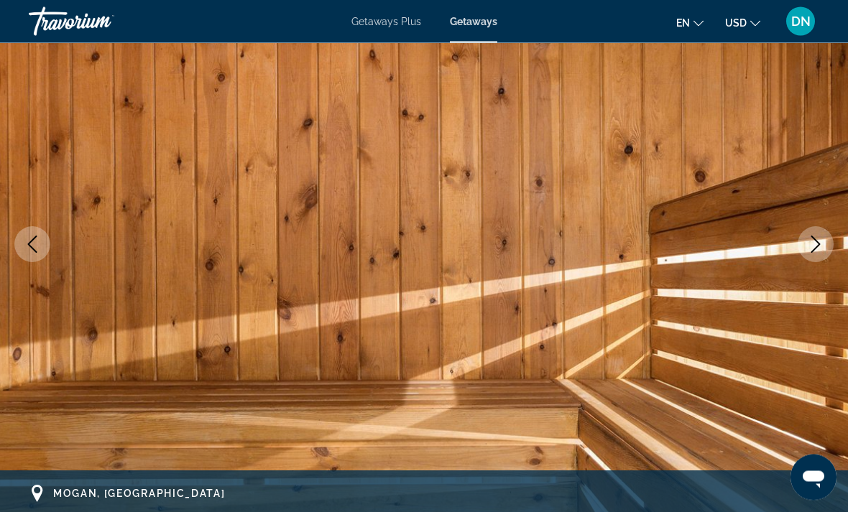
click at [818, 250] on icon "Next image" at bounding box center [815, 244] width 17 height 17
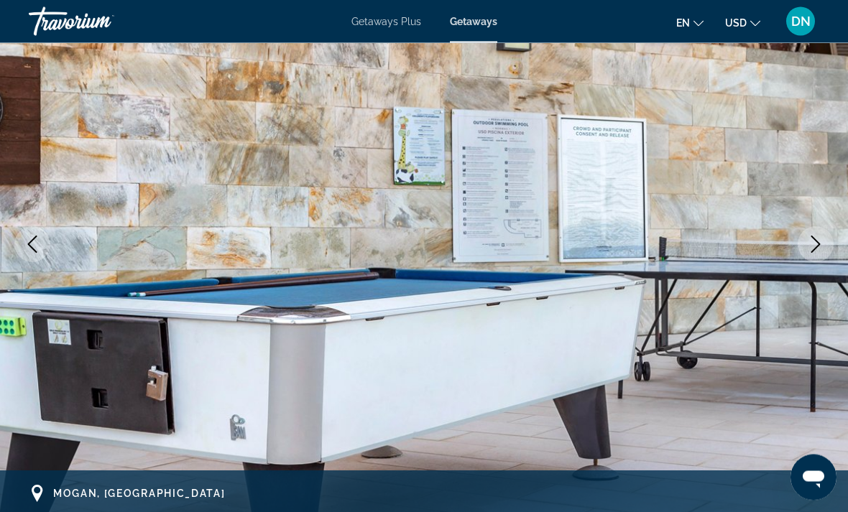
click at [819, 249] on icon "Next image" at bounding box center [815, 244] width 17 height 17
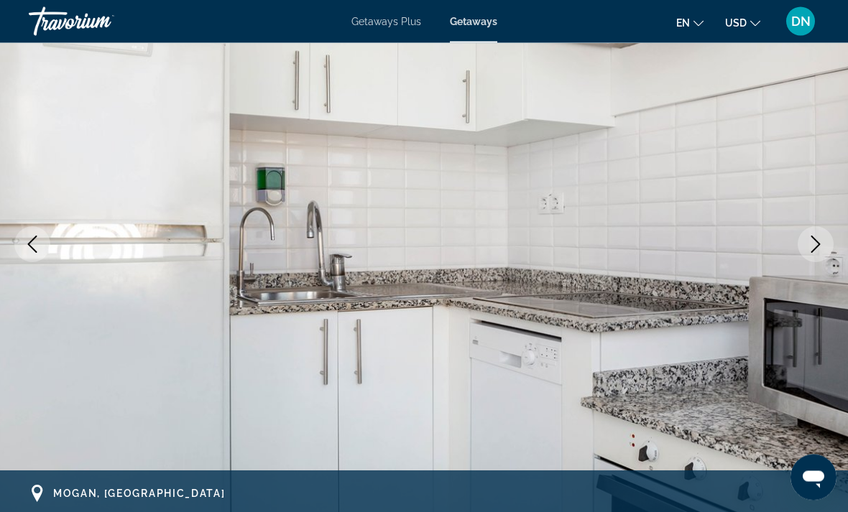
click at [817, 249] on icon "Next image" at bounding box center [815, 244] width 17 height 17
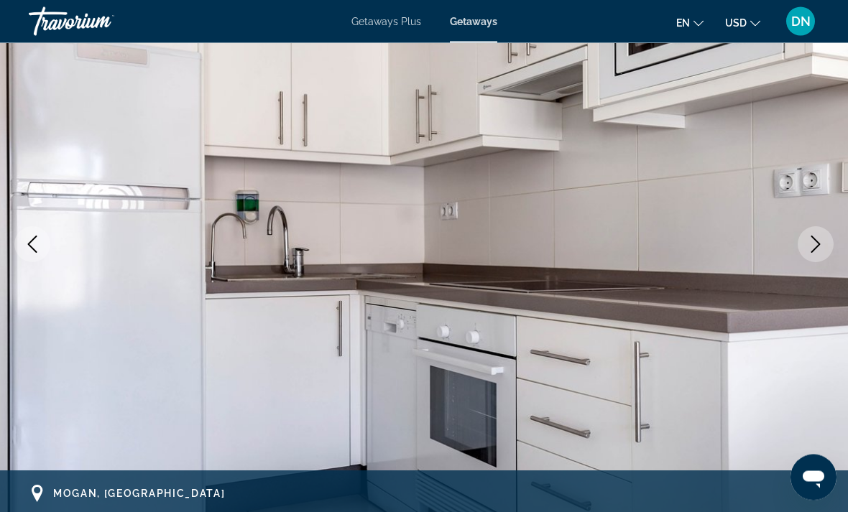
click at [821, 246] on icon "Next image" at bounding box center [815, 244] width 17 height 17
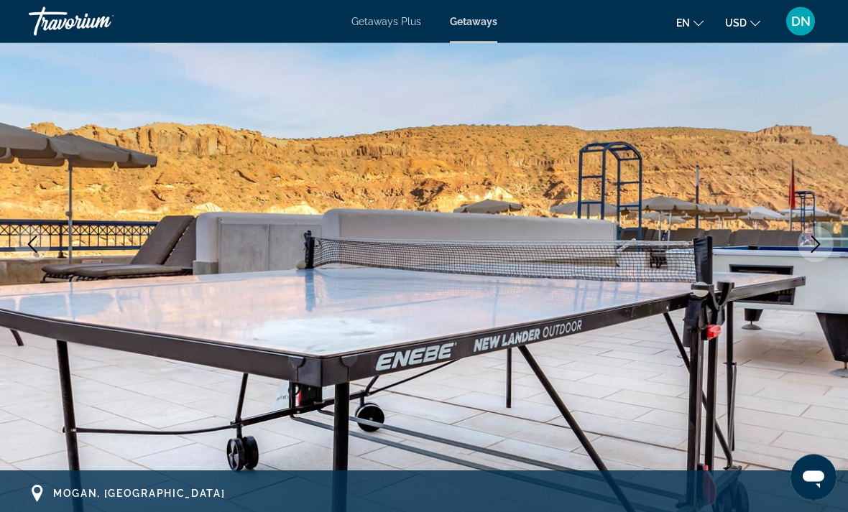
click at [821, 246] on icon "Next image" at bounding box center [815, 244] width 17 height 17
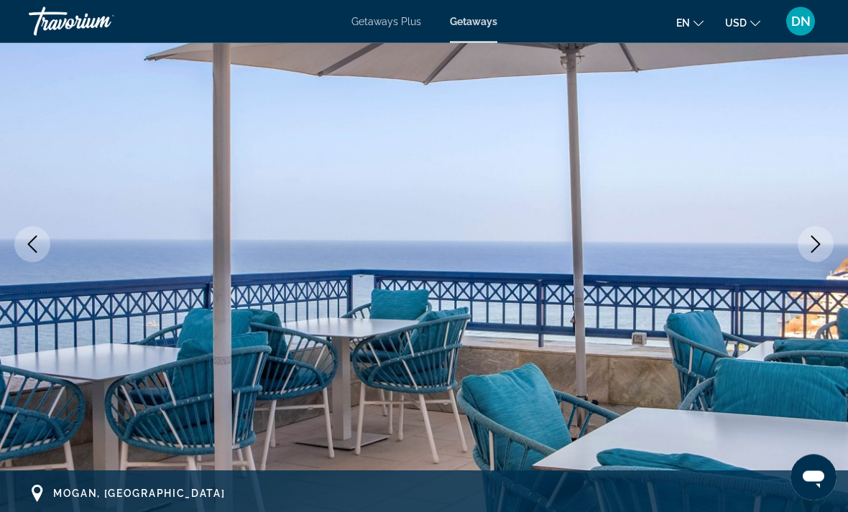
click at [816, 248] on icon "Next image" at bounding box center [815, 244] width 9 height 17
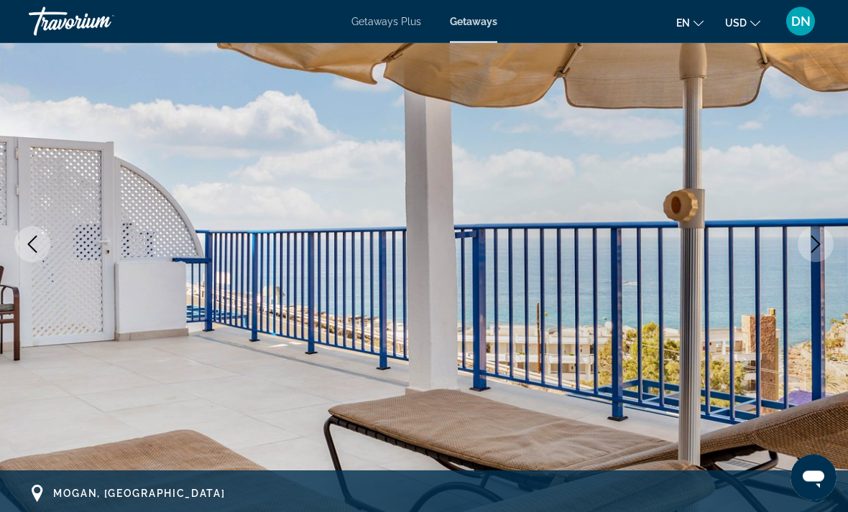
click at [817, 247] on icon "Next image" at bounding box center [815, 244] width 9 height 17
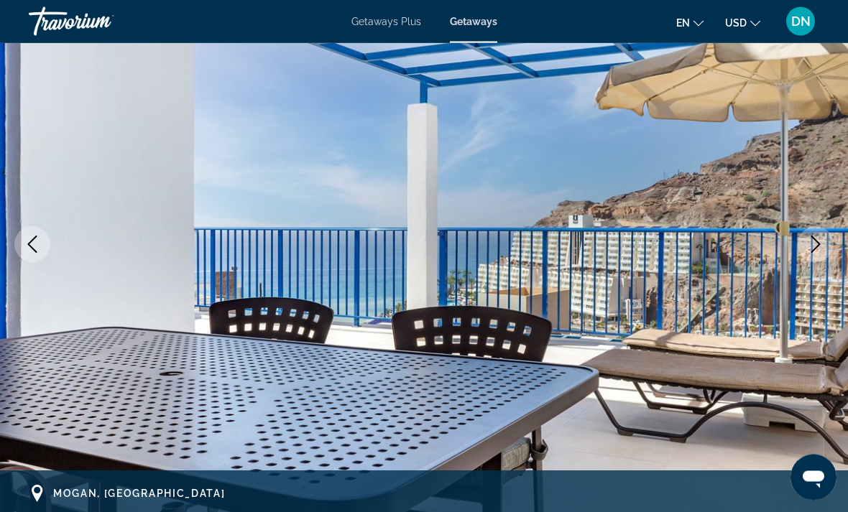
click at [823, 246] on icon "Next image" at bounding box center [815, 244] width 17 height 17
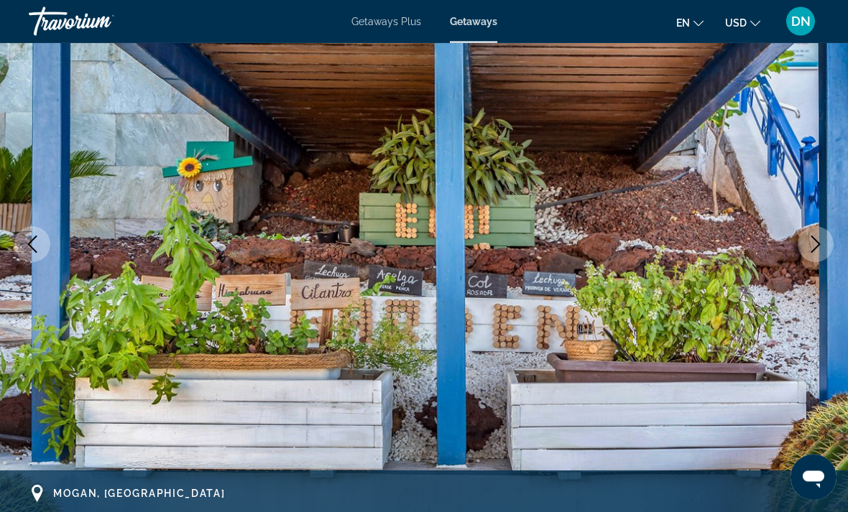
click at [816, 250] on icon "Next image" at bounding box center [815, 244] width 17 height 17
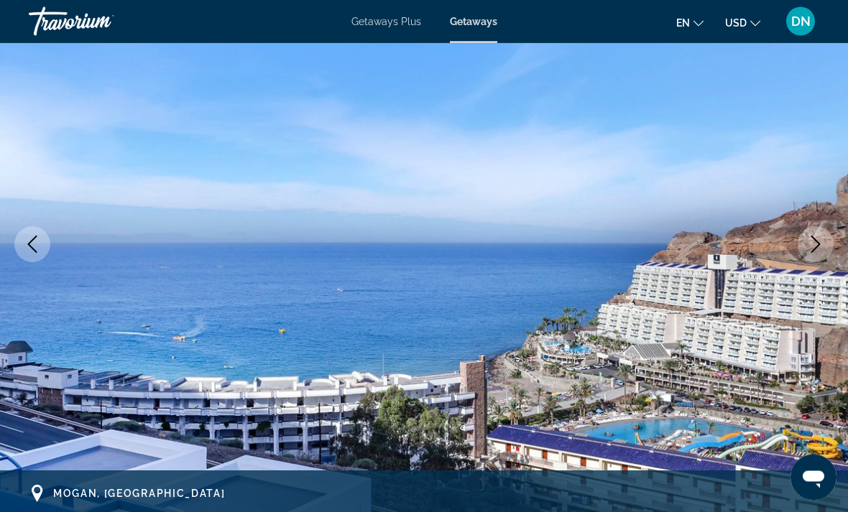
click at [819, 249] on icon "Next image" at bounding box center [815, 244] width 17 height 17
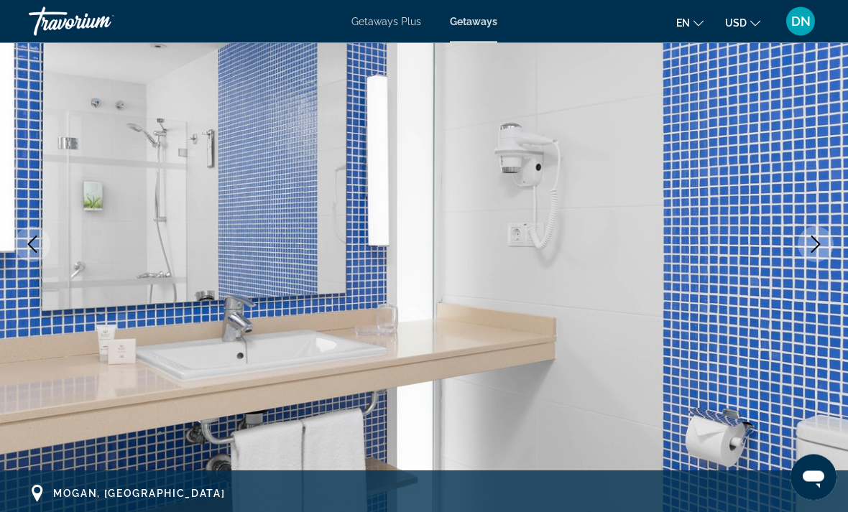
click at [23, 247] on button "Previous image" at bounding box center [32, 245] width 36 height 36
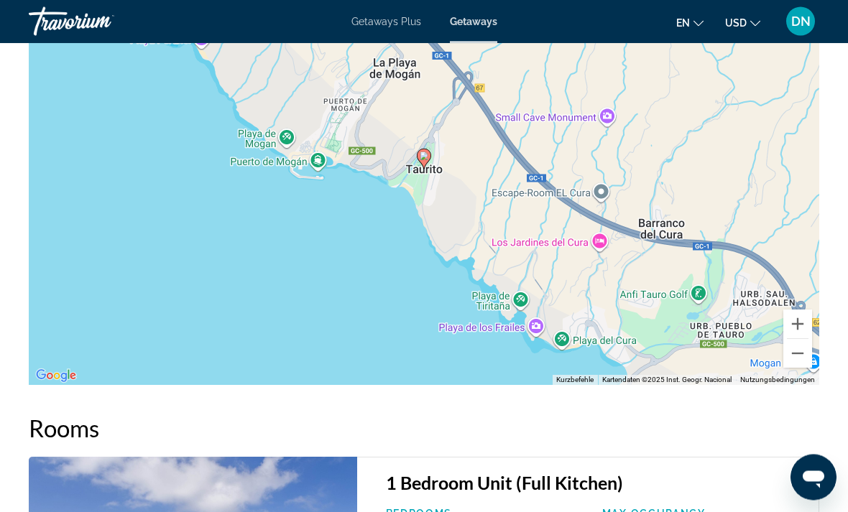
scroll to position [2473, 0]
click at [799, 359] on button "Verkleinern" at bounding box center [797, 353] width 29 height 29
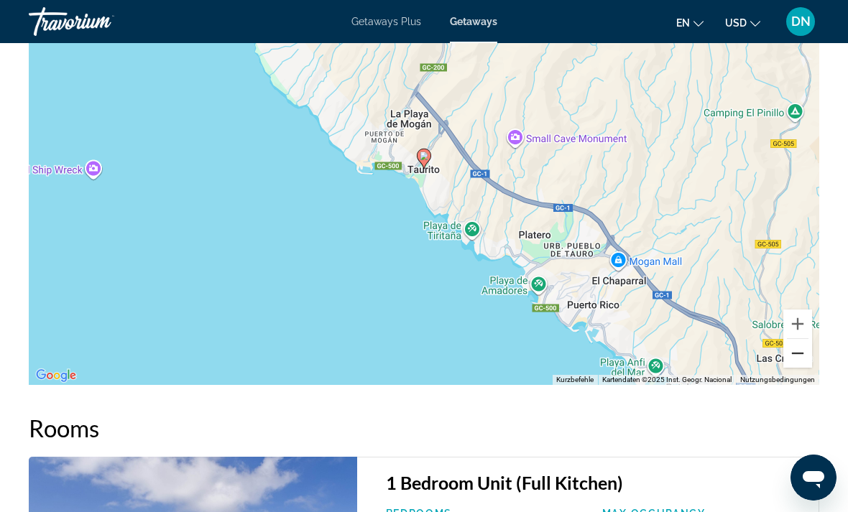
click at [800, 356] on button "Verkleinern" at bounding box center [797, 353] width 29 height 29
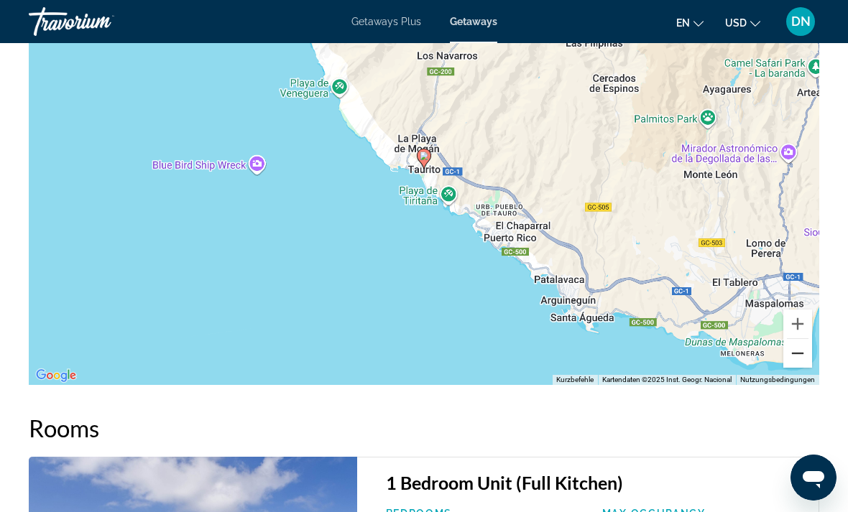
click at [800, 358] on button "Verkleinern" at bounding box center [797, 353] width 29 height 29
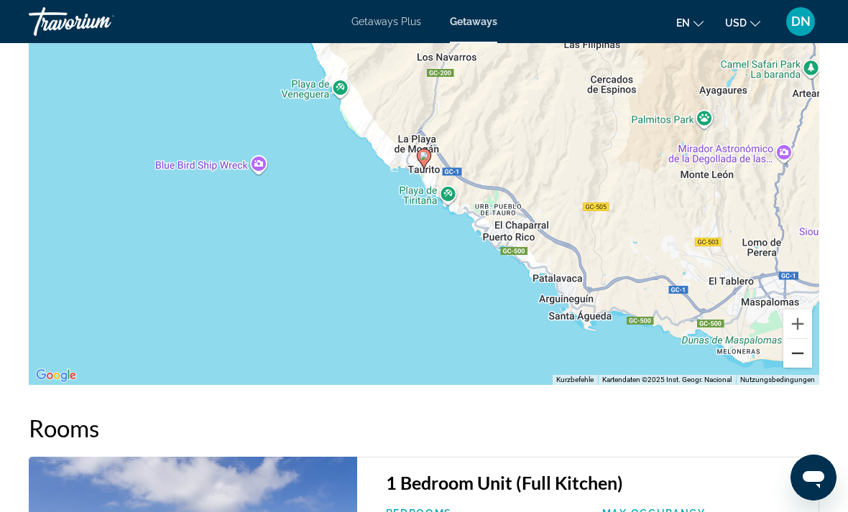
click at [800, 359] on button "Verkleinern" at bounding box center [797, 353] width 29 height 29
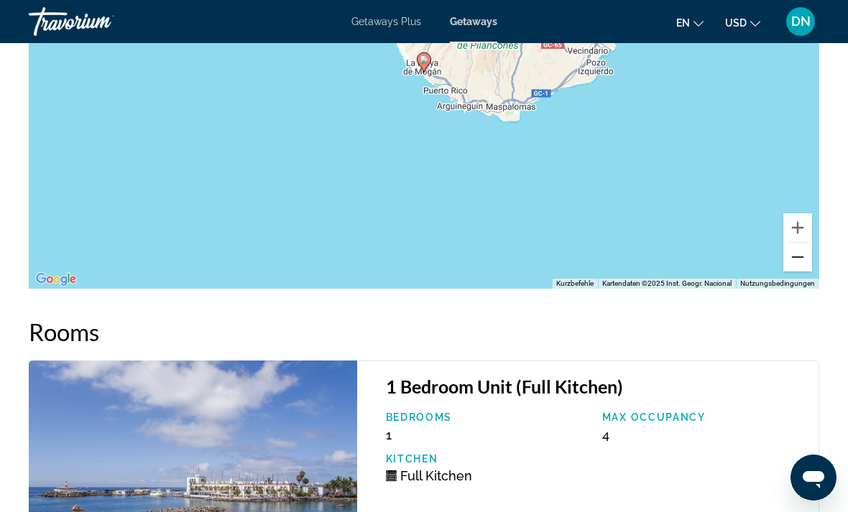
scroll to position [2557, 0]
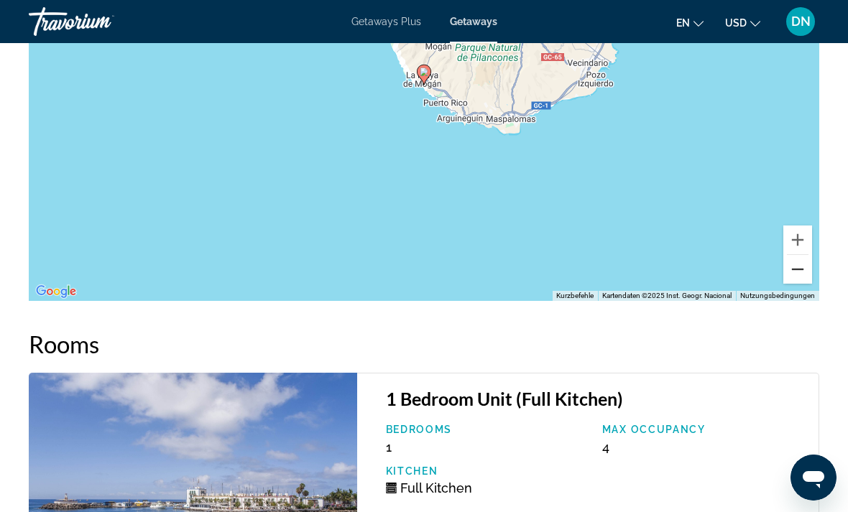
click at [806, 274] on button "Verkleinern" at bounding box center [797, 269] width 29 height 29
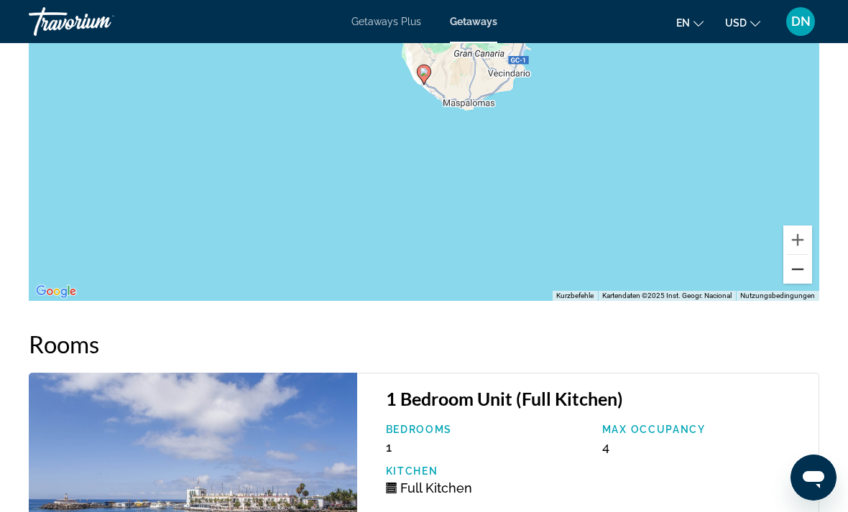
click at [800, 281] on button "Verkleinern" at bounding box center [797, 269] width 29 height 29
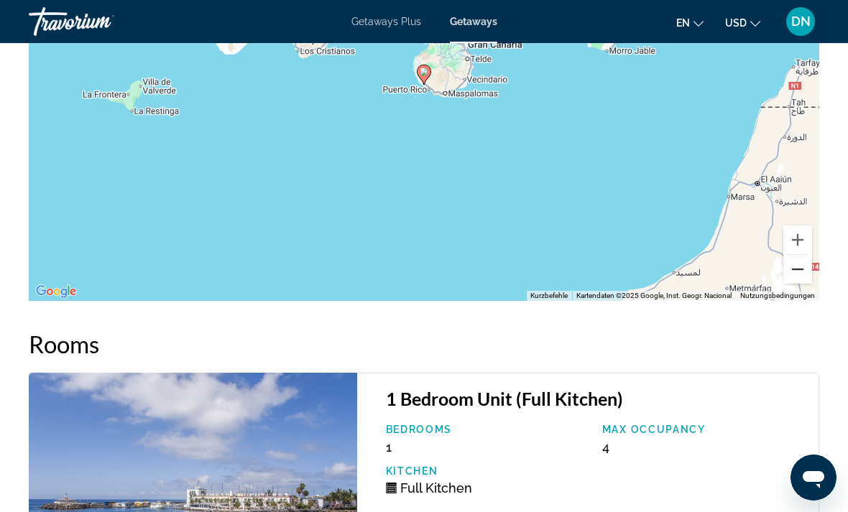
click at [794, 285] on div "Um den Modus zum Ziehen mit der Tastatur zu aktivieren, drückst du Alt + Eingab…" at bounding box center [424, 85] width 791 height 431
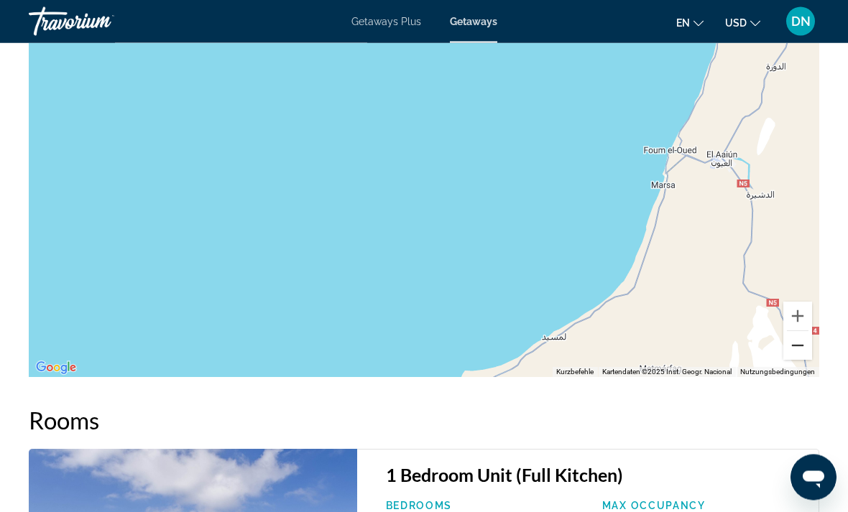
scroll to position [2477, 0]
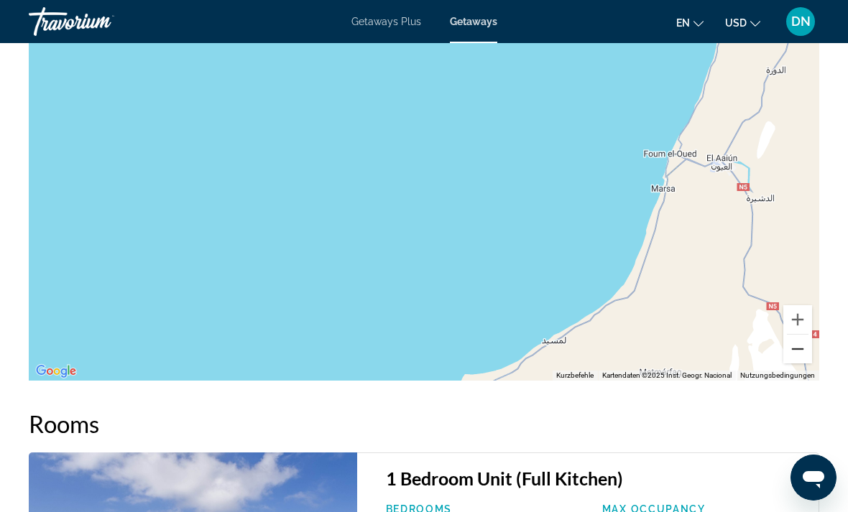
click at [801, 347] on button "Verkleinern" at bounding box center [797, 349] width 29 height 29
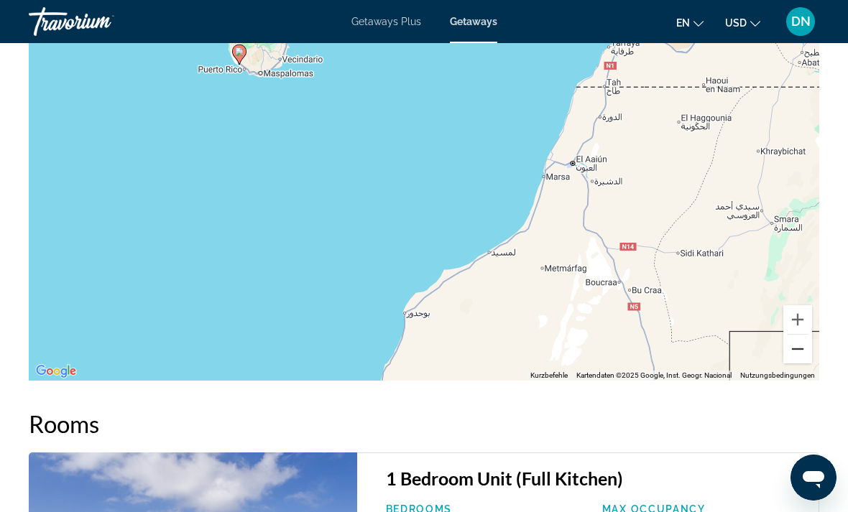
click at [798, 349] on button "Verkleinern" at bounding box center [797, 349] width 29 height 29
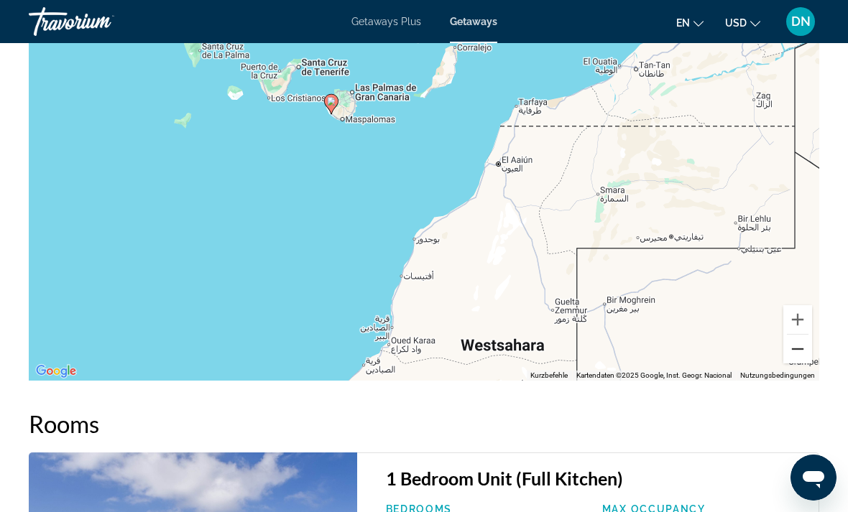
click at [796, 352] on button "Verkleinern" at bounding box center [797, 349] width 29 height 29
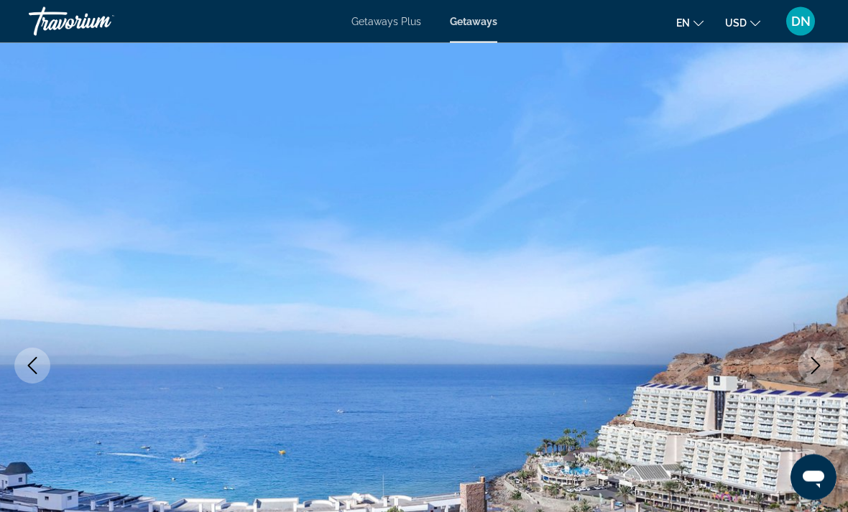
scroll to position [0, 0]
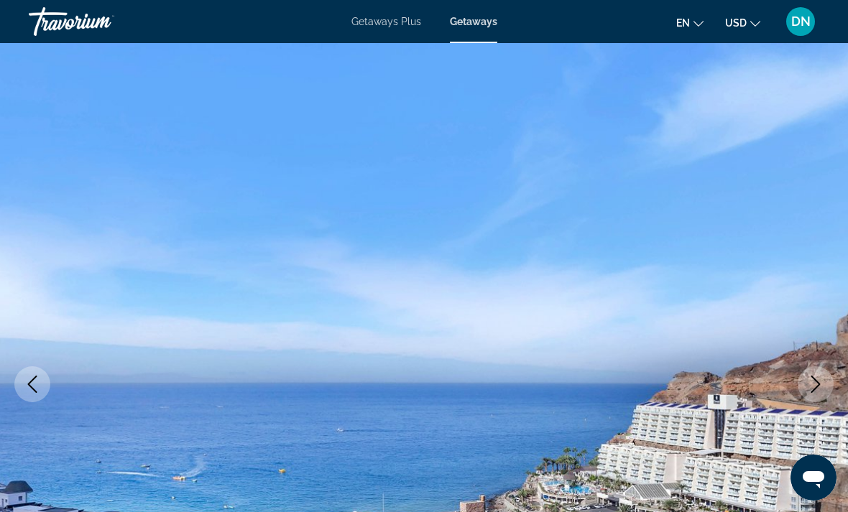
click at [27, 388] on icon "Previous image" at bounding box center [32, 384] width 17 height 17
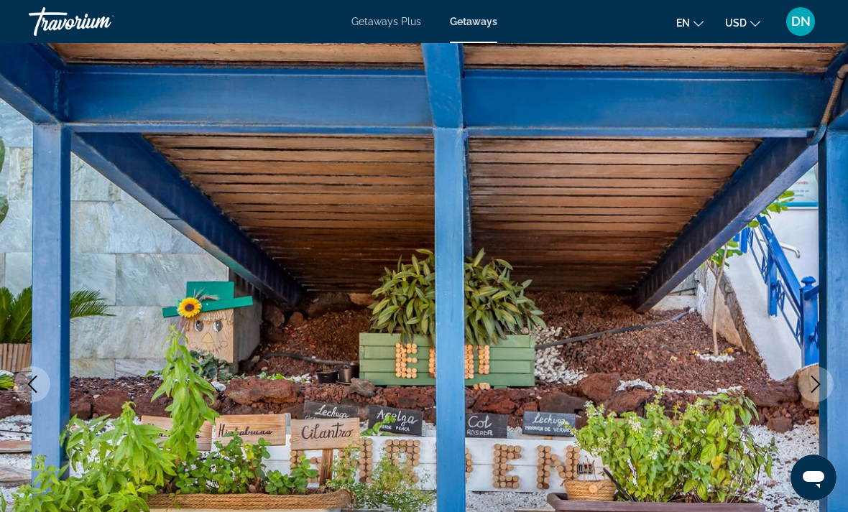
click at [471, 24] on span "Getaways" at bounding box center [473, 21] width 47 height 11
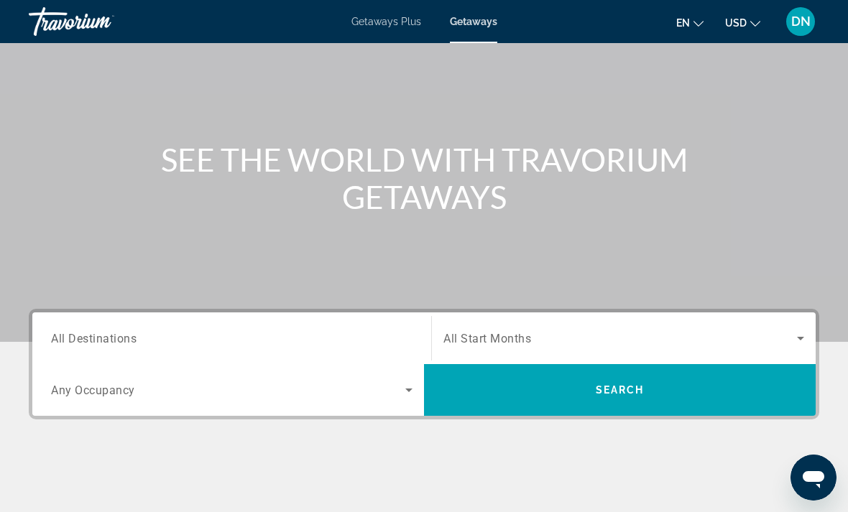
click at [310, 331] on input "Destination All Destinations" at bounding box center [232, 339] width 362 height 17
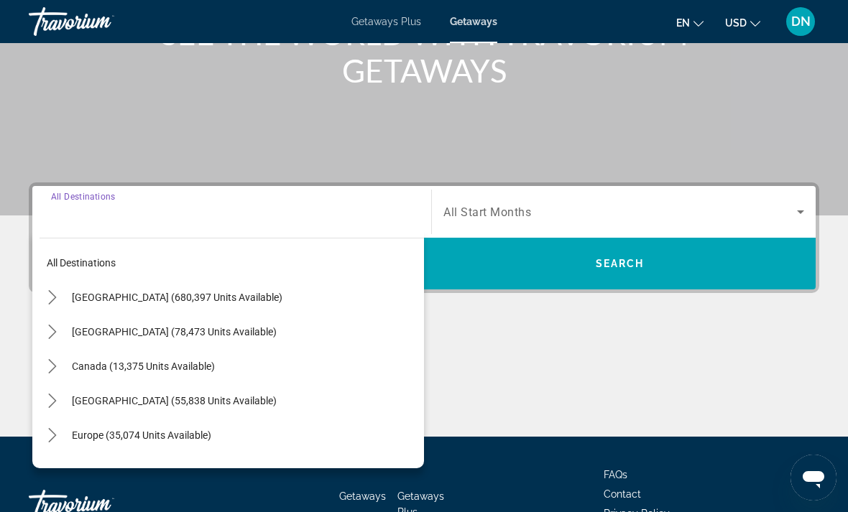
scroll to position [270, 0]
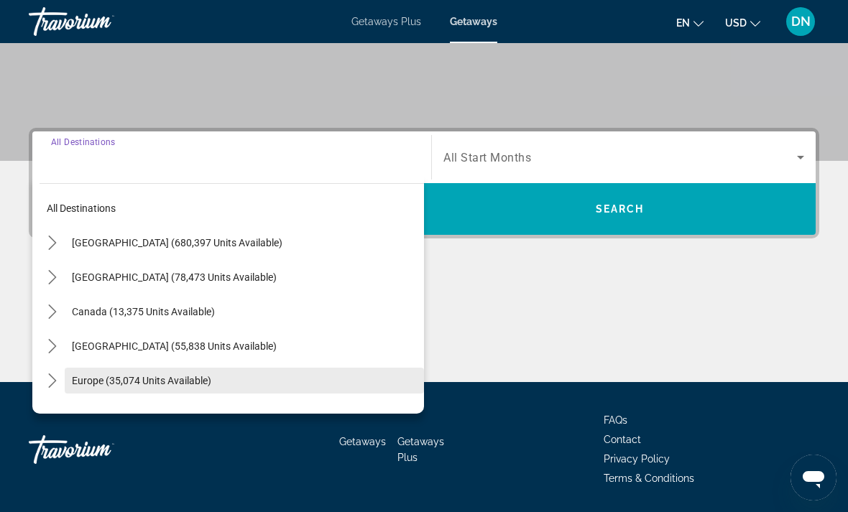
click at [180, 382] on span "Europe (35,074 units available)" at bounding box center [141, 380] width 139 height 11
type input "**********"
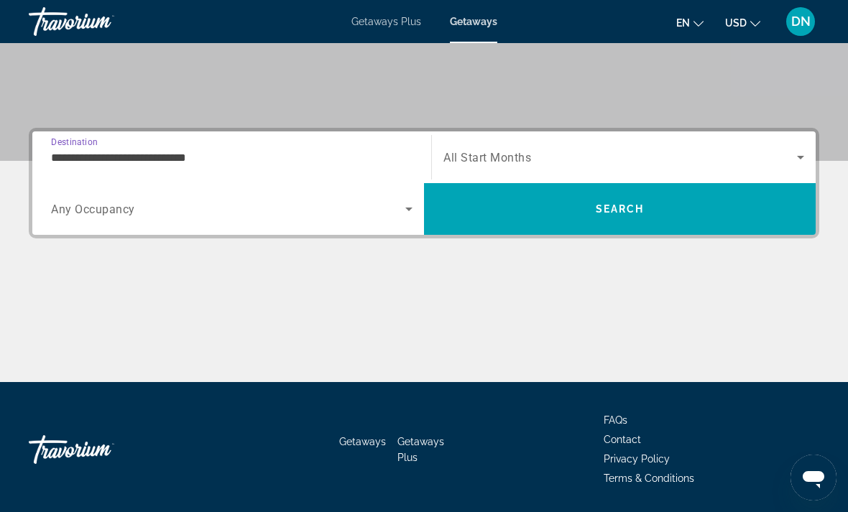
click at [537, 152] on span "Search widget" at bounding box center [620, 157] width 354 height 17
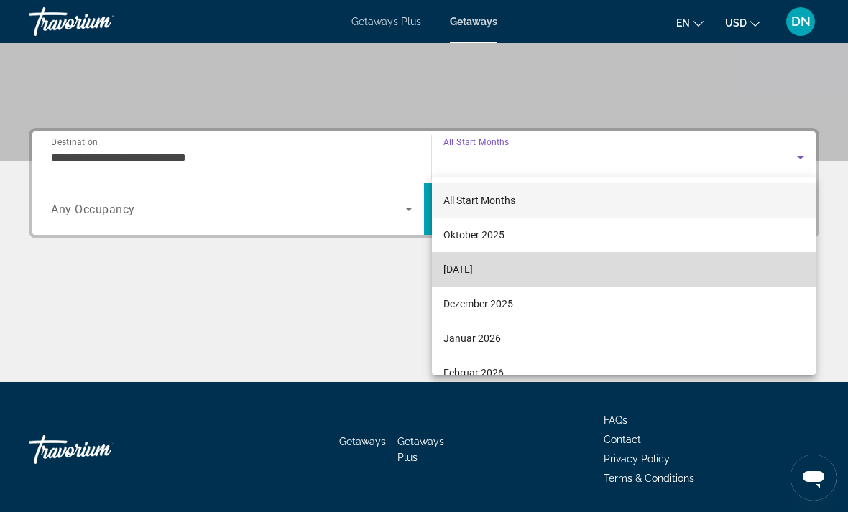
click at [473, 272] on span "[DATE]" at bounding box center [457, 269] width 29 height 17
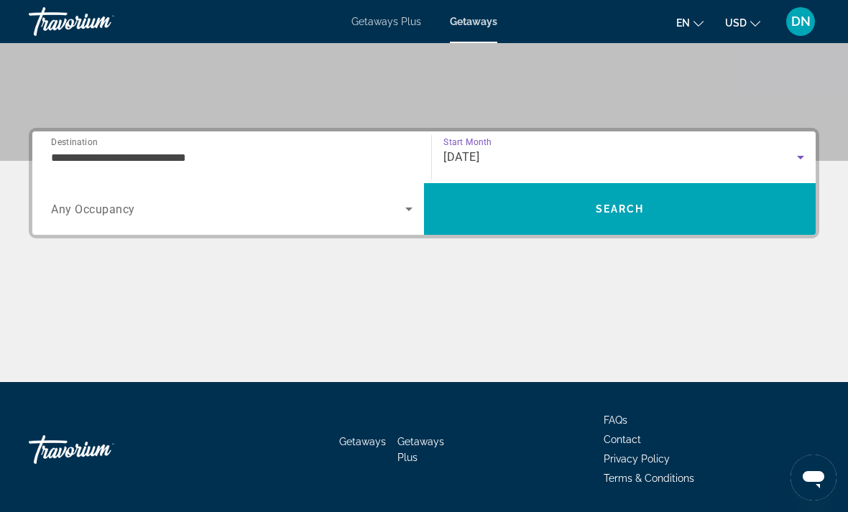
click at [554, 160] on div "[DATE]" at bounding box center [620, 157] width 354 height 17
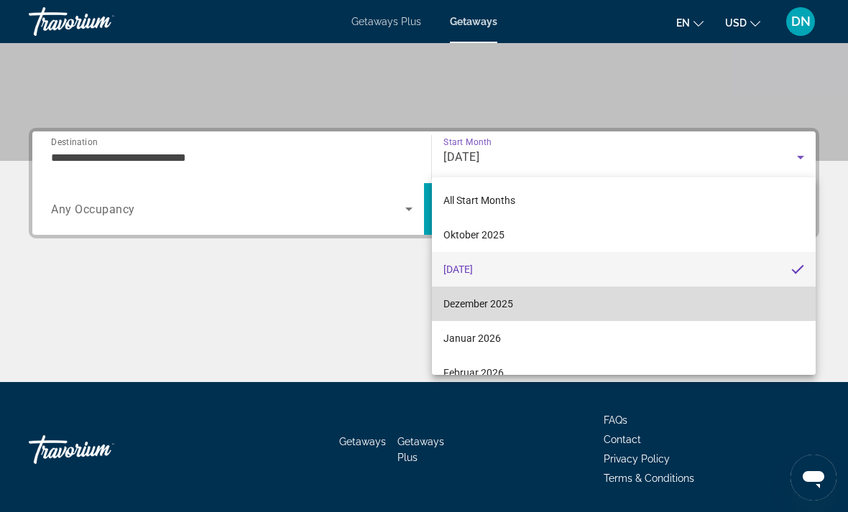
click at [490, 299] on span "Dezember 2025" at bounding box center [478, 303] width 70 height 17
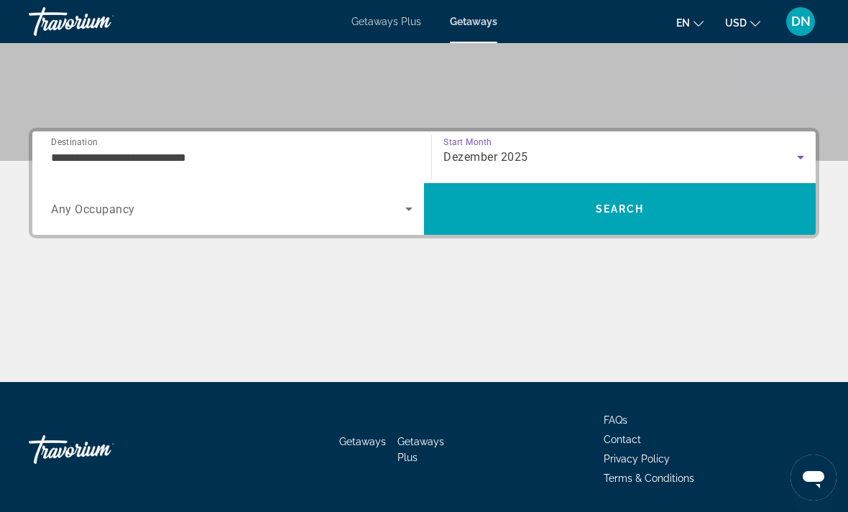
click at [390, 204] on span "Search widget" at bounding box center [228, 209] width 354 height 17
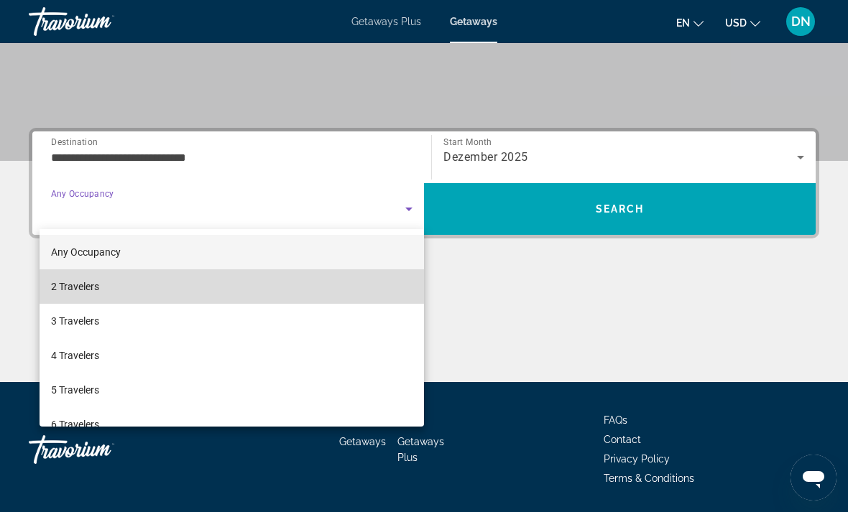
click at [239, 288] on mat-option "2 Travelers" at bounding box center [232, 287] width 385 height 34
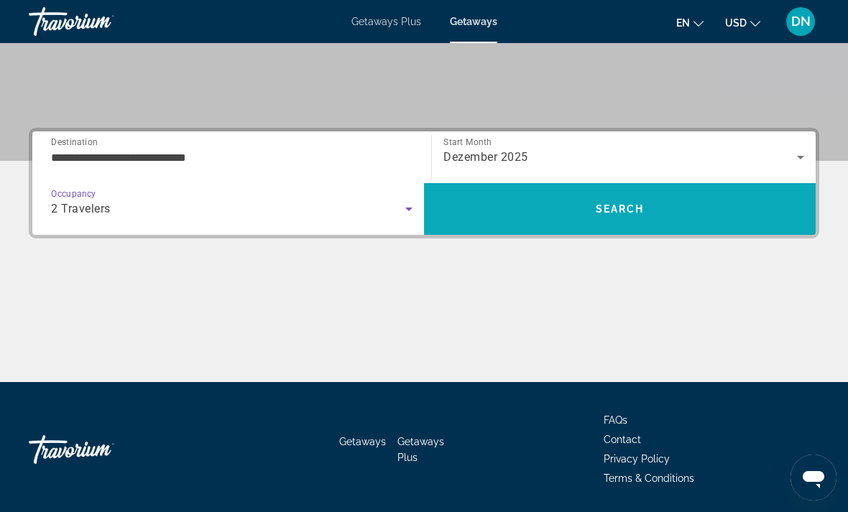
click at [551, 194] on span "Search" at bounding box center [620, 209] width 392 height 34
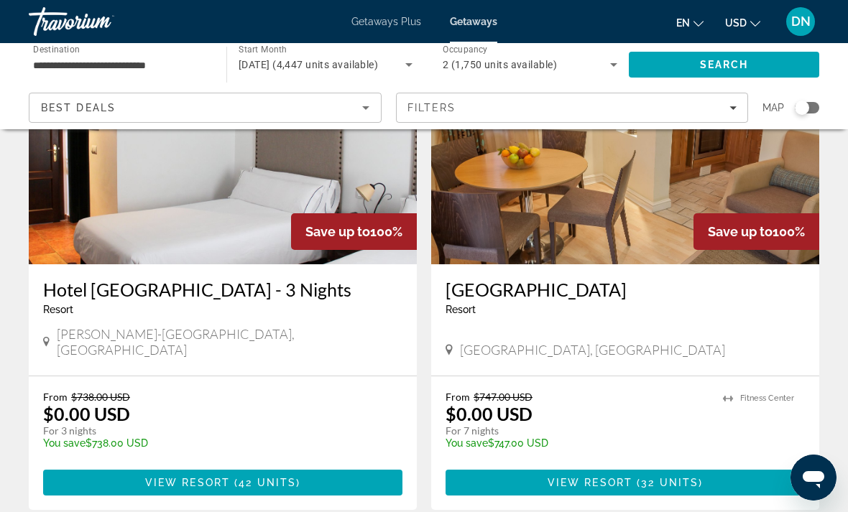
scroll to position [2637, 0]
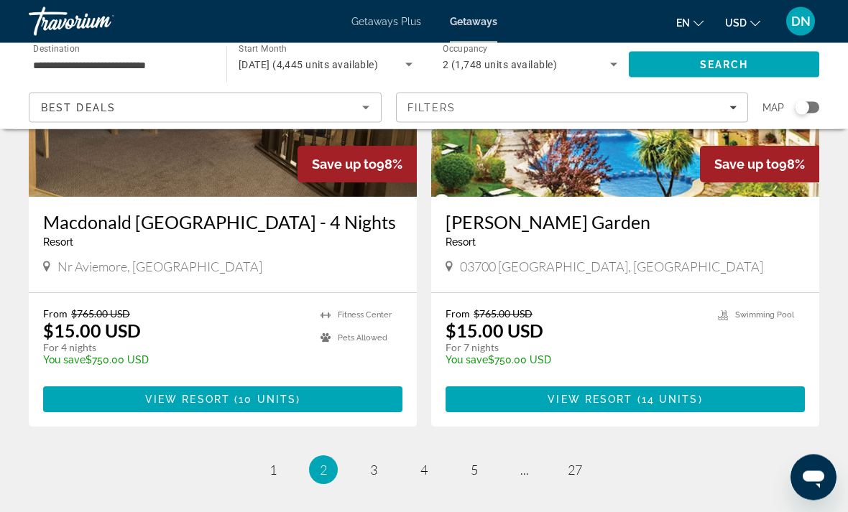
scroll to position [2695, 0]
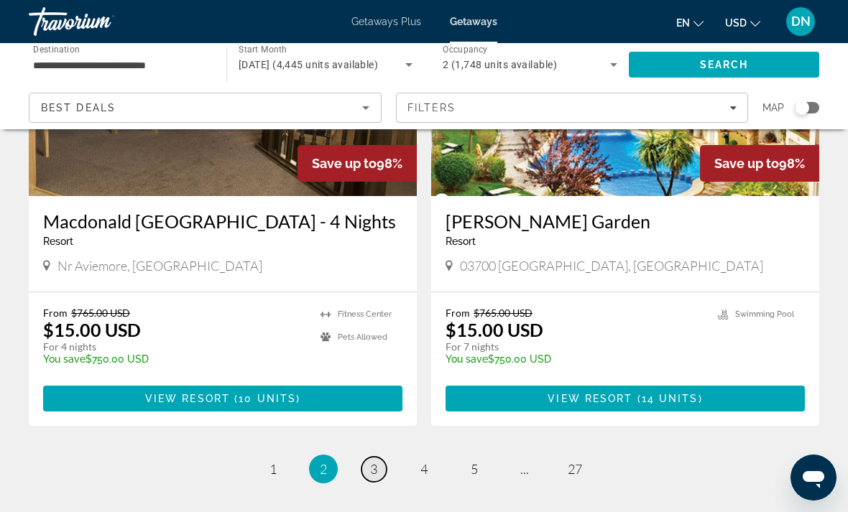
click at [368, 457] on link "page 3" at bounding box center [374, 469] width 25 height 25
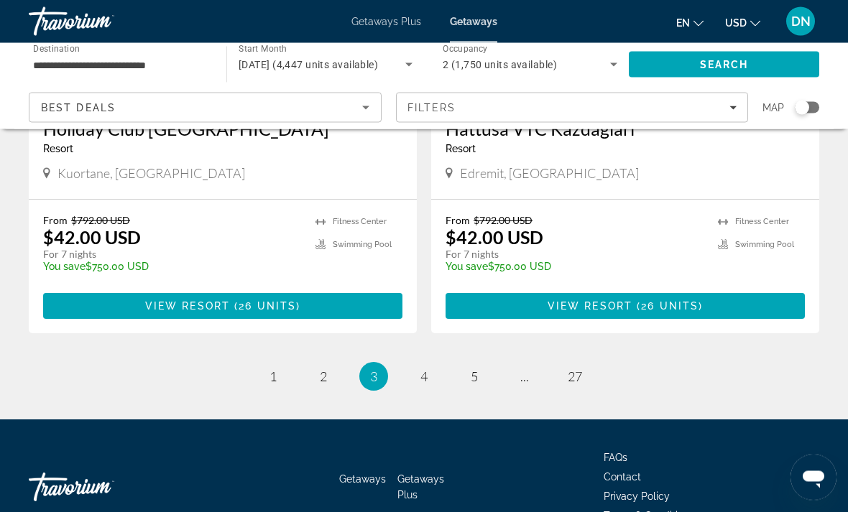
scroll to position [2751, 0]
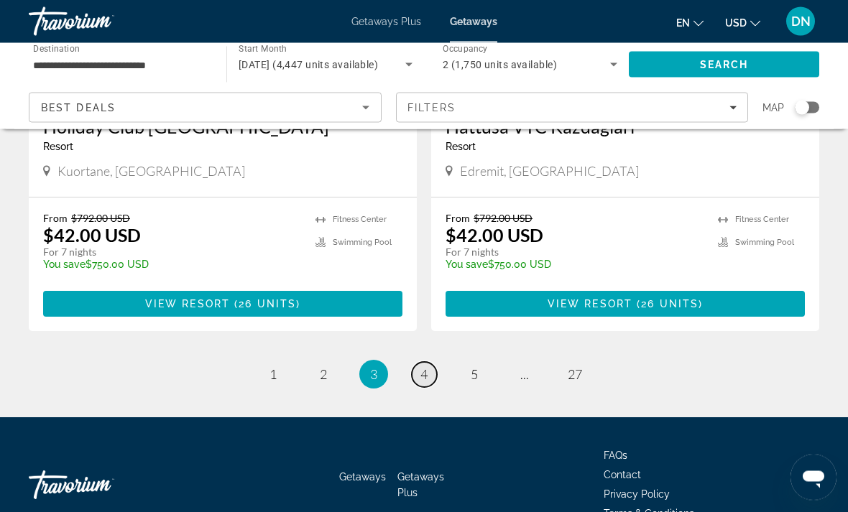
click at [427, 377] on span "4" at bounding box center [423, 375] width 7 height 16
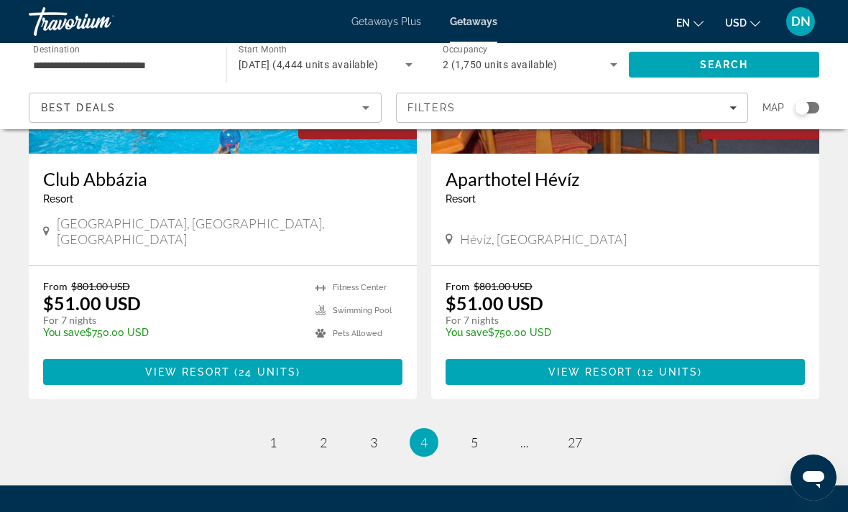
scroll to position [2788, 0]
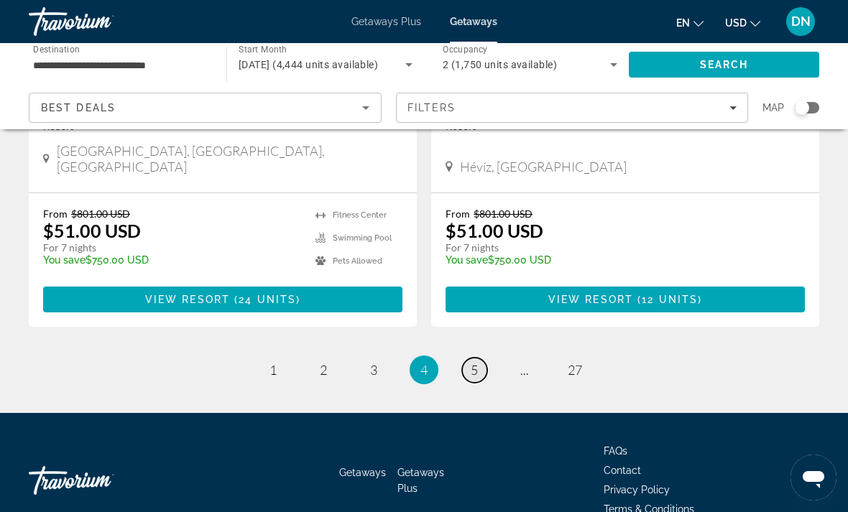
click at [471, 362] on span "5" at bounding box center [474, 370] width 7 height 16
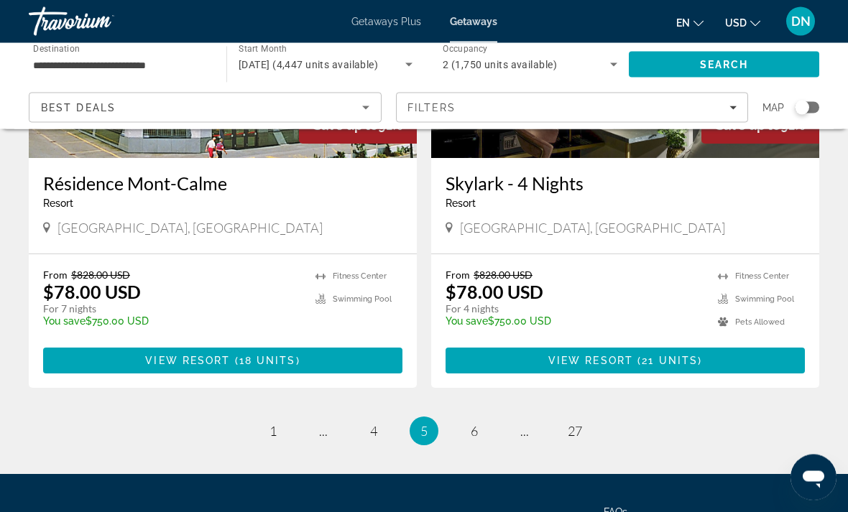
scroll to position [2788, 0]
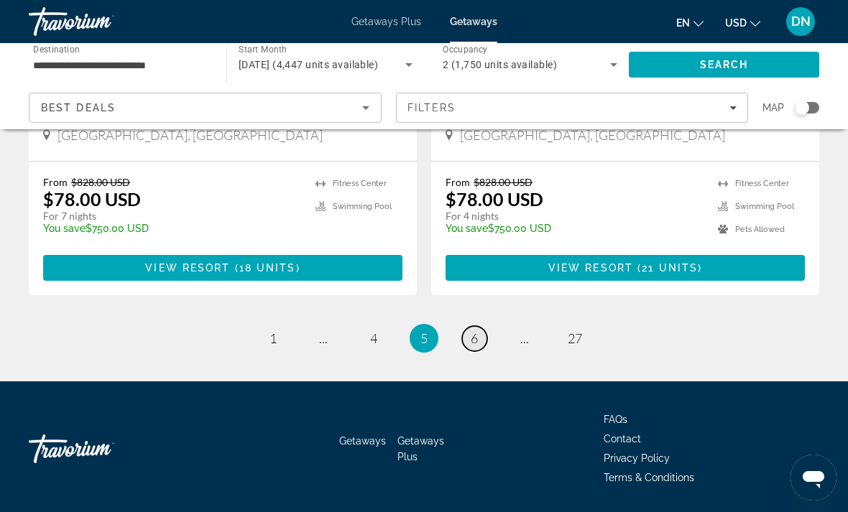
click at [473, 339] on span "6" at bounding box center [474, 339] width 7 height 16
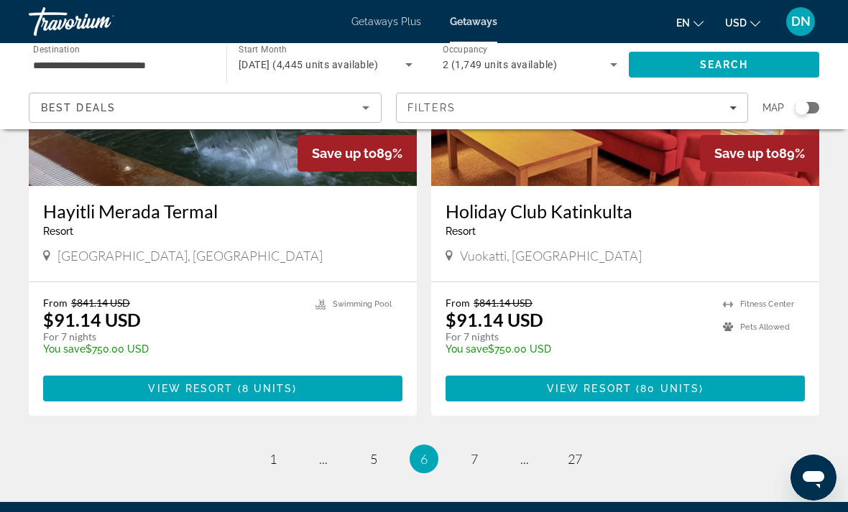
scroll to position [2788, 0]
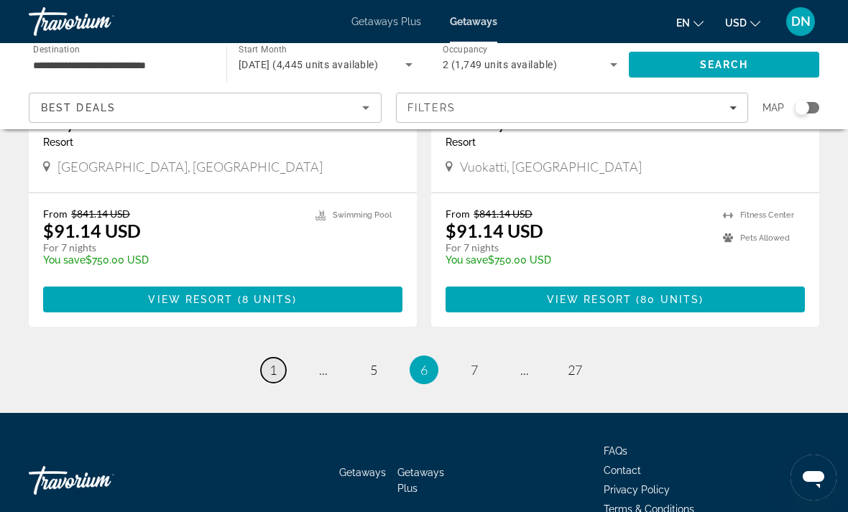
click at [285, 358] on link "page 1" at bounding box center [273, 370] width 25 height 25
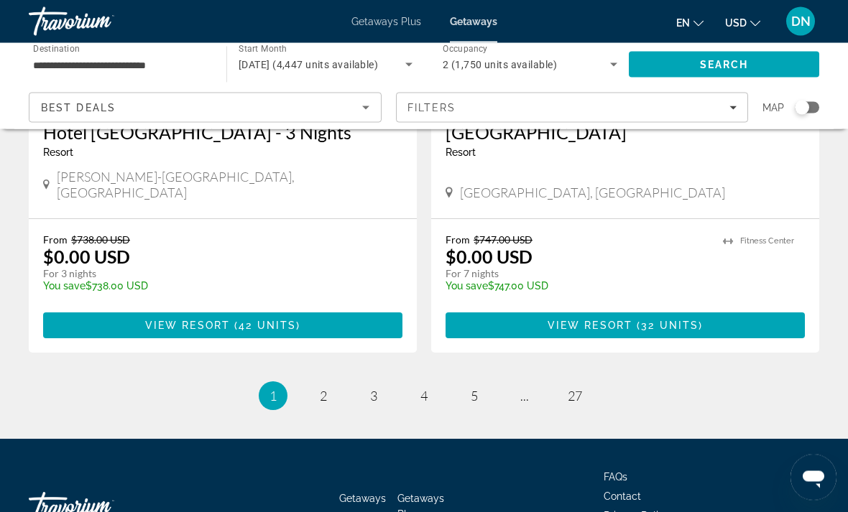
scroll to position [2768, 0]
click at [322, 388] on span "2" at bounding box center [323, 396] width 7 height 16
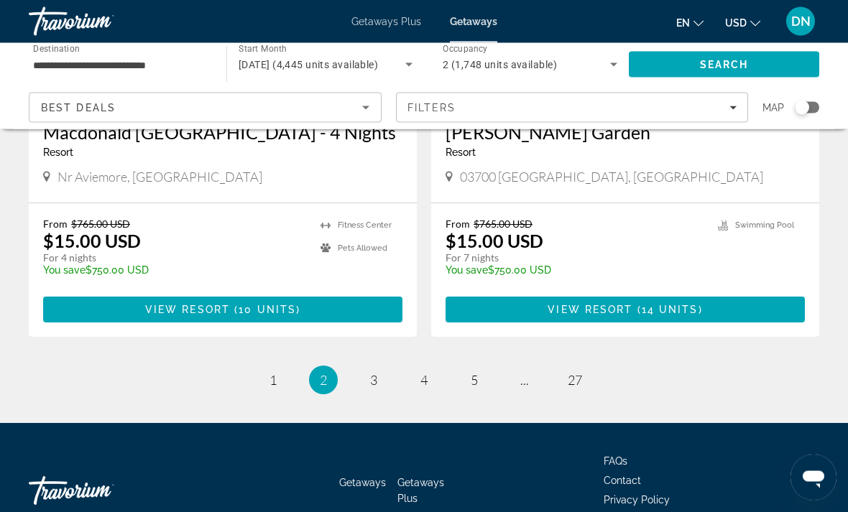
scroll to position [2784, 0]
click at [374, 368] on link "page 3" at bounding box center [374, 380] width 25 height 25
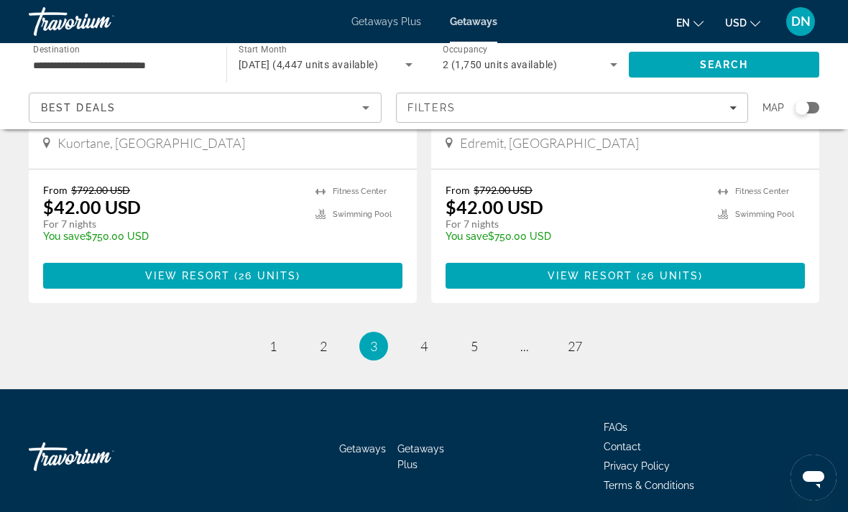
scroll to position [2788, 0]
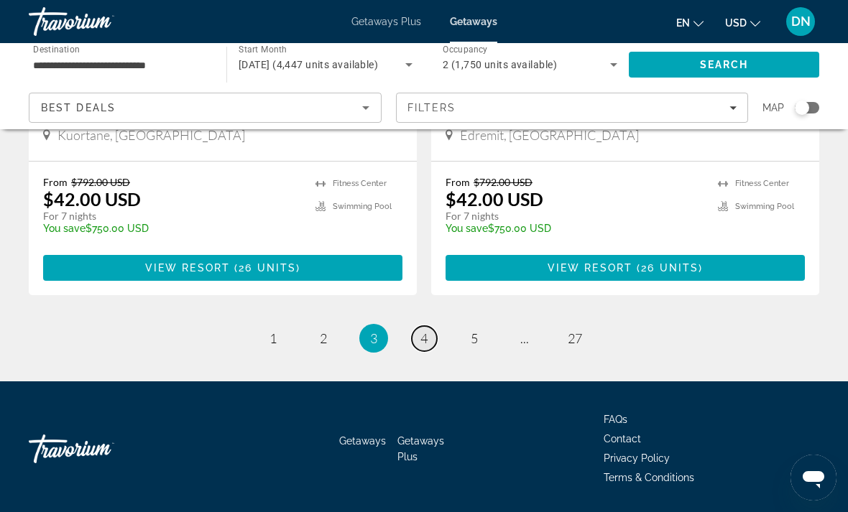
click at [421, 341] on span "4" at bounding box center [423, 339] width 7 height 16
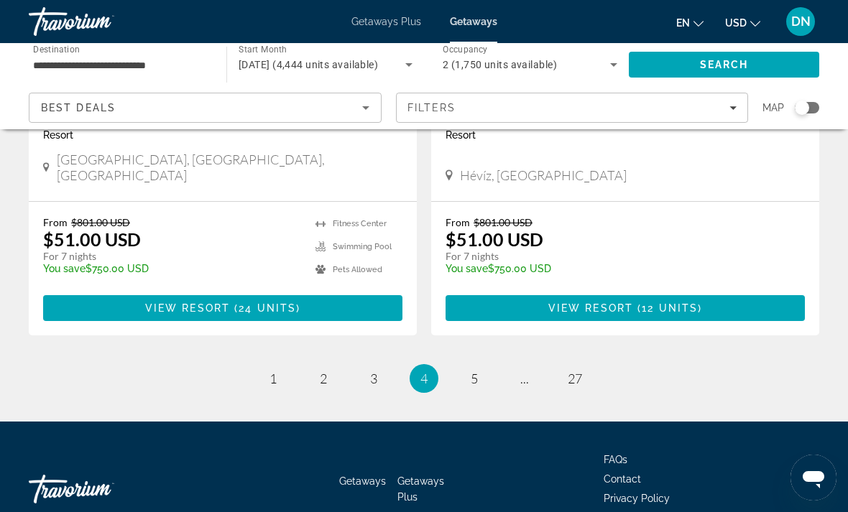
scroll to position [2788, 0]
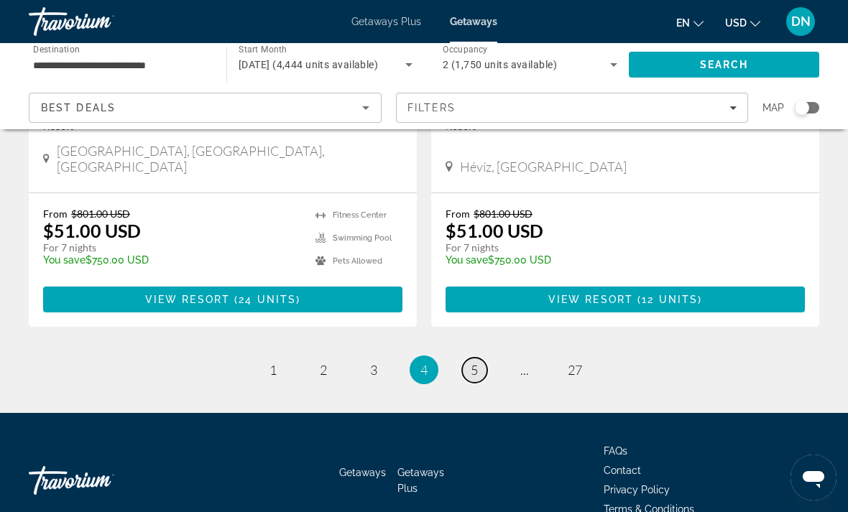
click at [469, 358] on link "page 5" at bounding box center [474, 370] width 25 height 25
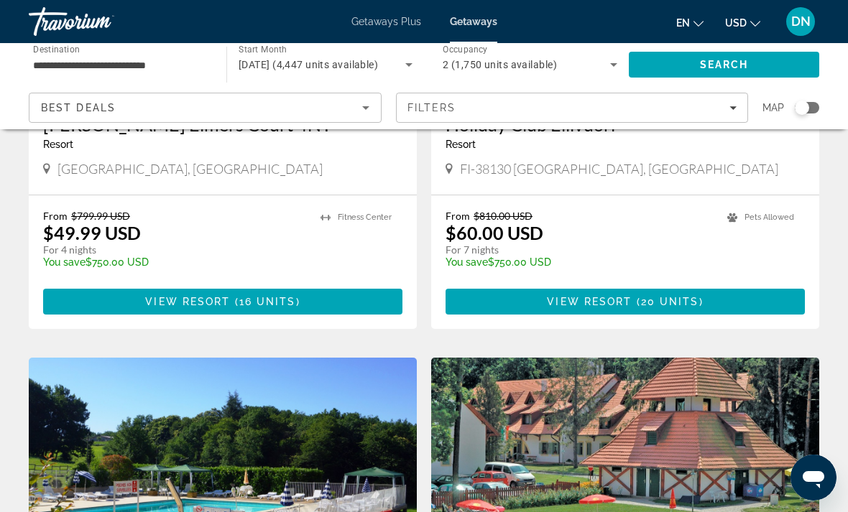
scroll to position [306, 0]
